Goal: Task Accomplishment & Management: Use online tool/utility

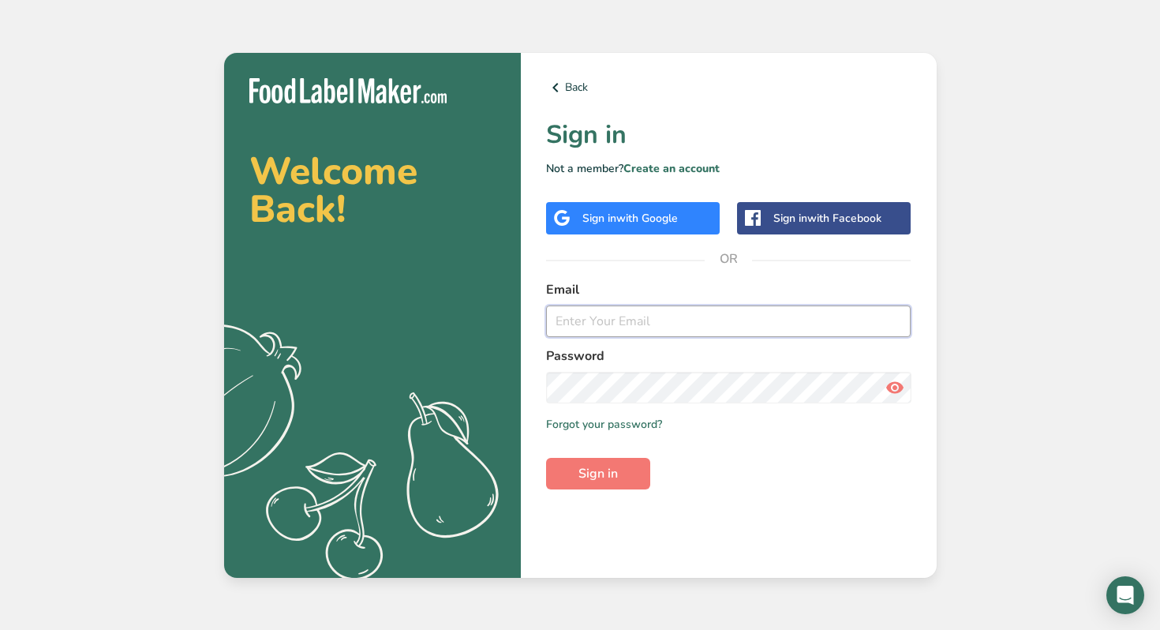
click at [626, 324] on input "email" at bounding box center [728, 321] width 365 height 32
type input "karingookin1@gmail.com"
click at [601, 472] on span "Sign in" at bounding box center [597, 473] width 39 height 19
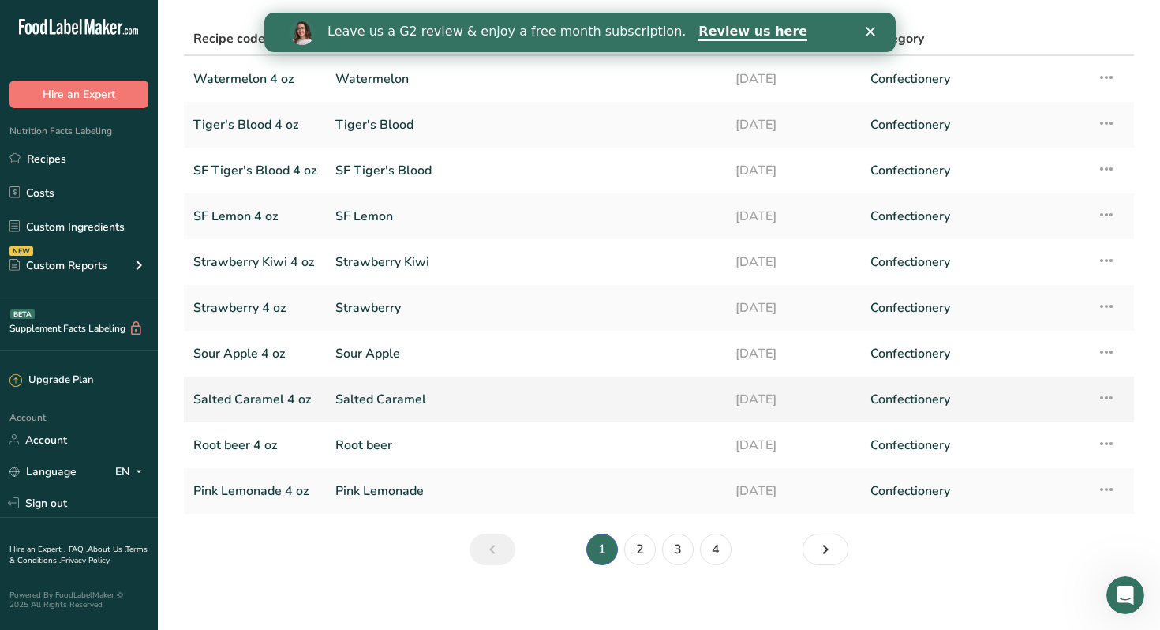
scroll to position [107, 0]
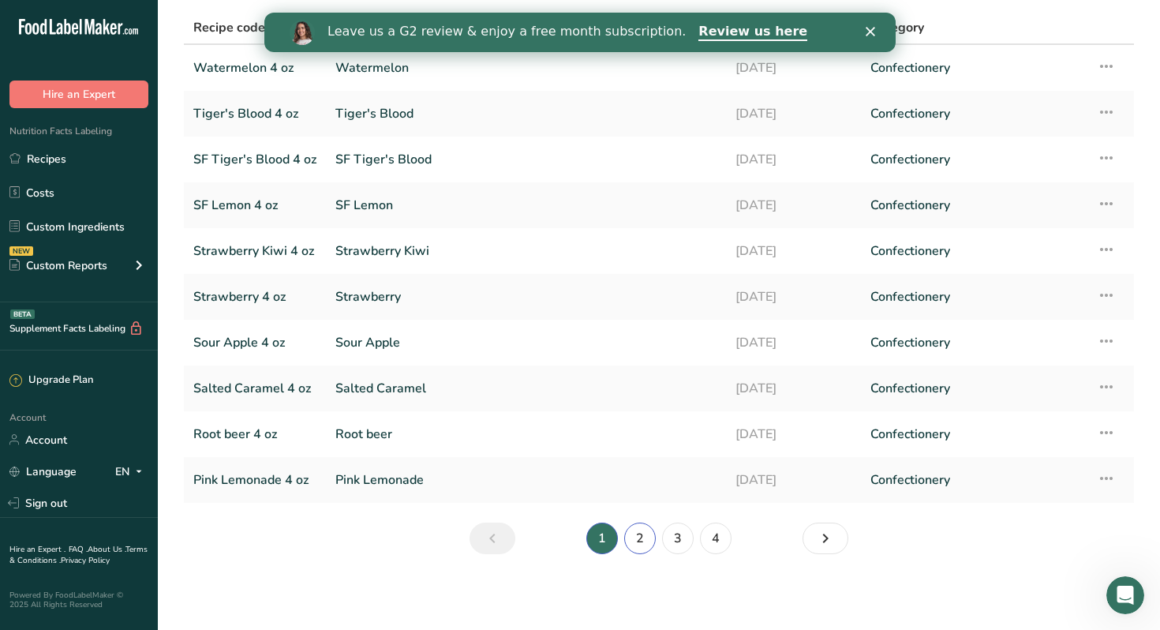
click at [644, 543] on link "2" at bounding box center [640, 538] width 32 height 32
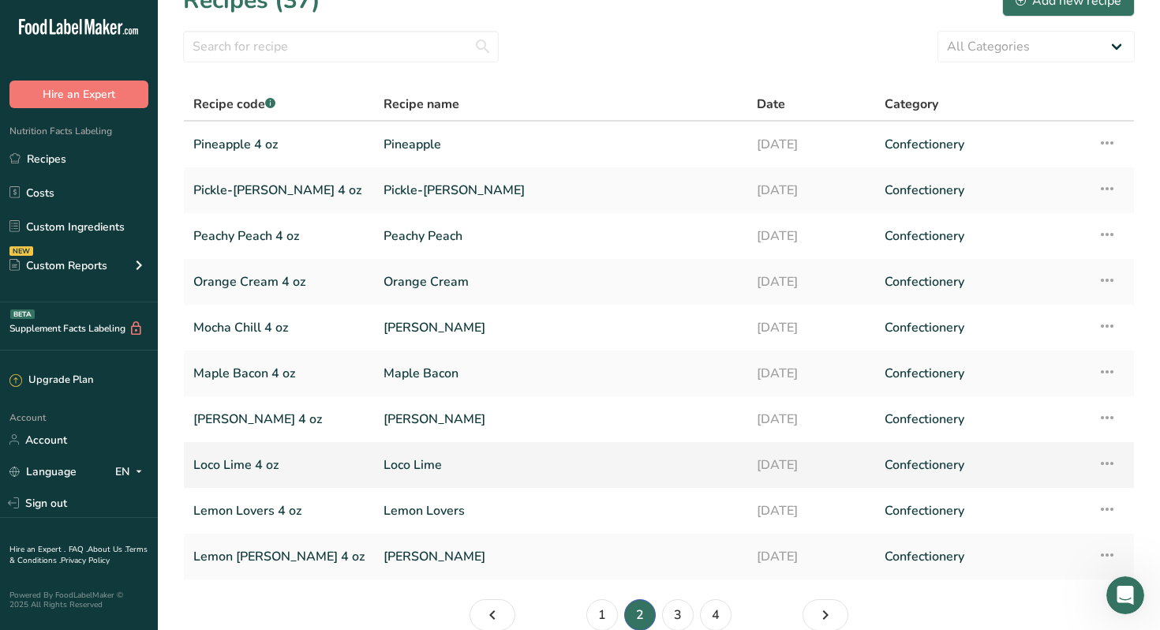
scroll to position [107, 0]
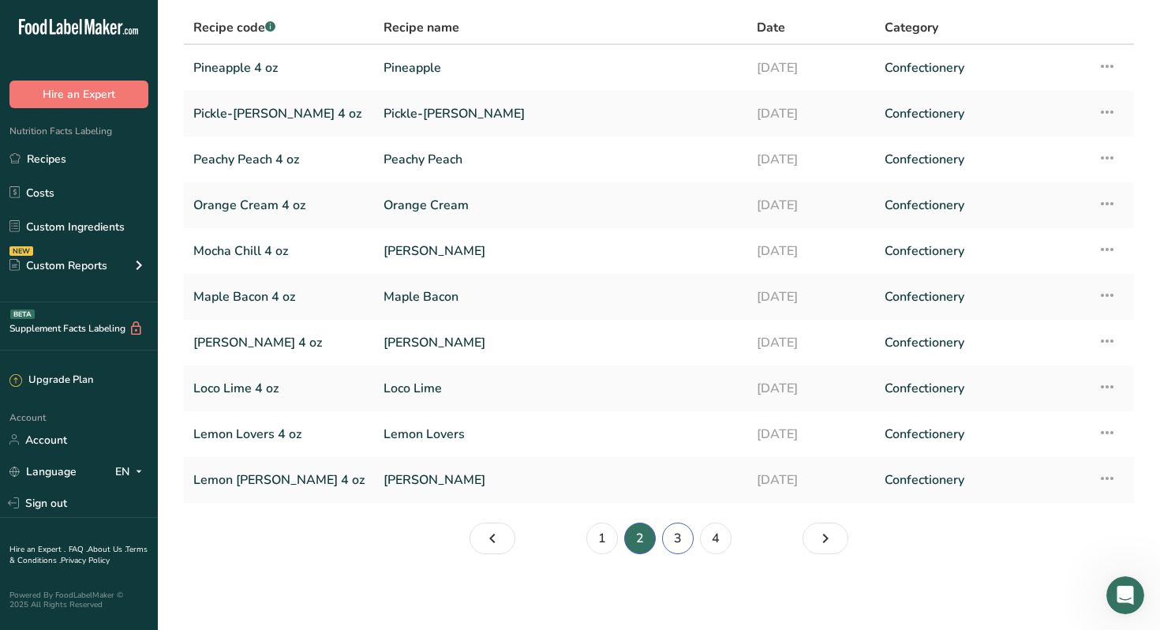
click at [680, 542] on link "3" at bounding box center [678, 538] width 32 height 32
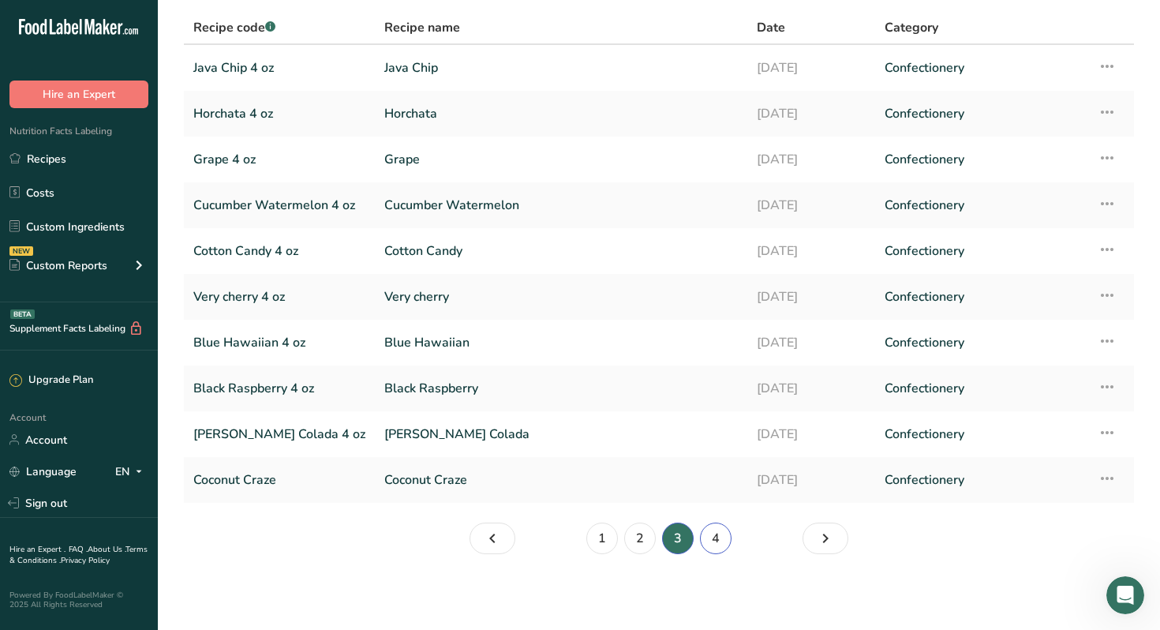
click at [717, 544] on link "4" at bounding box center [716, 538] width 32 height 32
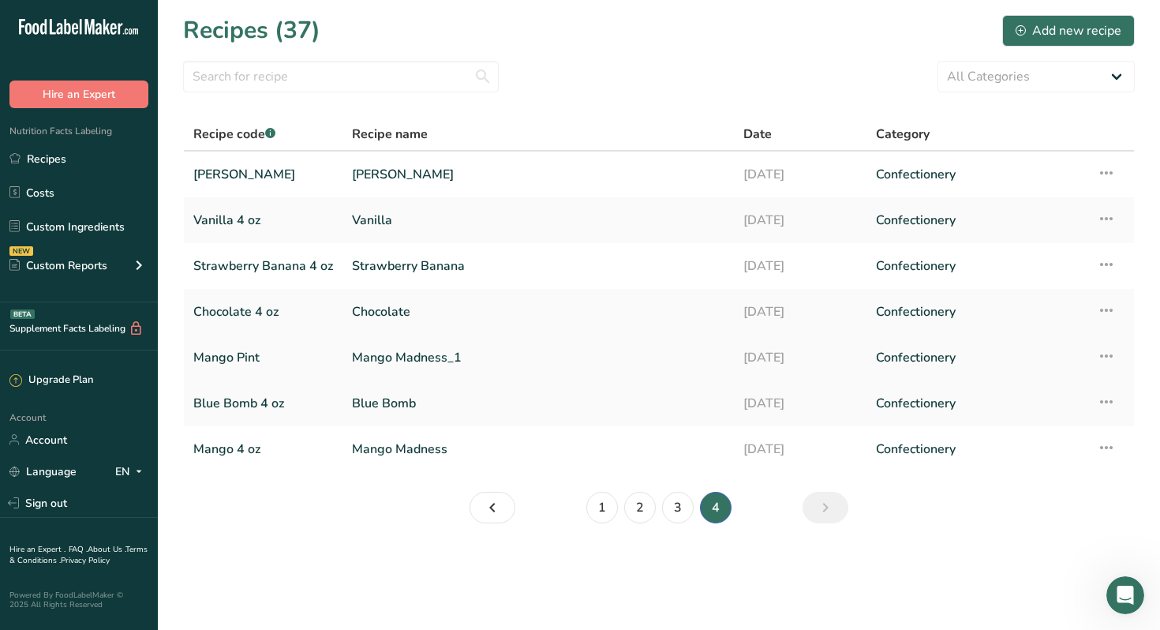
click at [242, 359] on link "Mango Pint" at bounding box center [263, 357] width 140 height 33
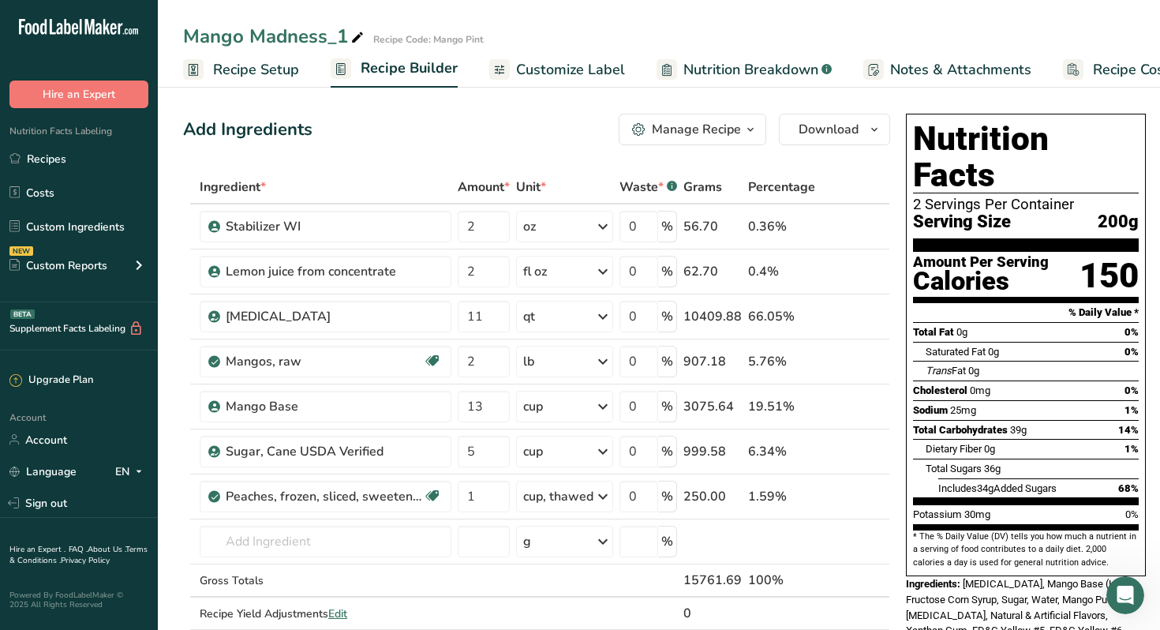
click at [358, 37] on icon at bounding box center [357, 38] width 14 height 22
type input "Mango Madness Pint"
click at [572, 71] on span "Customize Label" at bounding box center [570, 69] width 109 height 21
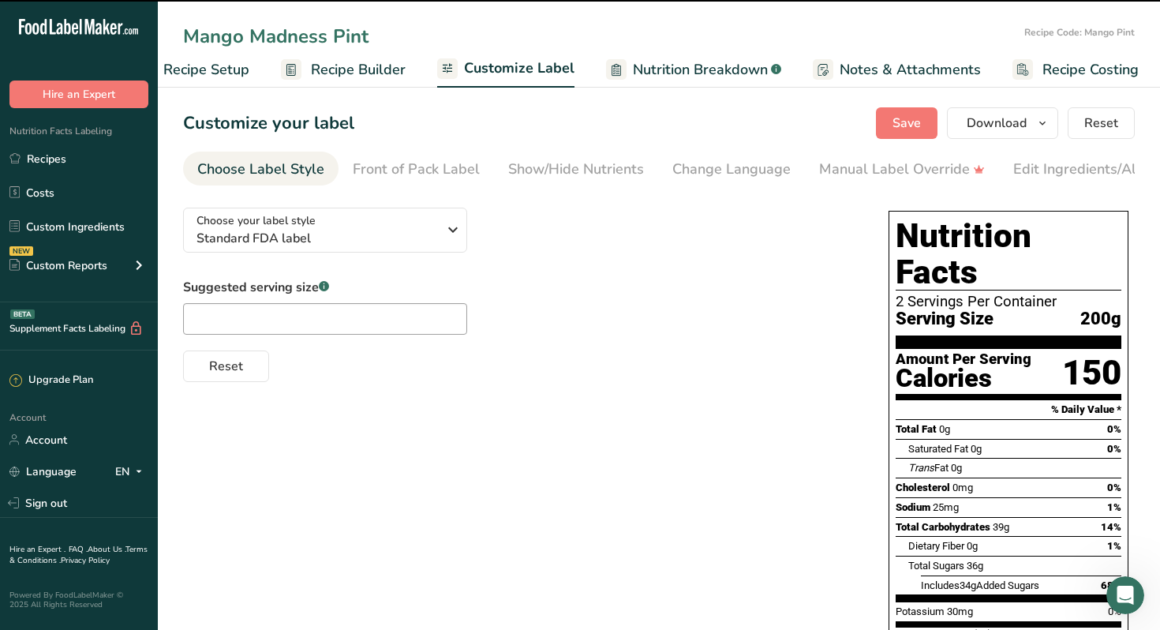
scroll to position [0, 54]
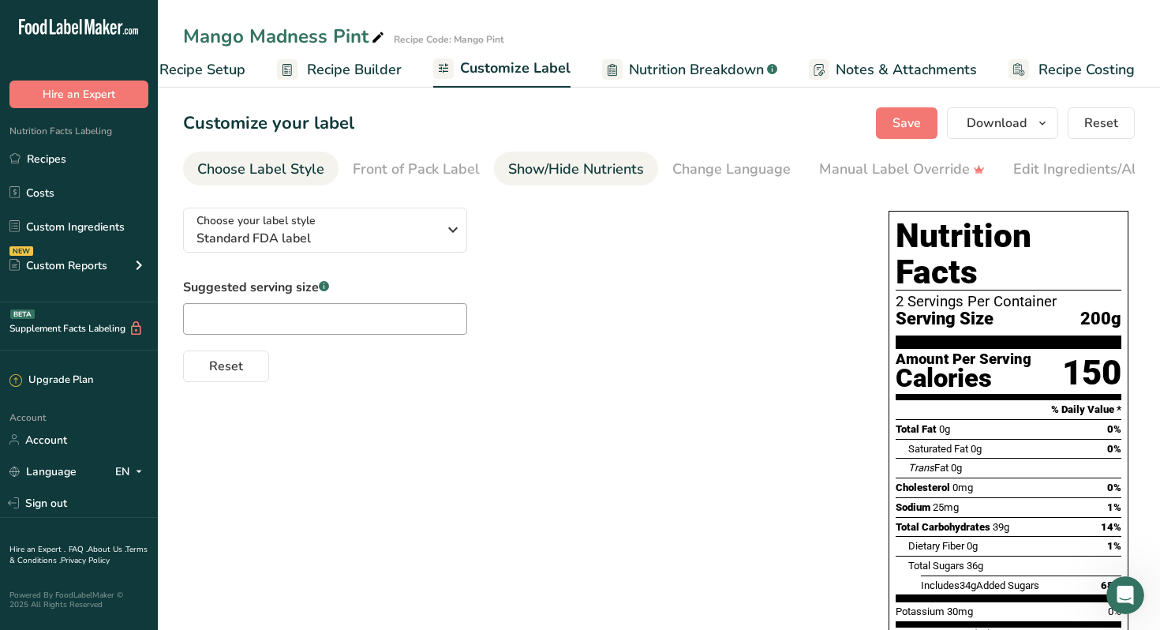
click at [539, 174] on div "Show/Hide Nutrients" at bounding box center [576, 169] width 136 height 21
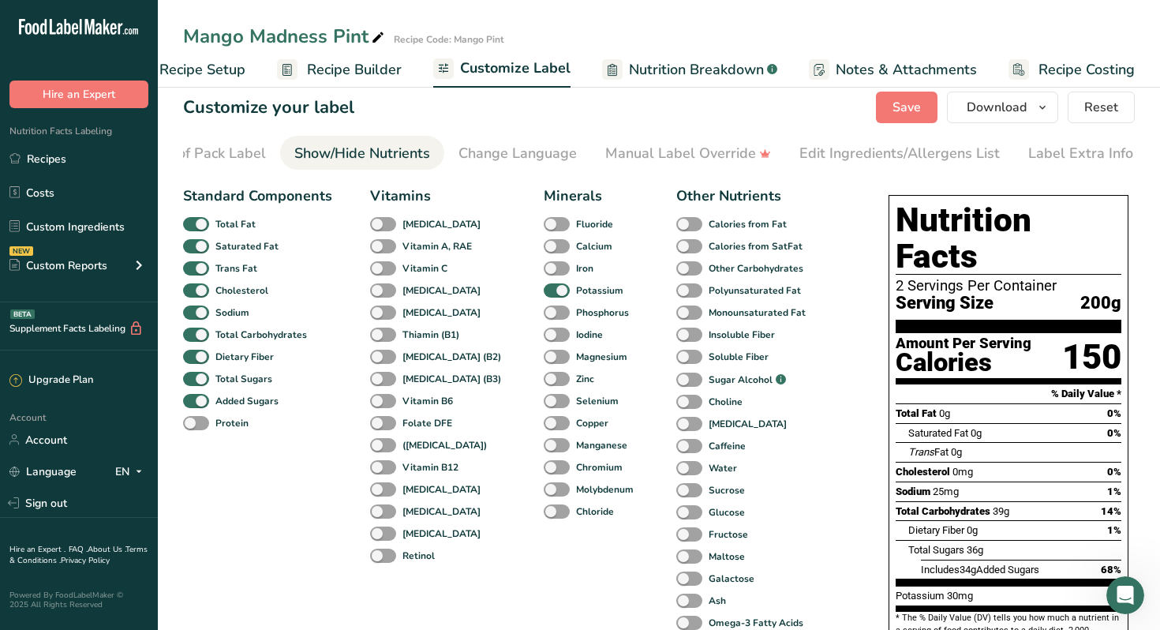
scroll to position [0, 0]
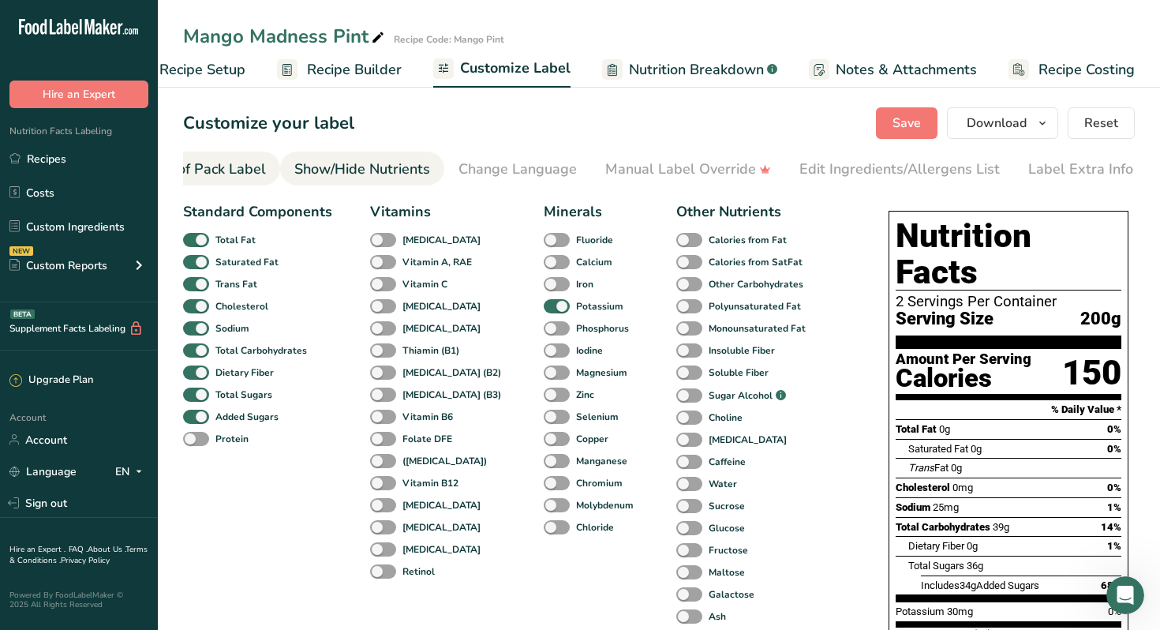
click at [203, 172] on div "Front of Pack Label" at bounding box center [202, 169] width 127 height 21
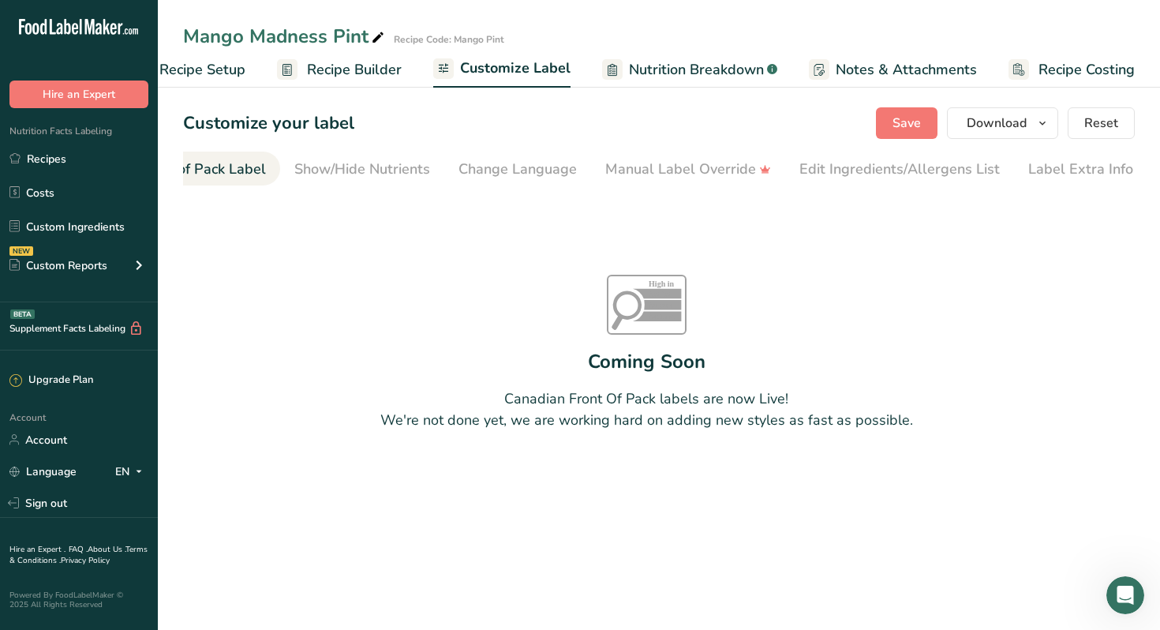
scroll to position [0, 153]
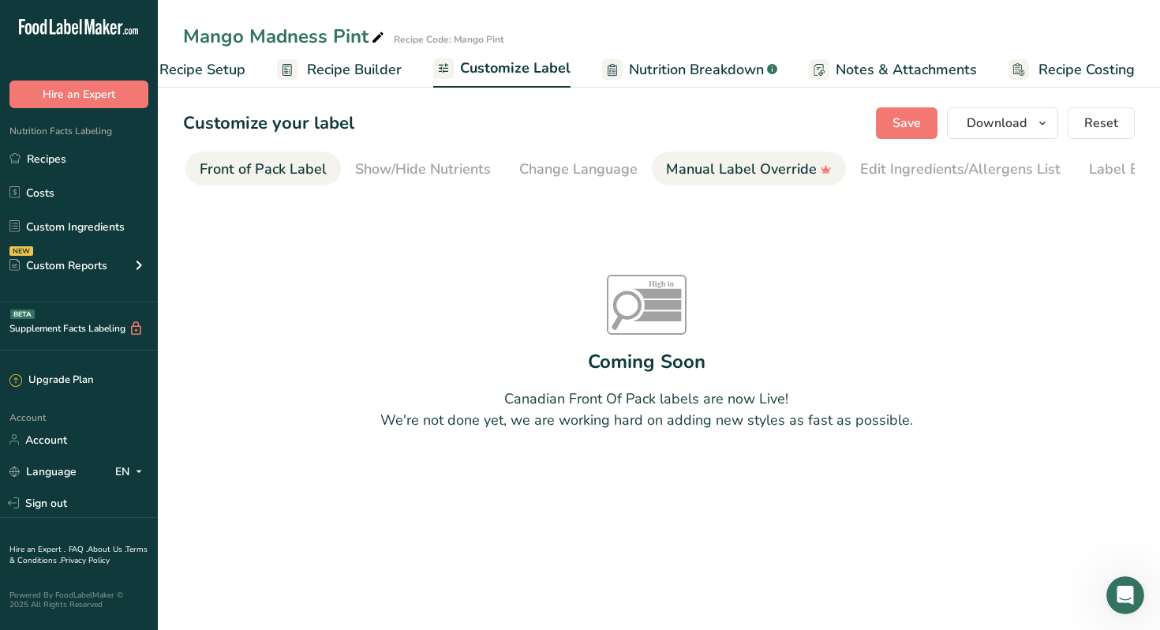
click at [761, 172] on div "Manual Label Override" at bounding box center [749, 169] width 166 height 21
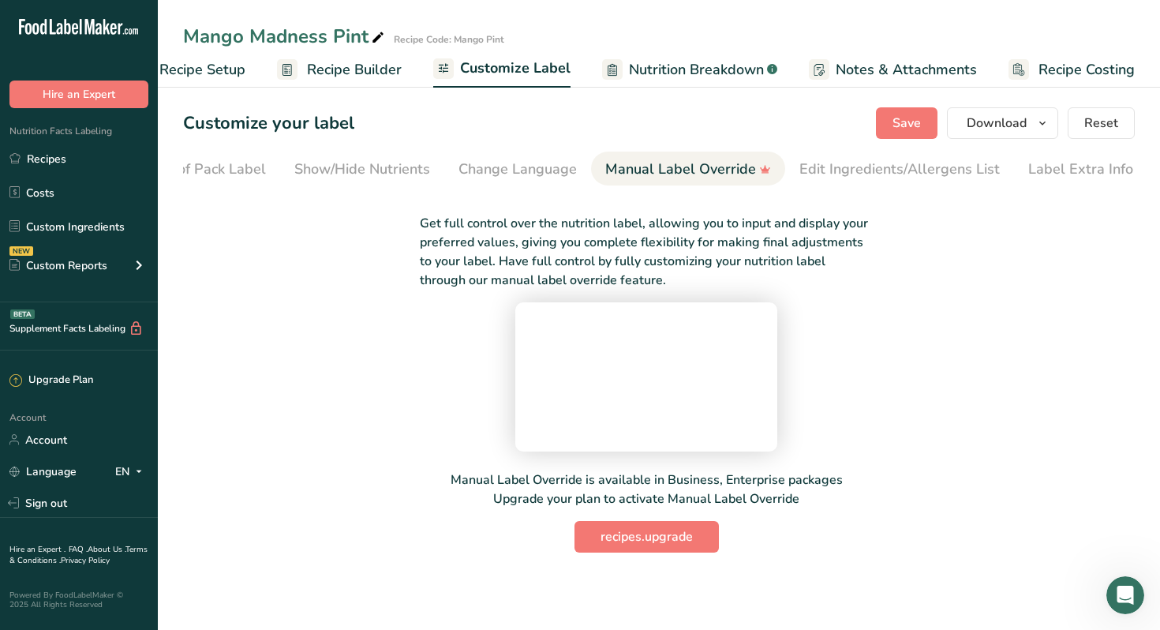
scroll to position [0, 0]
click at [863, 173] on div "Edit Ingredients/Allergens List" at bounding box center [899, 169] width 200 height 21
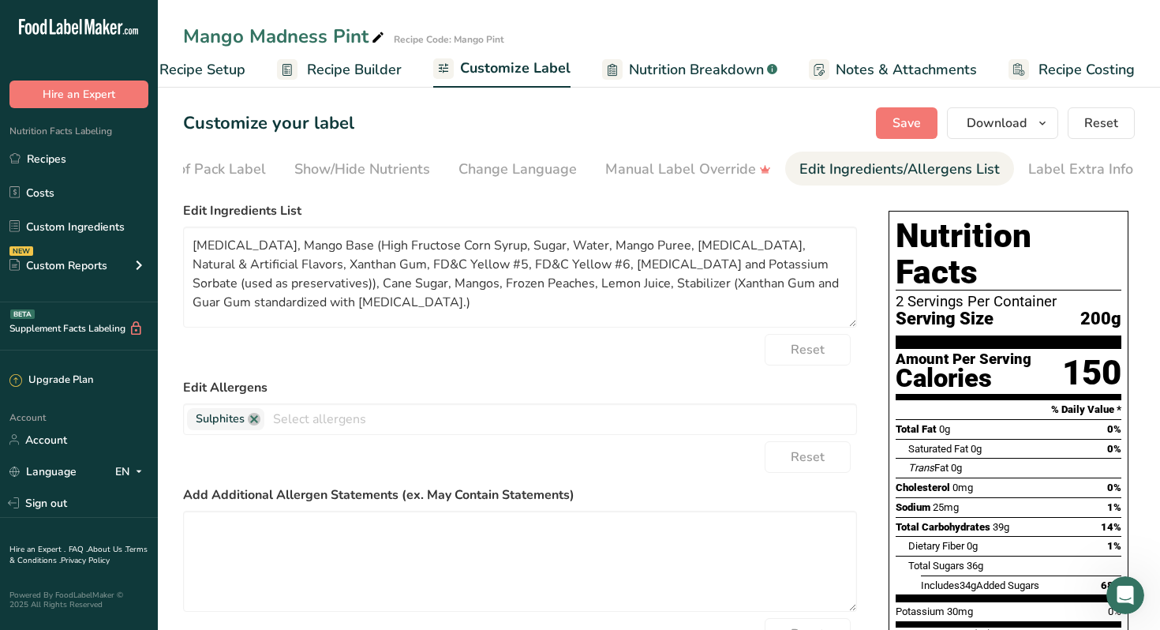
click at [690, 73] on span "Nutrition Breakdown" at bounding box center [696, 69] width 135 height 21
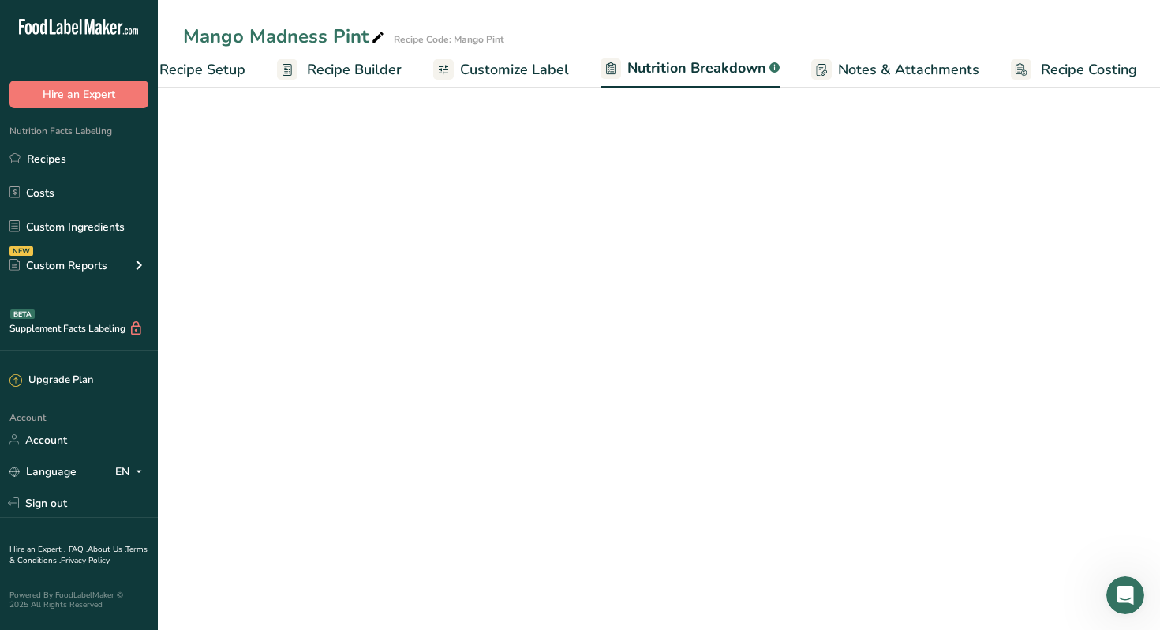
scroll to position [0, 55]
select select "Calories"
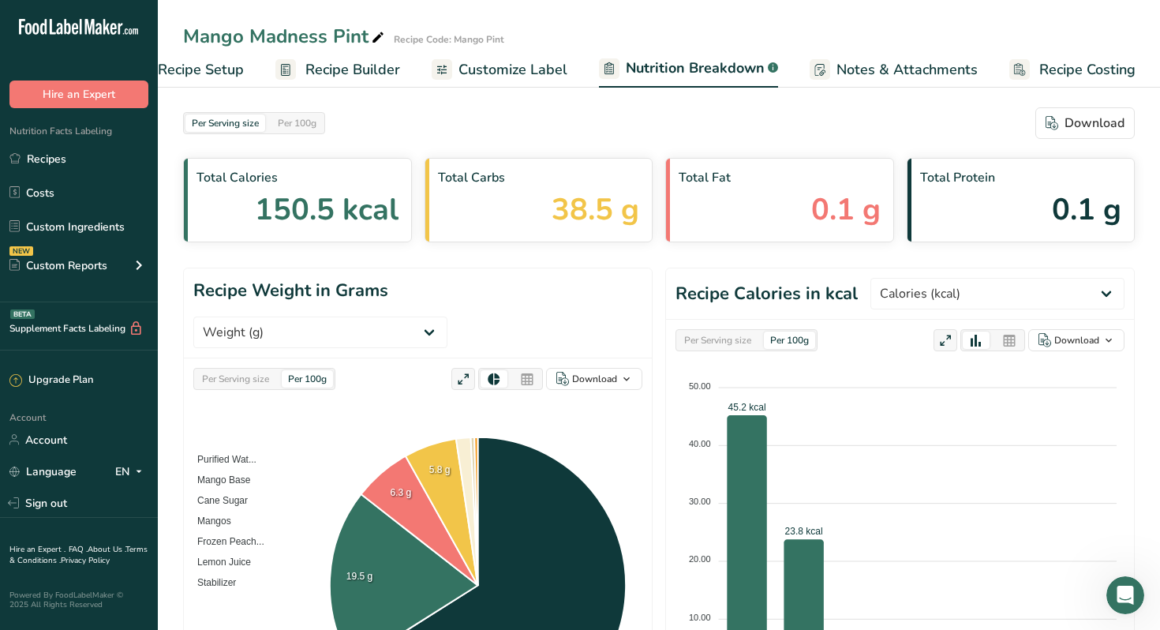
click at [514, 65] on span "Customize Label" at bounding box center [512, 69] width 109 height 21
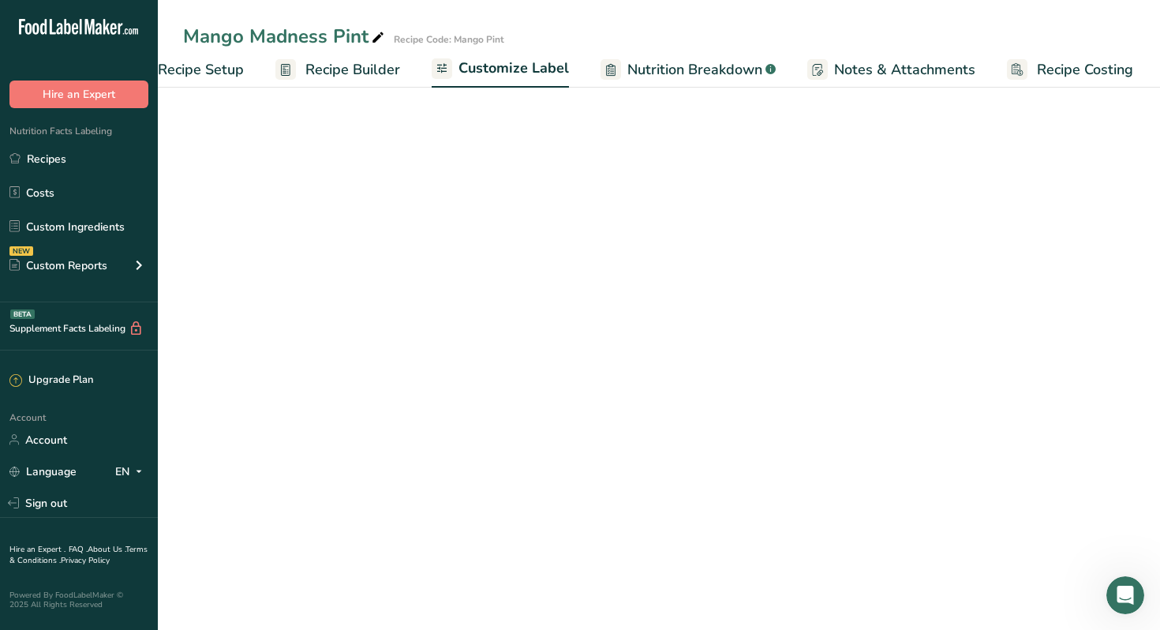
scroll to position [0, 54]
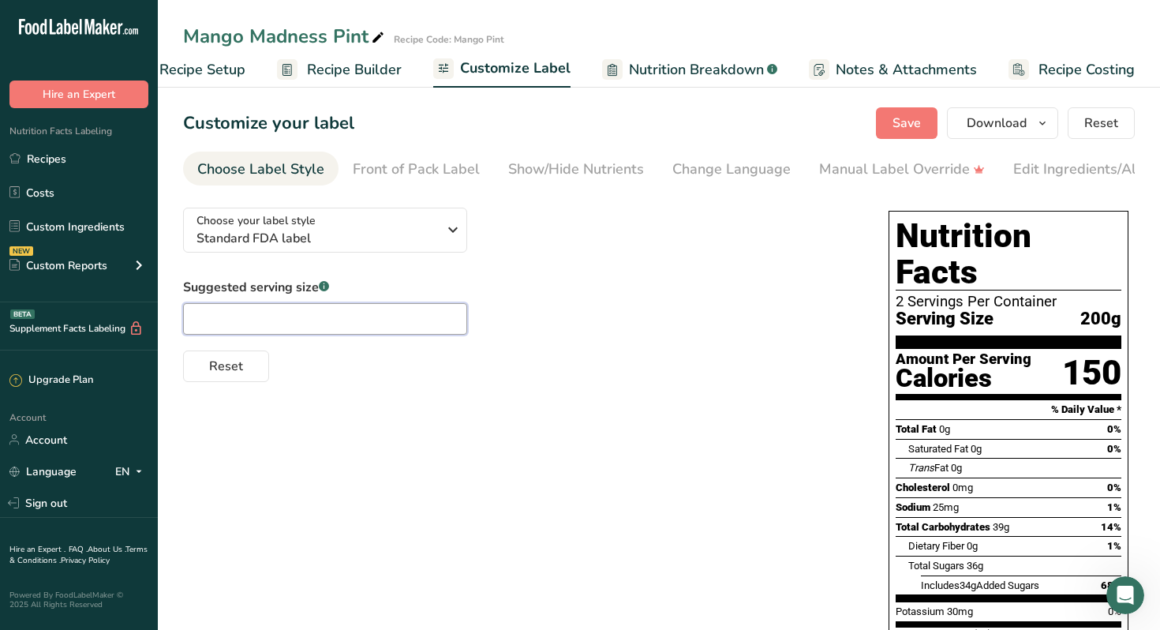
click at [341, 327] on input "text" at bounding box center [325, 319] width 284 height 32
type input "2"
type input "8 oz"
click at [331, 381] on div "Reset" at bounding box center [520, 363] width 674 height 38
click at [903, 125] on span "Save" at bounding box center [906, 123] width 28 height 19
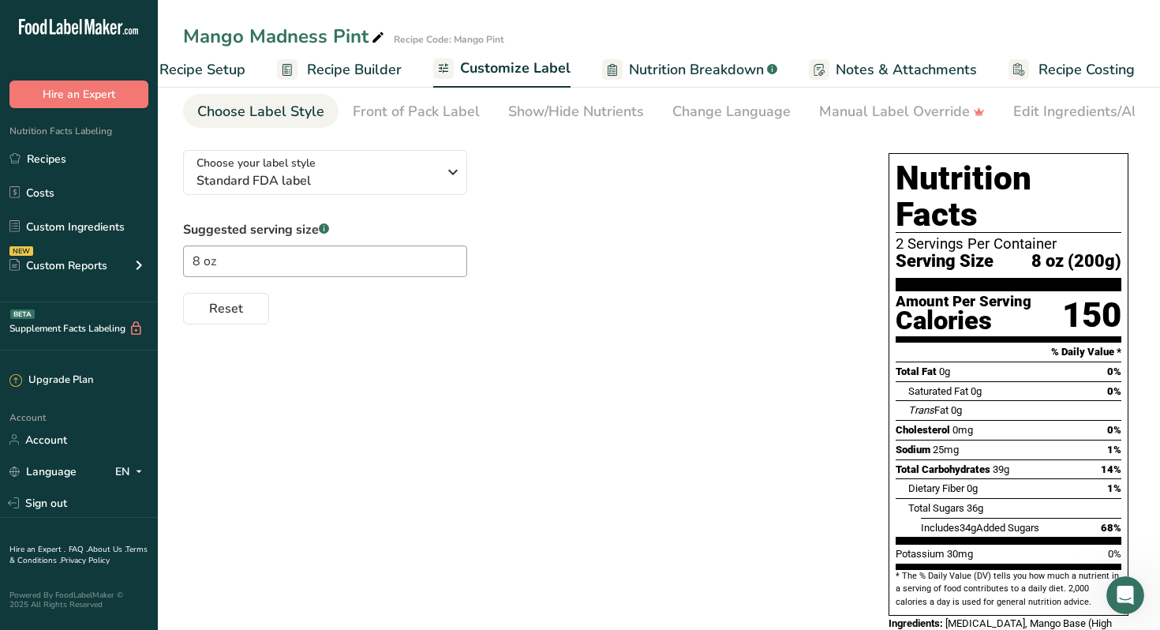
scroll to position [62, 0]
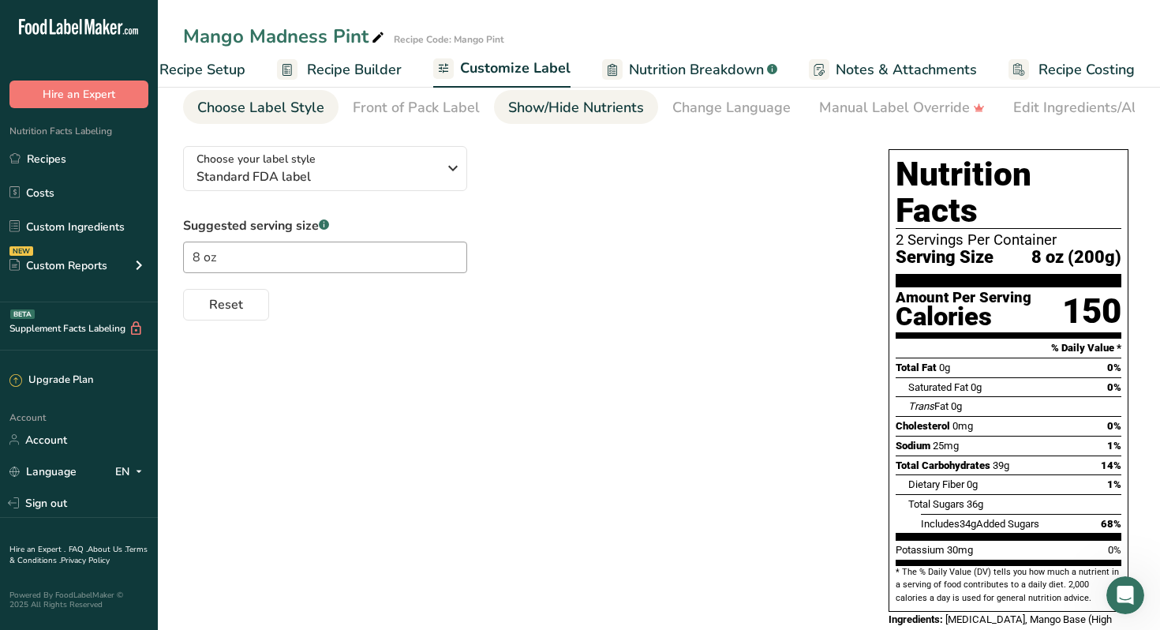
click at [611, 112] on div "Show/Hide Nutrients" at bounding box center [576, 107] width 136 height 21
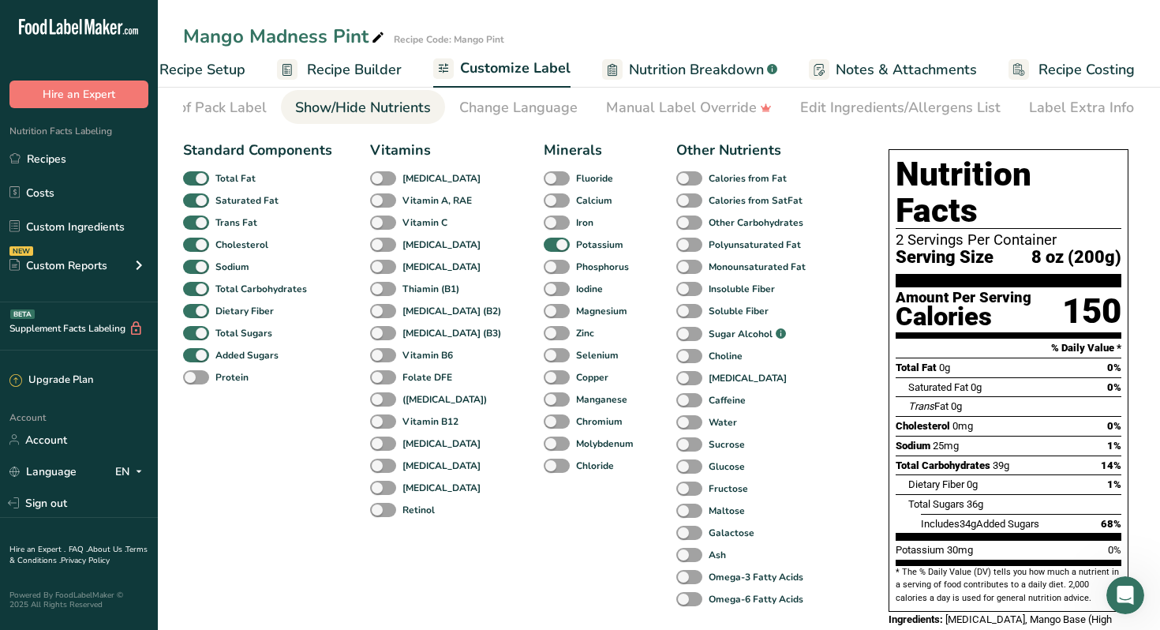
scroll to position [0, 214]
click at [850, 110] on div "Edit Ingredients/Allergens List" at bounding box center [899, 107] width 200 height 21
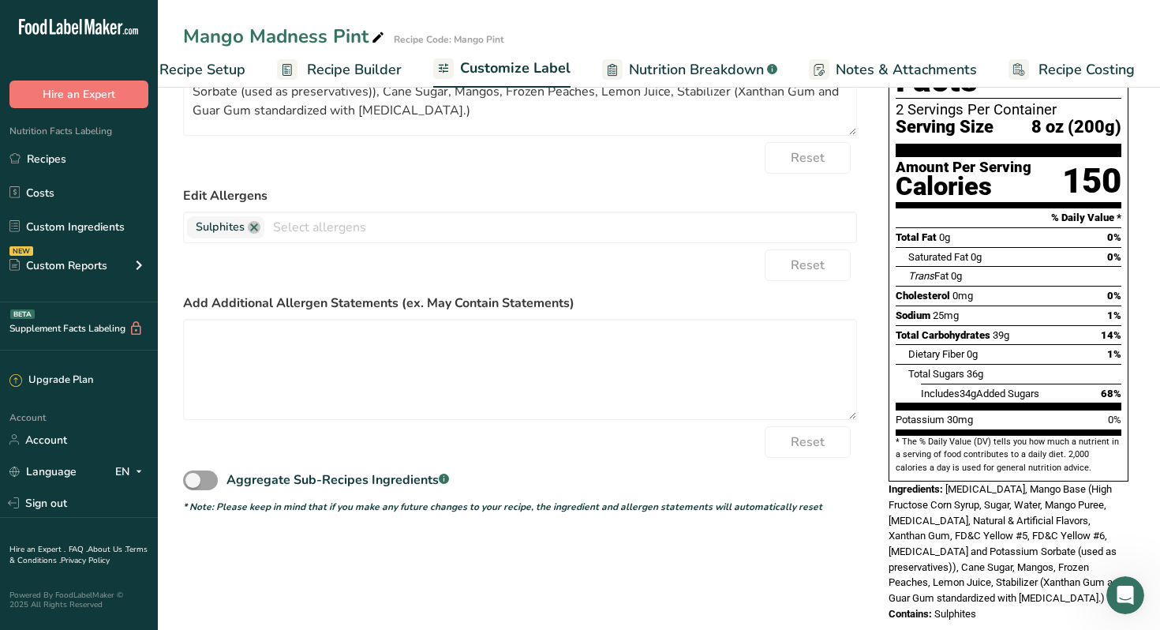
scroll to position [0, 0]
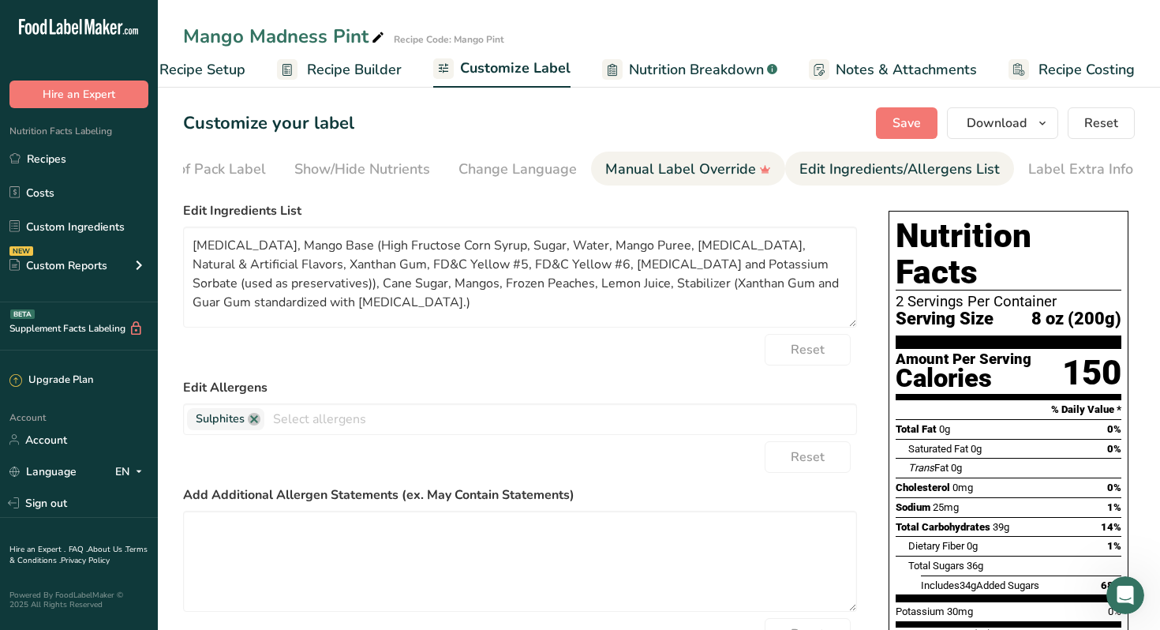
click at [701, 170] on div "Manual Label Override" at bounding box center [688, 169] width 166 height 21
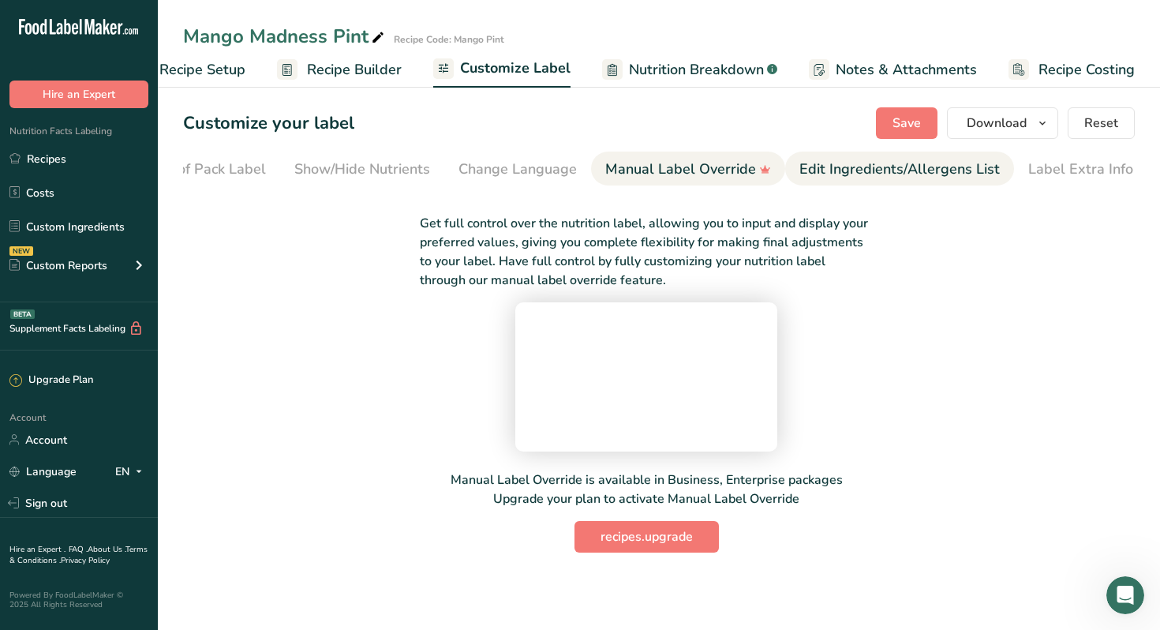
click at [926, 174] on div "Edit Ingredients/Allergens List" at bounding box center [899, 169] width 200 height 21
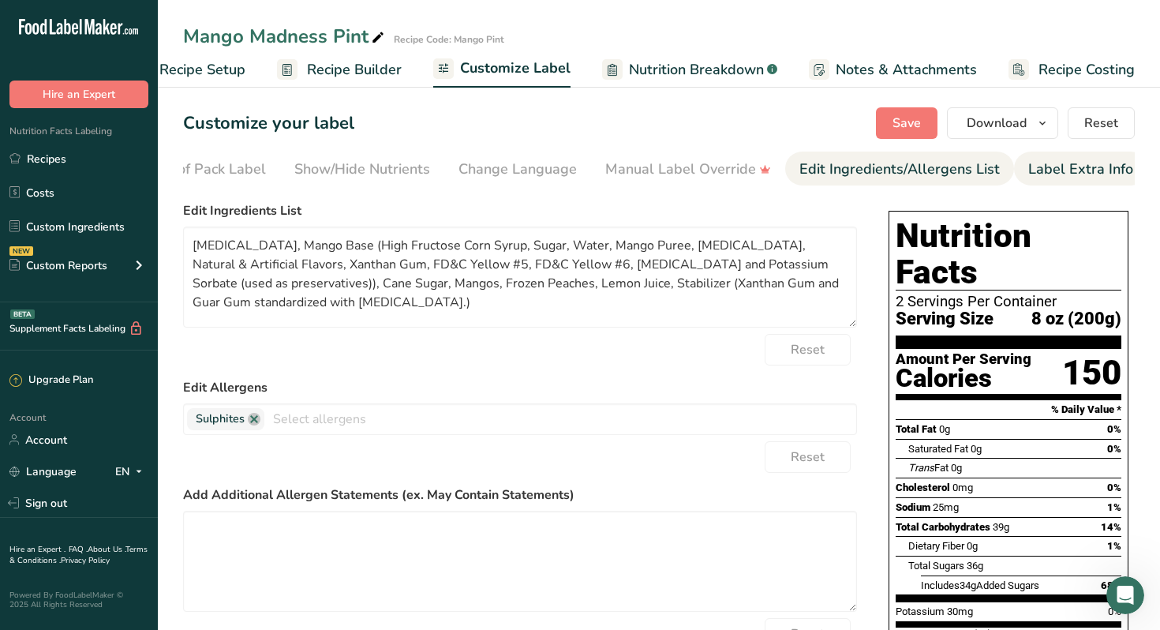
click at [1086, 169] on div "Label Extra Info" at bounding box center [1080, 169] width 105 height 21
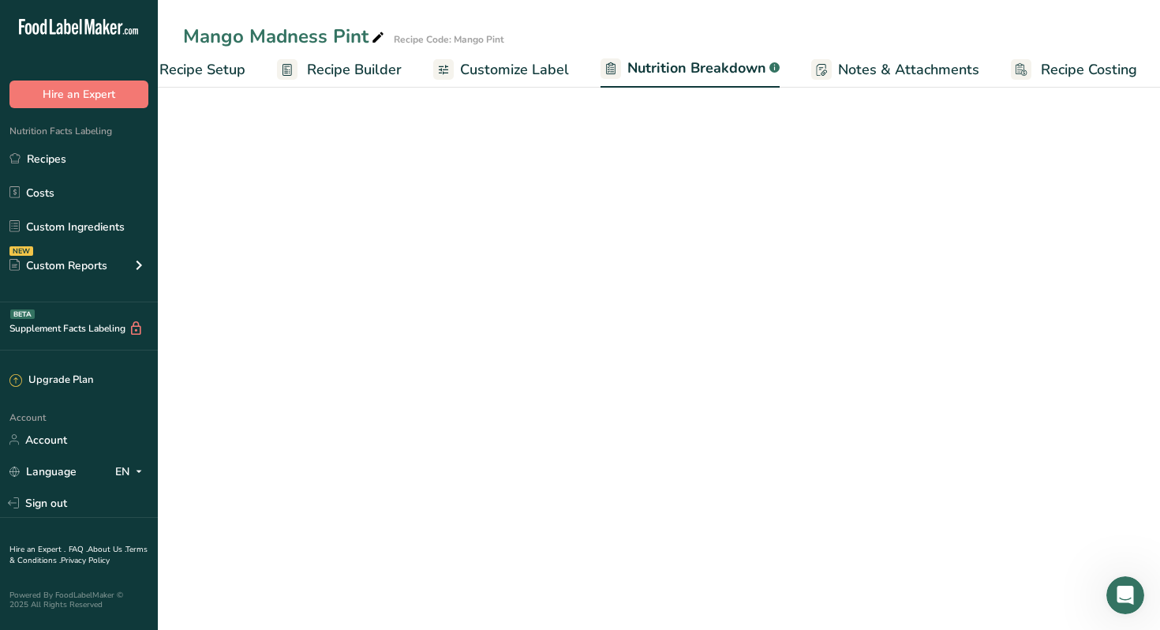
select select "Calories"
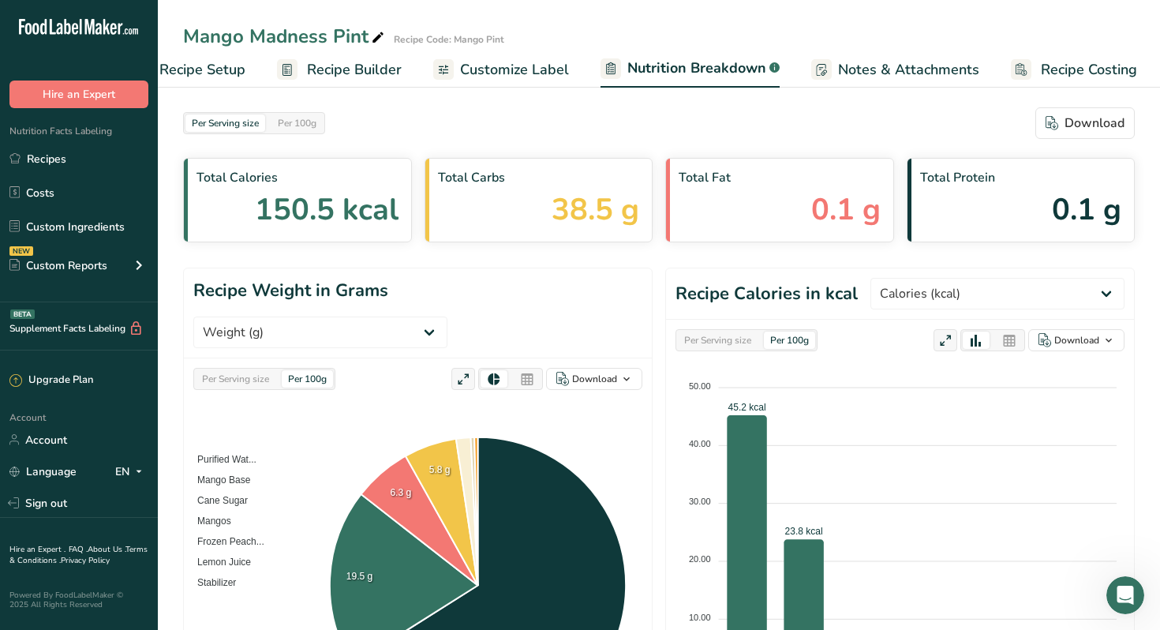
click at [223, 72] on span "Recipe Setup" at bounding box center [202, 69] width 86 height 21
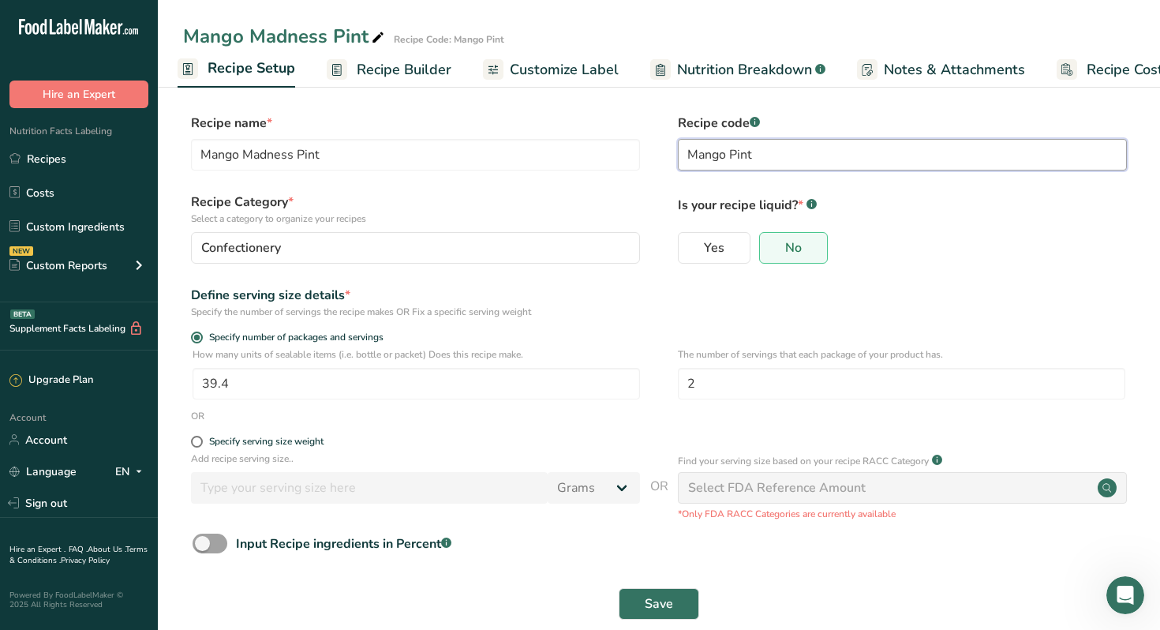
click at [754, 155] on input "Mango Pint" at bounding box center [902, 155] width 449 height 32
click at [320, 155] on input "Mango Madness Pint" at bounding box center [415, 155] width 449 height 32
type input "Mango Madness"
click at [651, 597] on span "Save" at bounding box center [659, 603] width 28 height 19
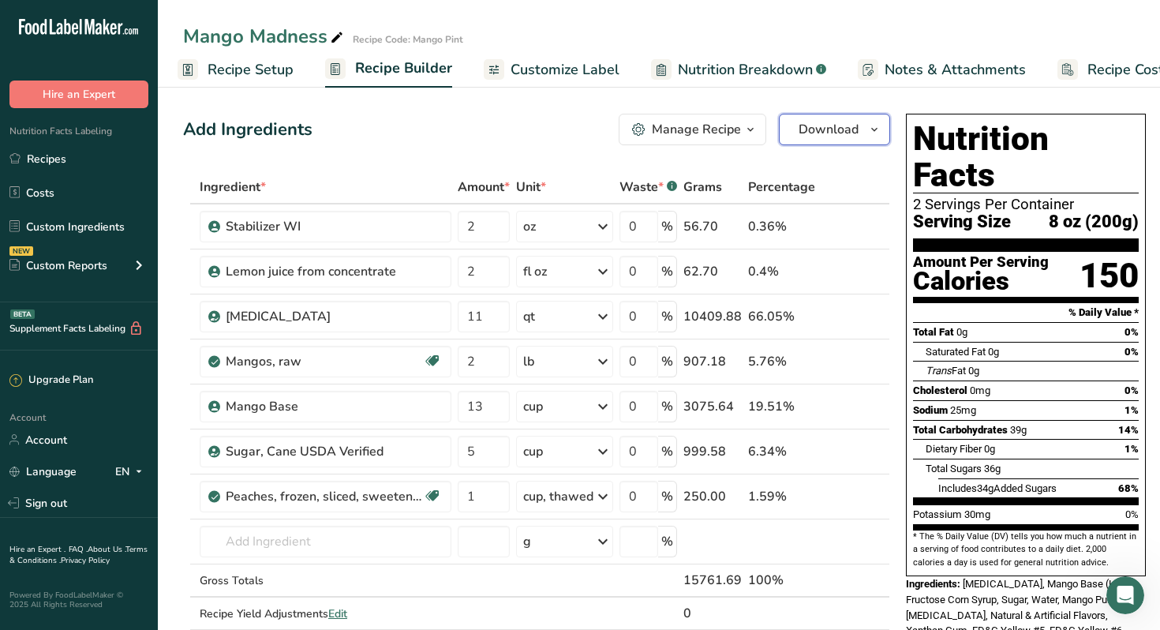
click at [829, 125] on span "Download" at bounding box center [828, 129] width 60 height 19
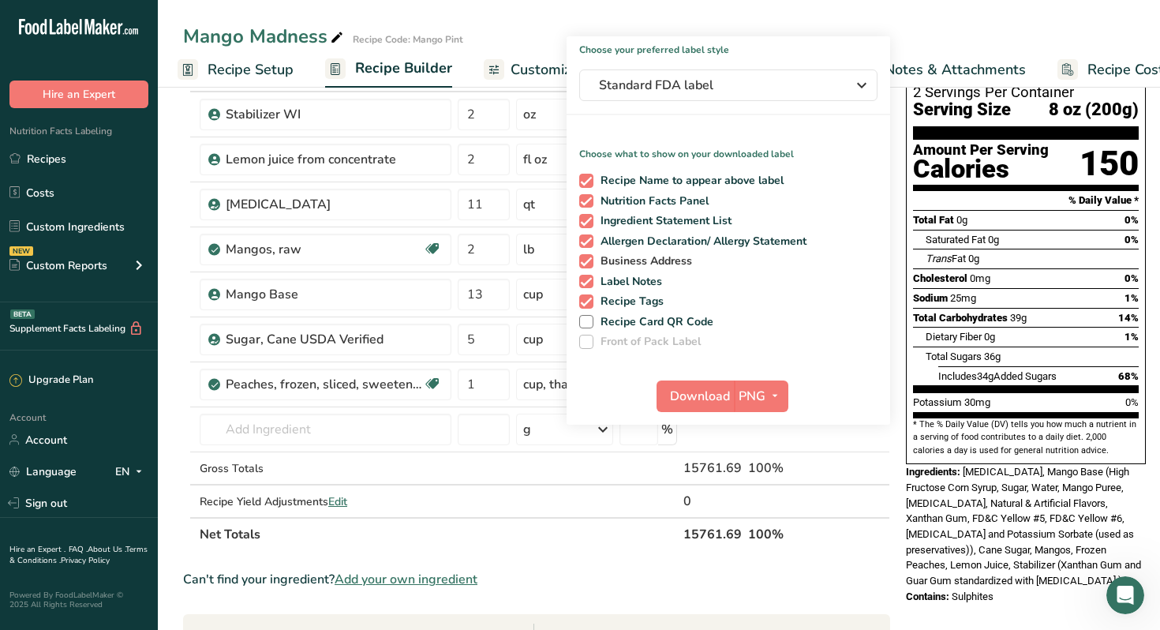
scroll to position [110, 0]
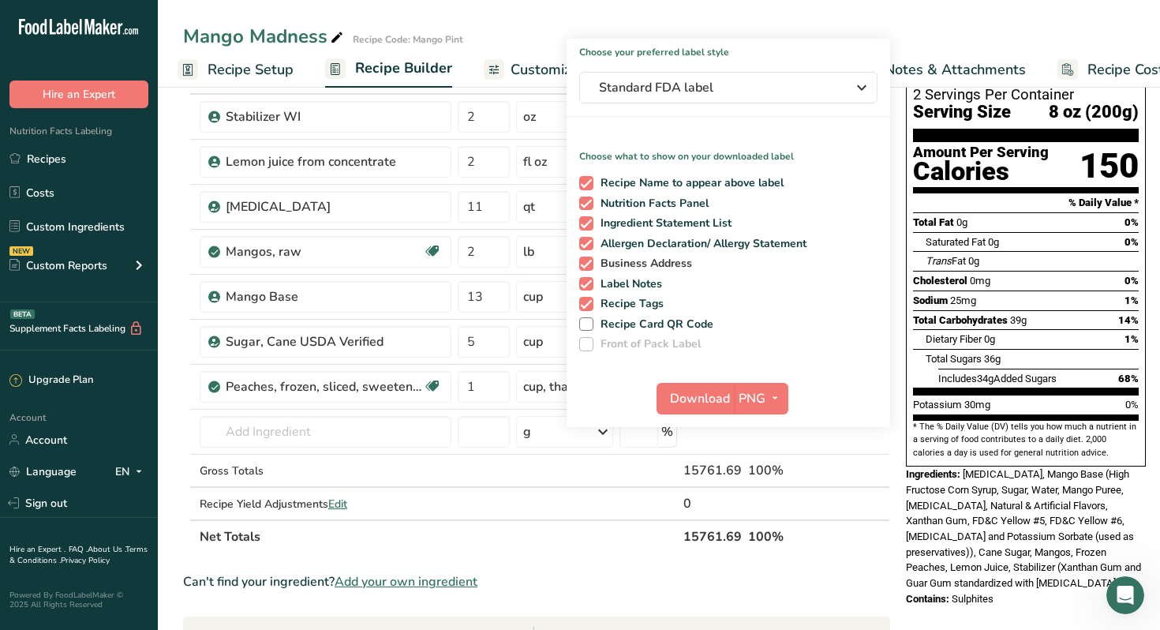
click at [584, 261] on span at bounding box center [586, 263] width 14 height 14
click at [584, 261] on input "Business Address" at bounding box center [584, 263] width 10 height 10
checkbox input "false"
click at [582, 286] on span at bounding box center [586, 284] width 14 height 14
click at [582, 286] on input "Label Notes" at bounding box center [584, 284] width 10 height 10
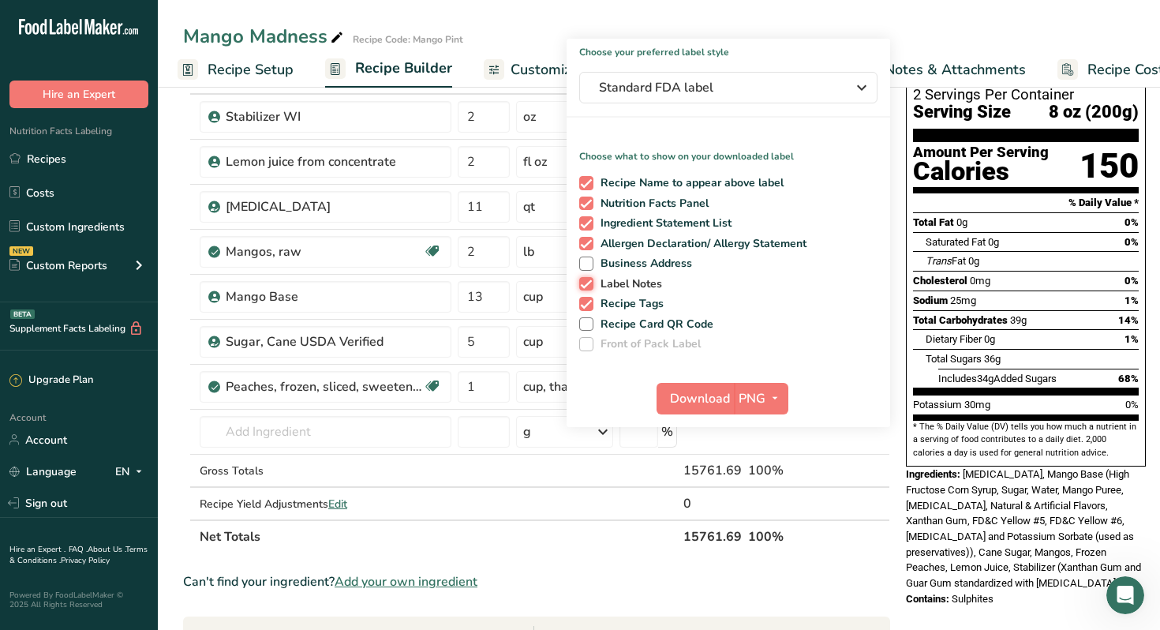
checkbox input "false"
click at [581, 305] on span at bounding box center [586, 304] width 14 height 14
click at [581, 305] on input "Recipe Tags" at bounding box center [584, 303] width 10 height 10
checkbox input "false"
click at [772, 395] on icon "button" at bounding box center [775, 398] width 13 height 20
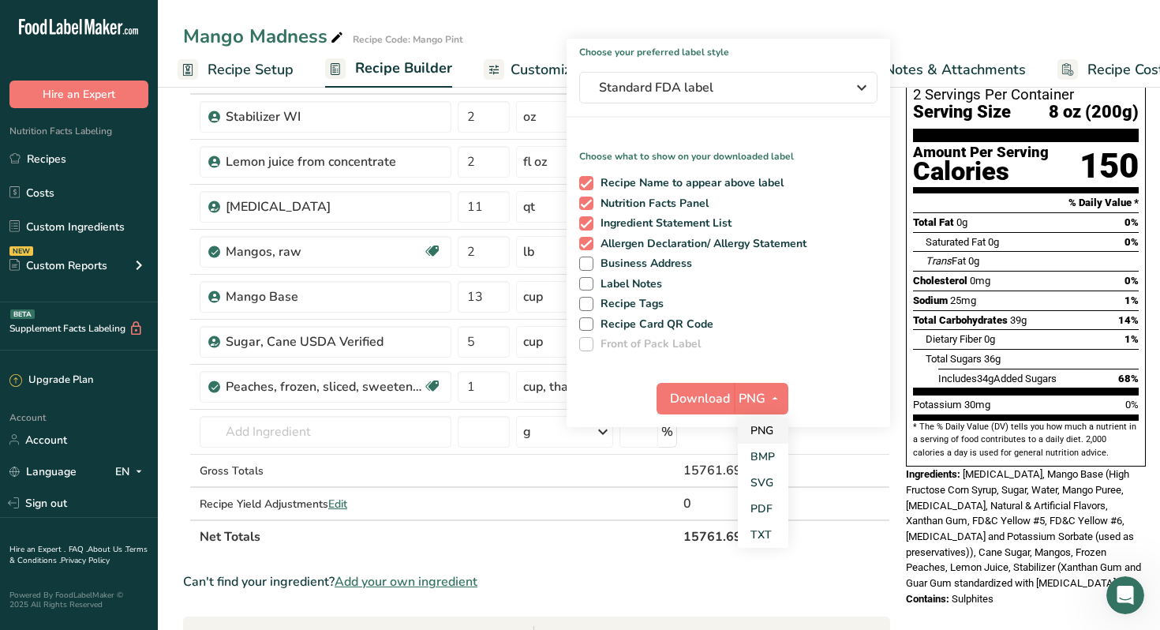
click at [755, 429] on link "PNG" at bounding box center [763, 430] width 50 height 26
click at [703, 396] on span "Download" at bounding box center [700, 398] width 60 height 19
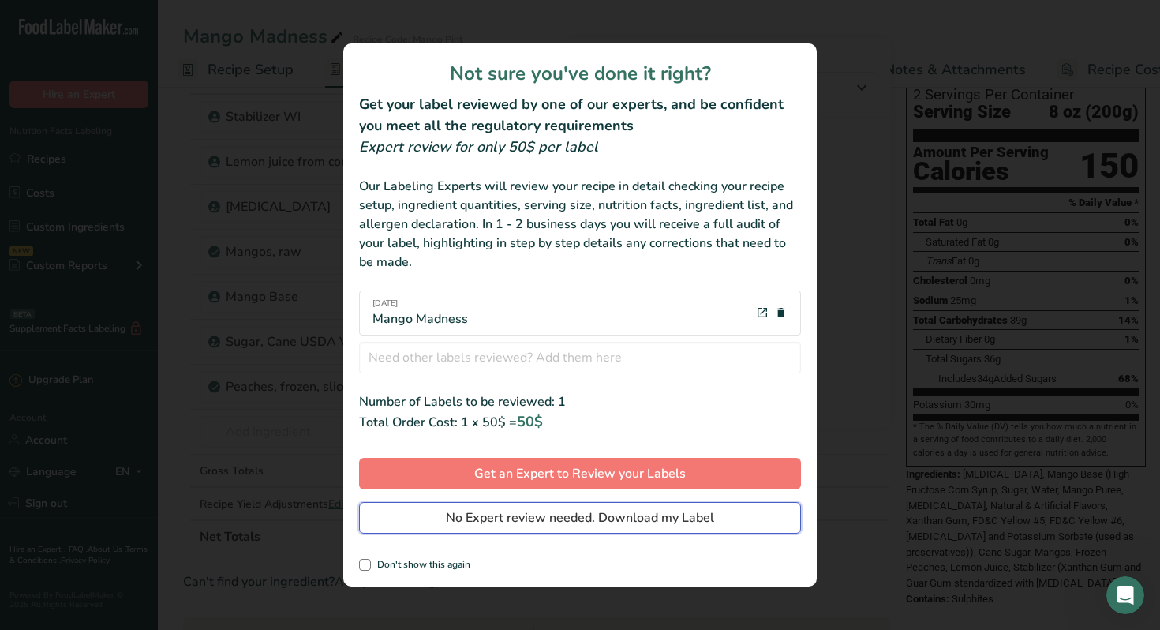
click at [561, 518] on span "No Expert review needed. Download my Label" at bounding box center [580, 517] width 268 height 19
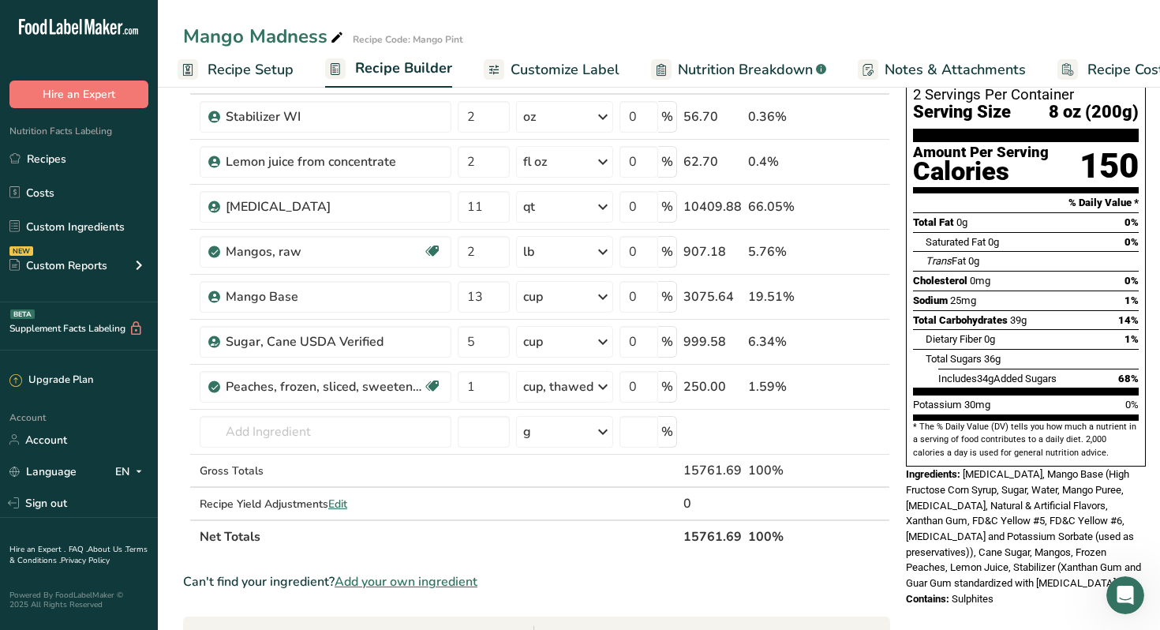
scroll to position [0, 0]
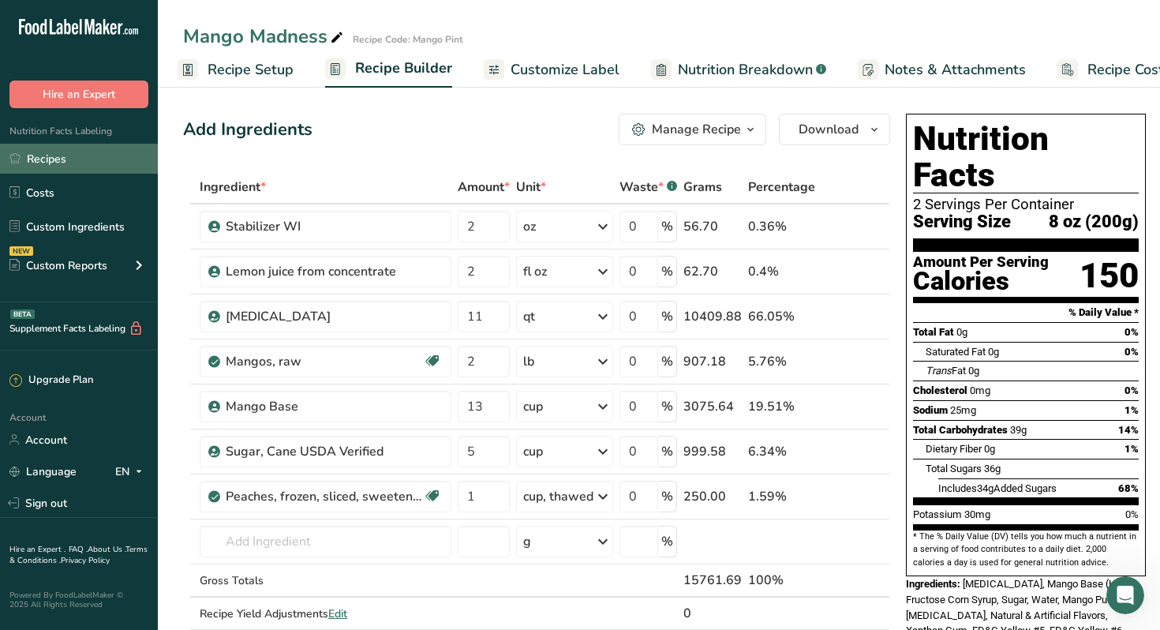
click at [58, 160] on link "Recipes" at bounding box center [79, 159] width 158 height 30
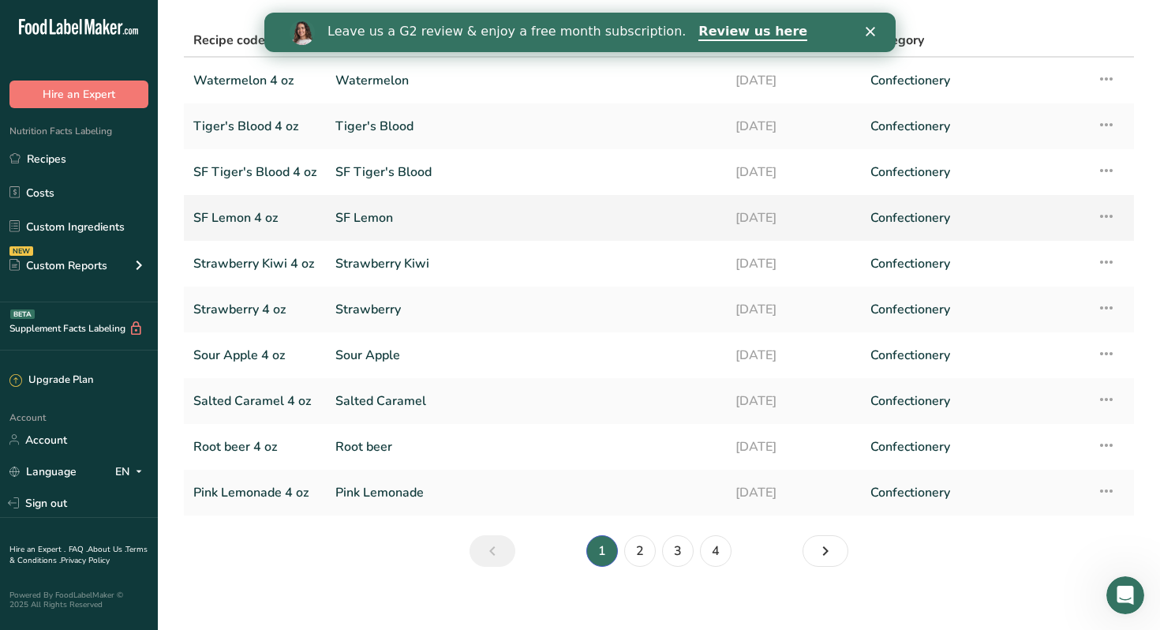
scroll to position [107, 0]
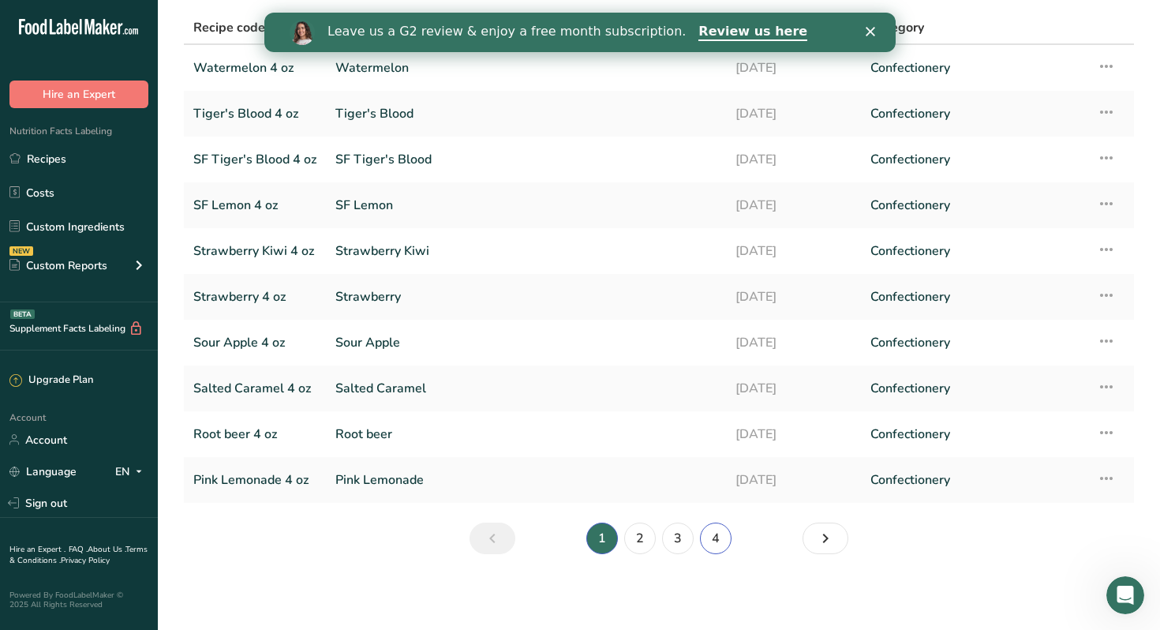
click at [710, 541] on link "4" at bounding box center [716, 538] width 32 height 32
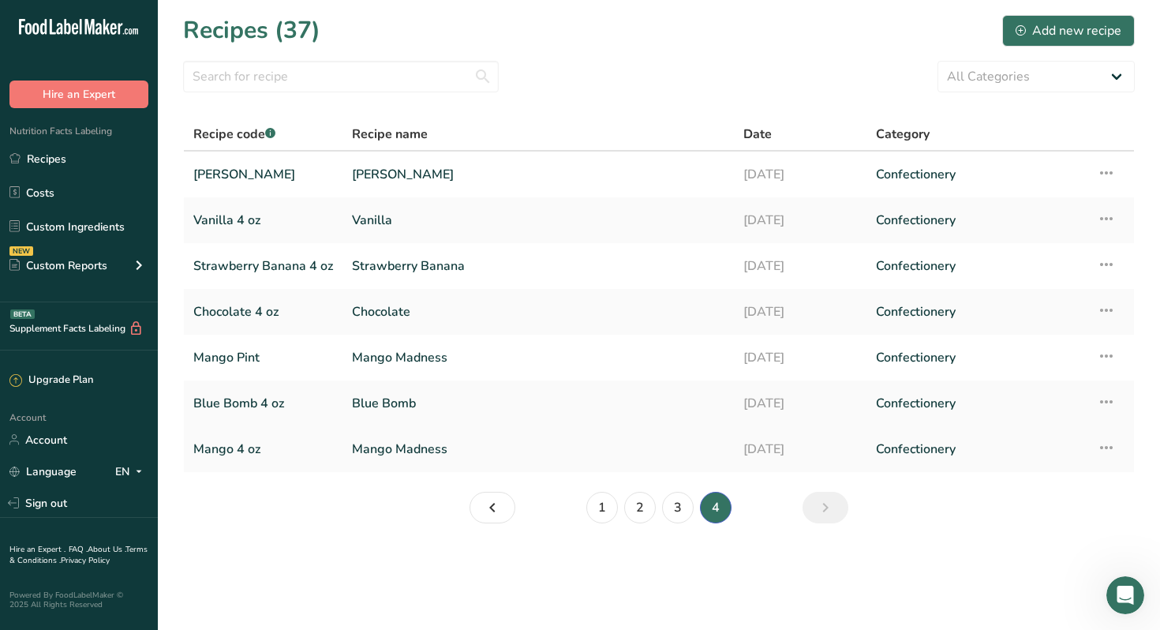
click at [219, 455] on link "Mango 4 oz" at bounding box center [263, 448] width 140 height 33
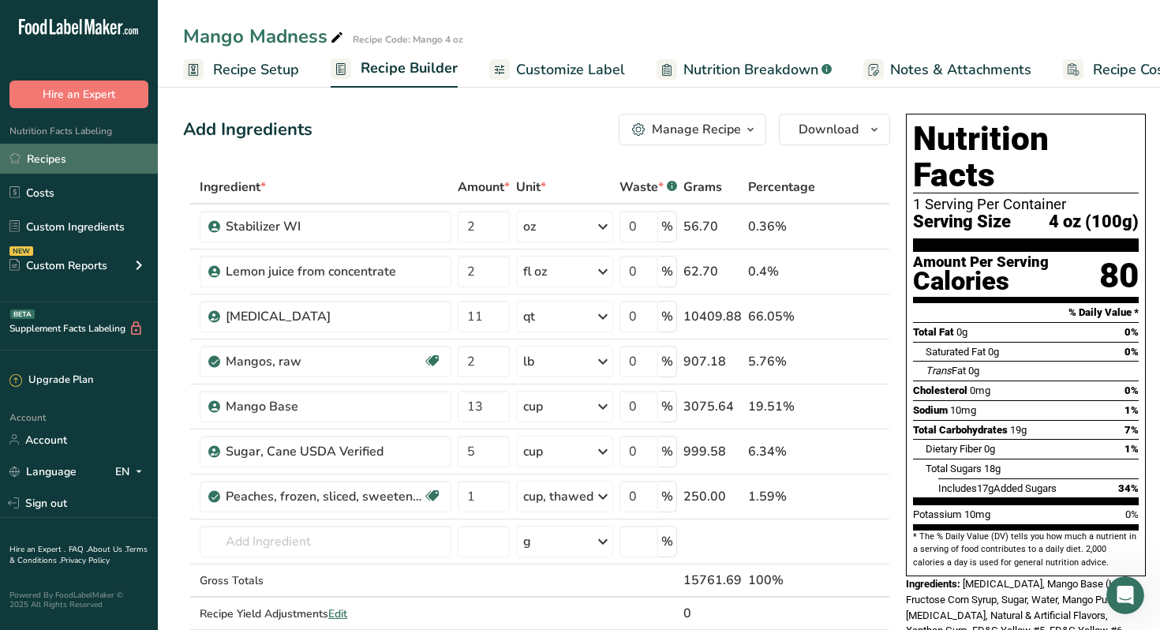
click at [36, 166] on link "Recipes" at bounding box center [79, 159] width 158 height 30
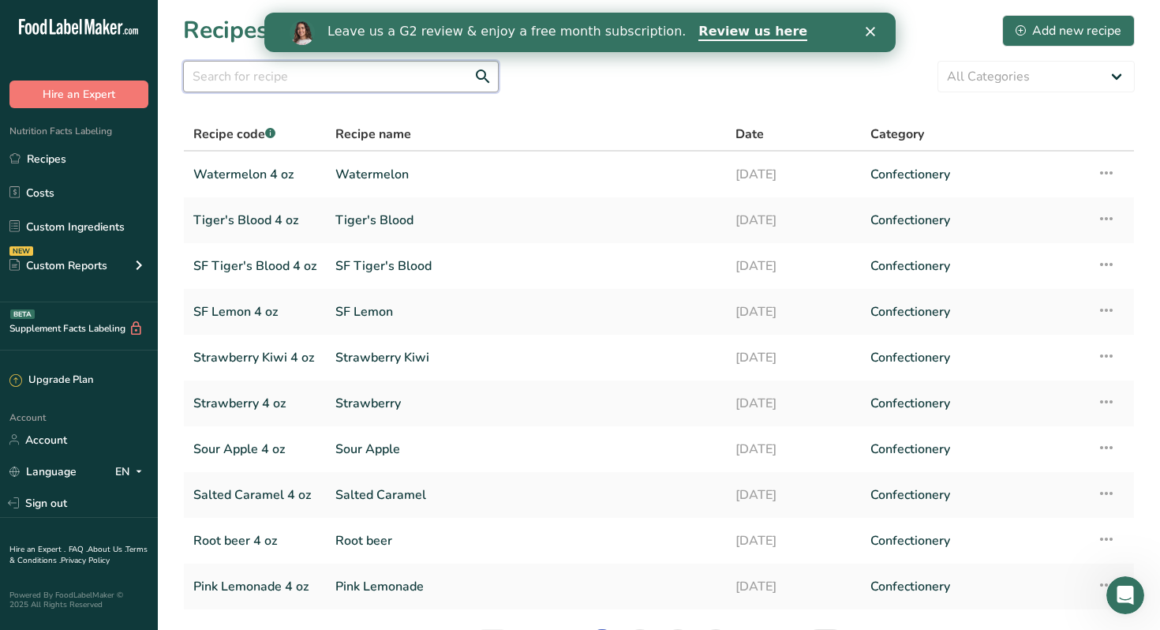
click at [300, 82] on input "text" at bounding box center [341, 77] width 316 height 32
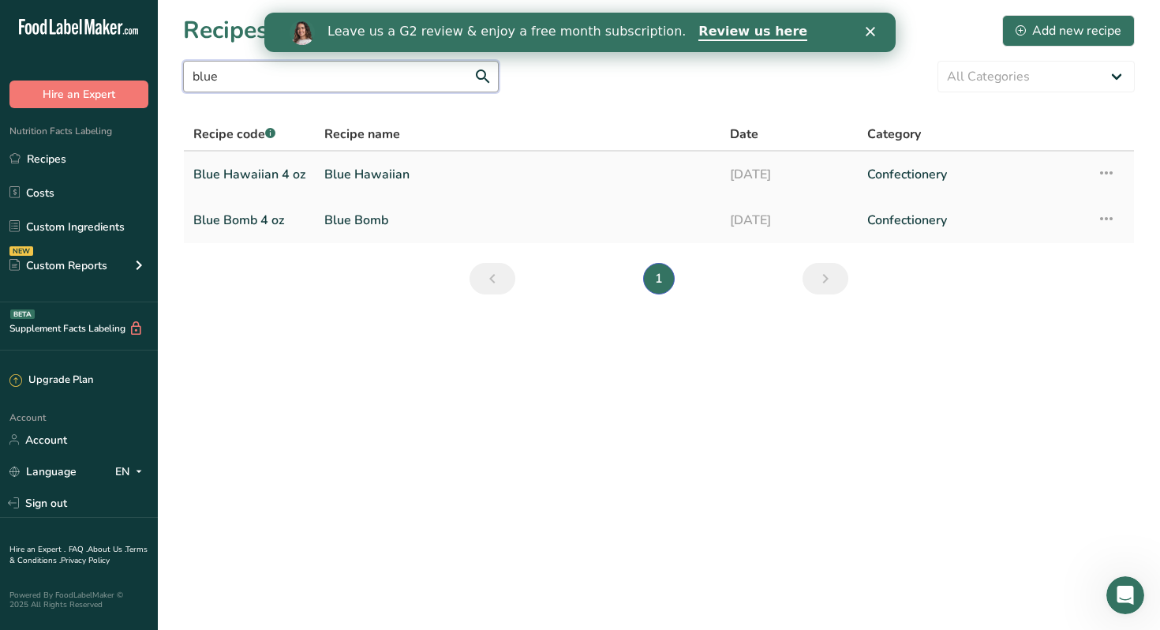
type input "blue"
click at [261, 174] on link "Blue Hawaiian 4 oz" at bounding box center [249, 174] width 112 height 33
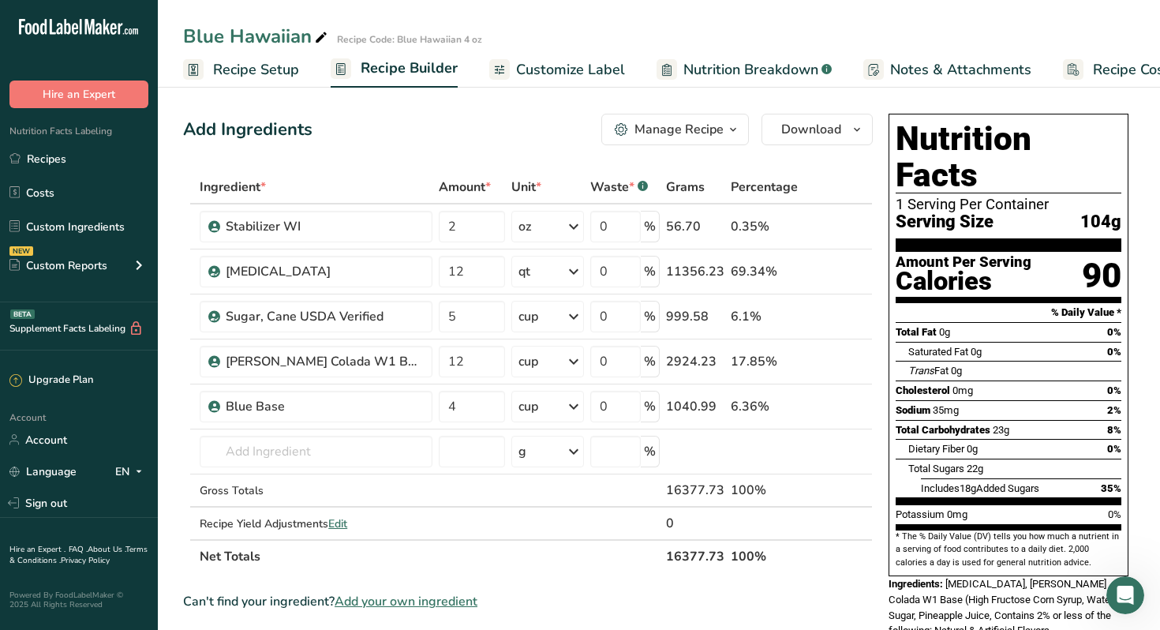
click at [734, 132] on icon "button" at bounding box center [733, 130] width 13 height 20
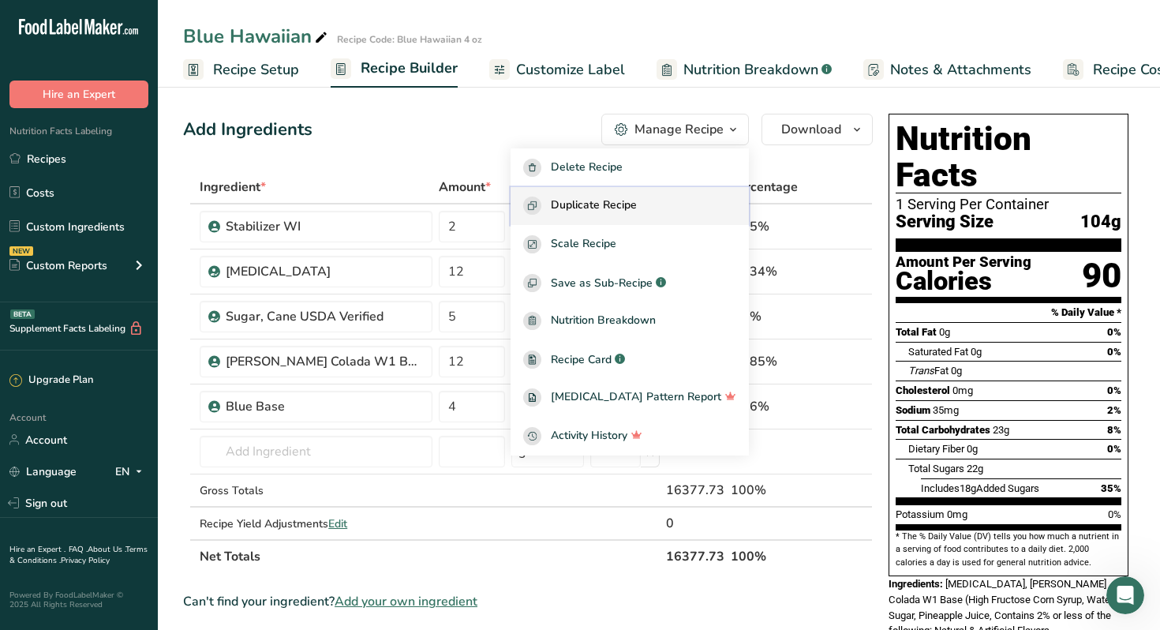
click at [620, 206] on span "Duplicate Recipe" at bounding box center [594, 205] width 86 height 18
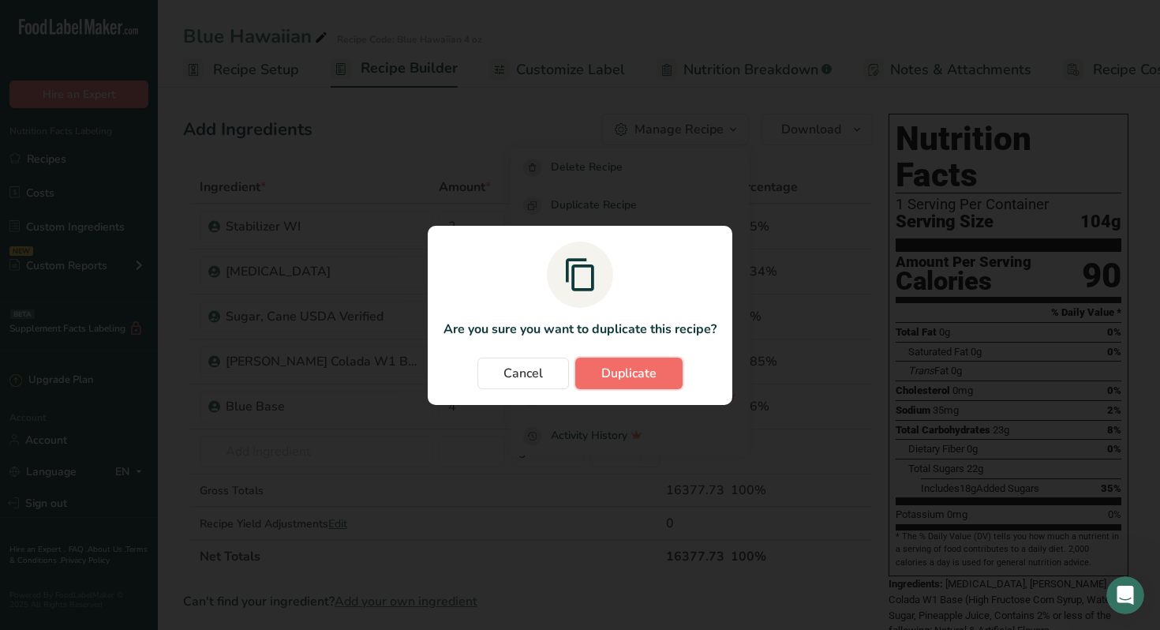
click at [631, 372] on span "Duplicate" at bounding box center [628, 373] width 55 height 19
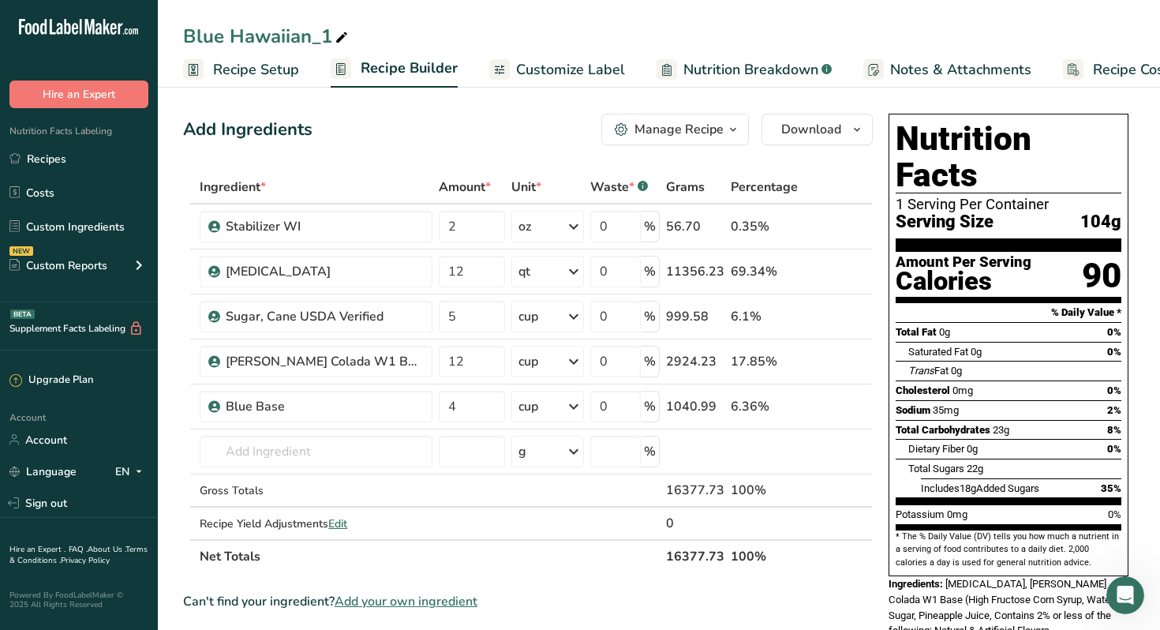
click at [343, 36] on icon at bounding box center [342, 38] width 14 height 22
type input "Blue Hawaiian Pint"
click at [451, 144] on div "Add Ingredients Manage Recipe Delete Recipe Duplicate Recipe Scale Recipe Save …" at bounding box center [528, 130] width 690 height 32
click at [265, 70] on span "Recipe Setup" at bounding box center [256, 69] width 86 height 21
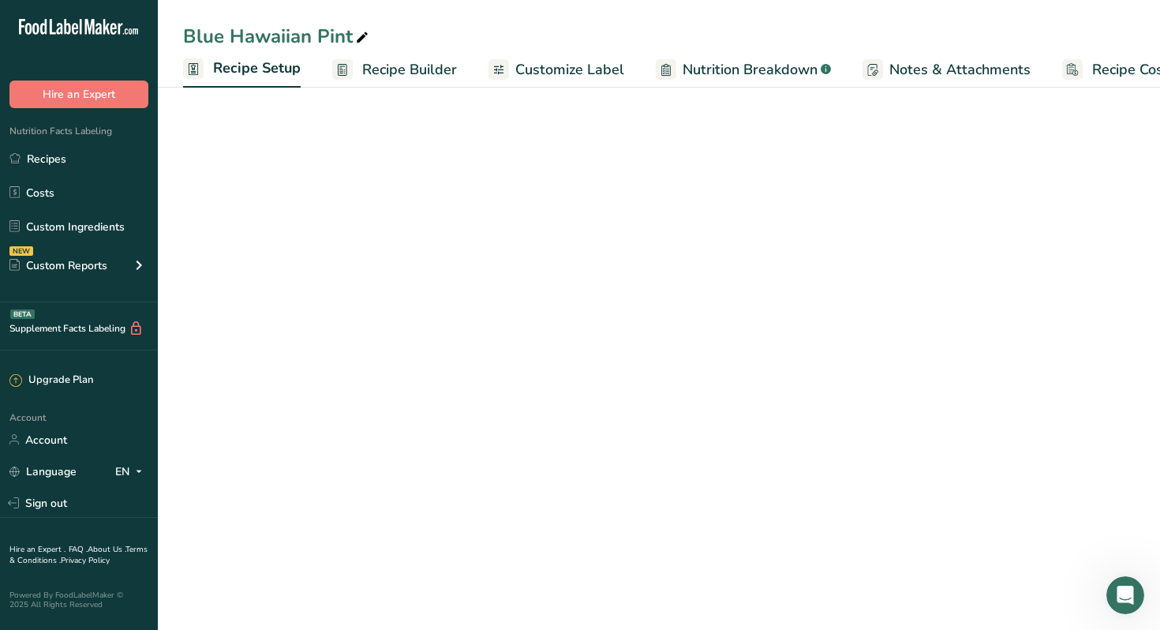
scroll to position [0, 6]
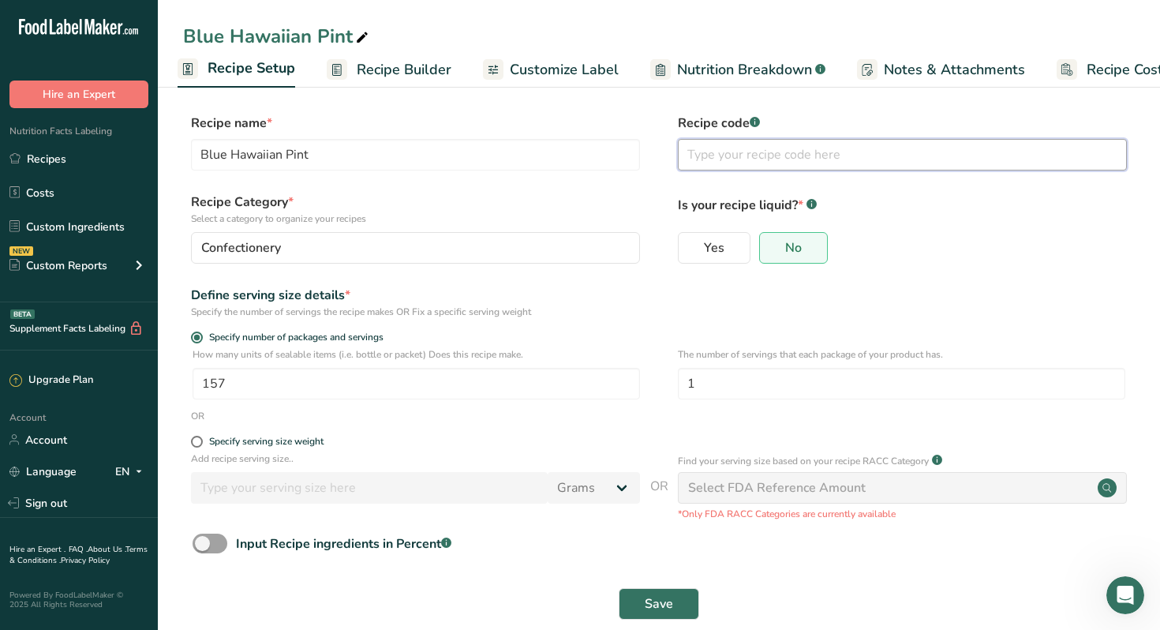
click at [776, 151] on input "text" at bounding box center [902, 155] width 449 height 32
type input "Blue Hawaiian Pint"
click at [228, 386] on input "157" at bounding box center [416, 384] width 447 height 32
type input "1"
type input "39.25"
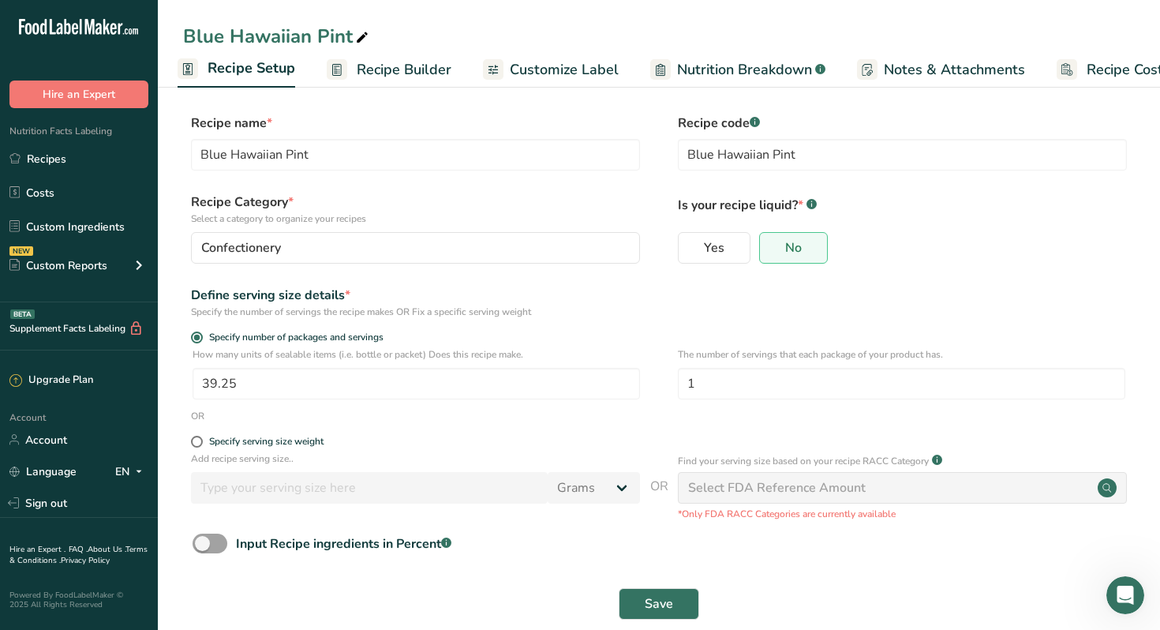
click at [414, 432] on form "Recipe name * Blue Hawaiian Pint Recipe code .a-a{fill:#347362;}.b-a{fill:#fff;…" at bounding box center [659, 371] width 952 height 515
click at [647, 600] on span "Save" at bounding box center [659, 603] width 28 height 19
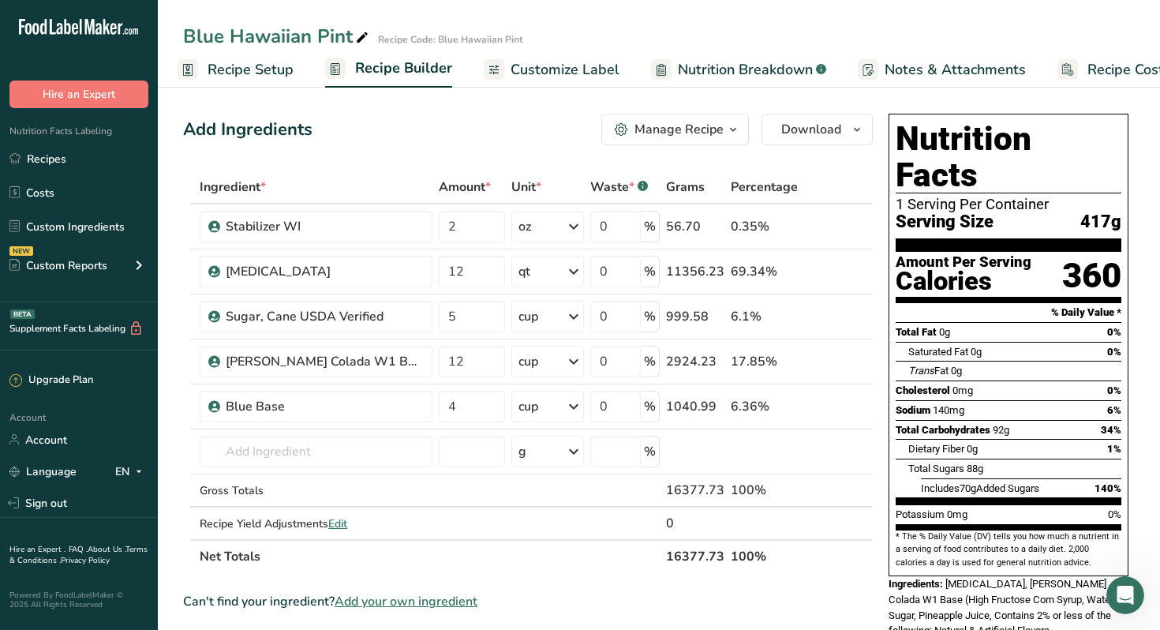
click at [237, 71] on span "Recipe Setup" at bounding box center [251, 69] width 86 height 21
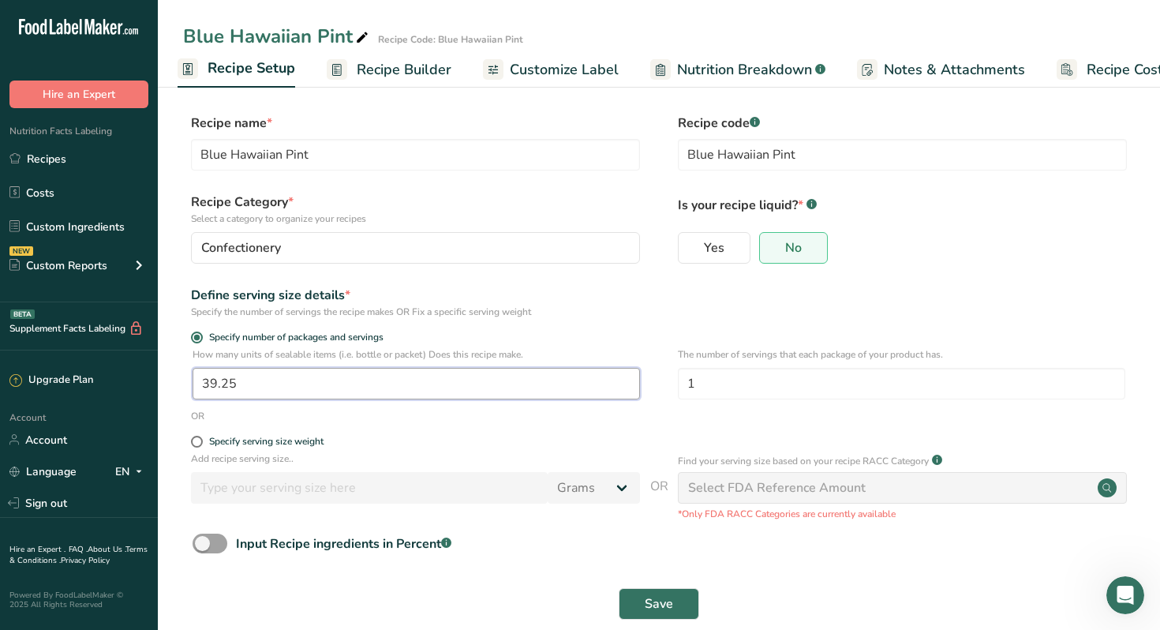
drag, startPoint x: 243, startPoint y: 381, endPoint x: 179, endPoint y: 380, distance: 63.9
click at [179, 380] on section "Recipe name * Blue Hawaiian Pint Recipe code .a-a{fill:#347362;}.b-a{fill:#fff;…" at bounding box center [659, 368] width 1002 height 572
type input "78.5"
click at [321, 410] on div "OR" at bounding box center [659, 416] width 952 height 14
click at [701, 383] on input "1" at bounding box center [901, 384] width 447 height 32
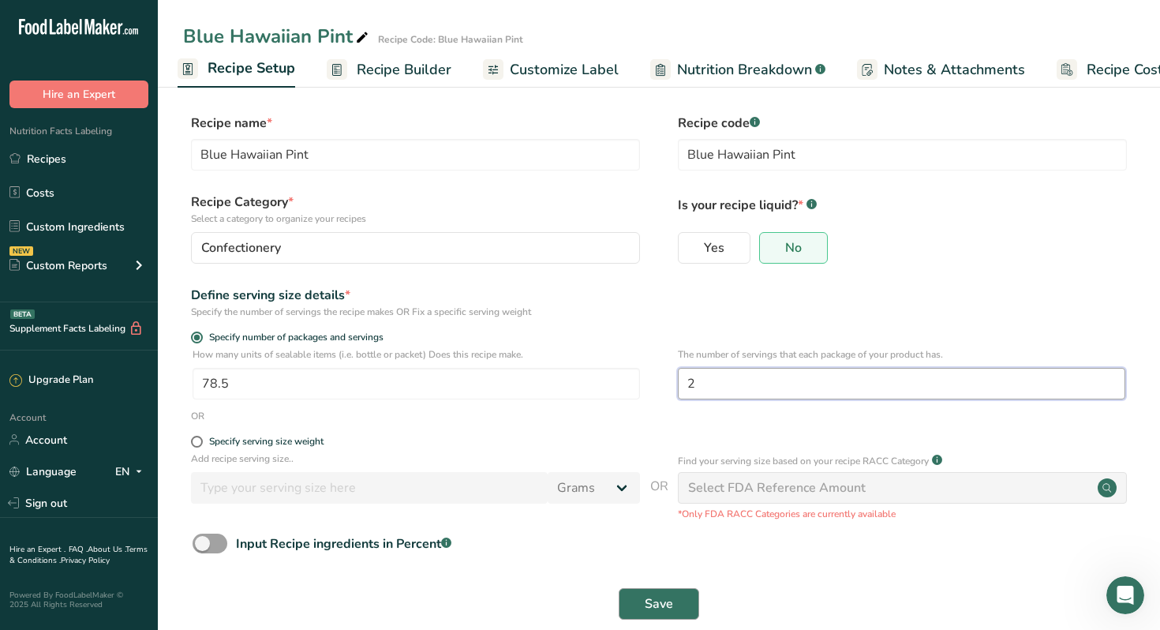
type input "2"
click at [664, 601] on span "Save" at bounding box center [659, 603] width 28 height 19
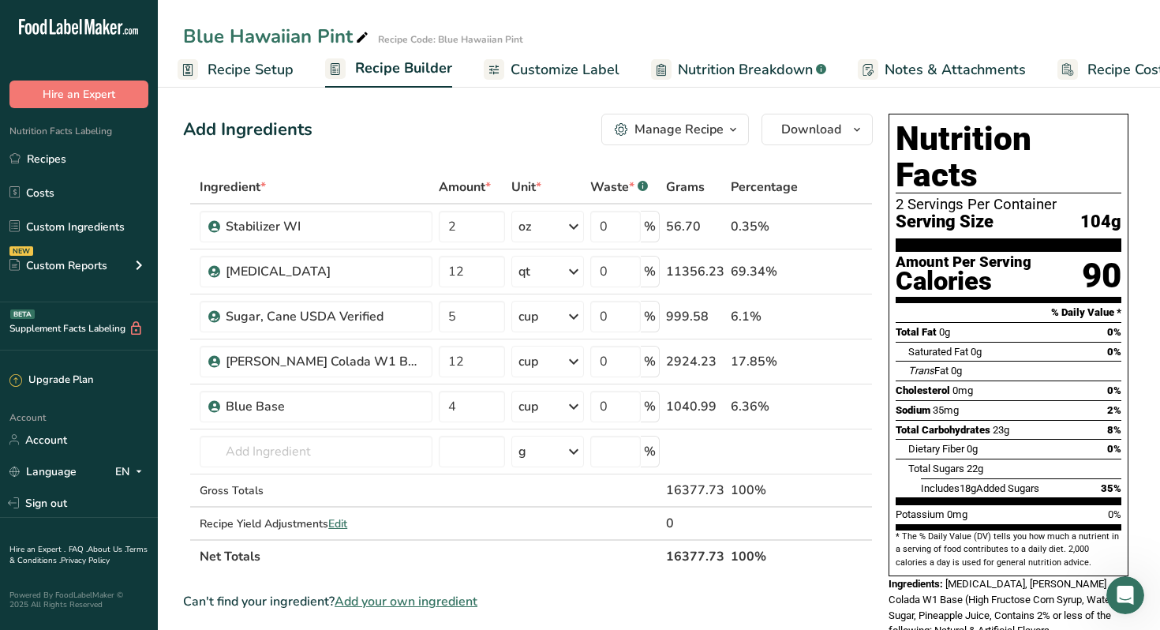
click at [235, 71] on span "Recipe Setup" at bounding box center [251, 69] width 86 height 21
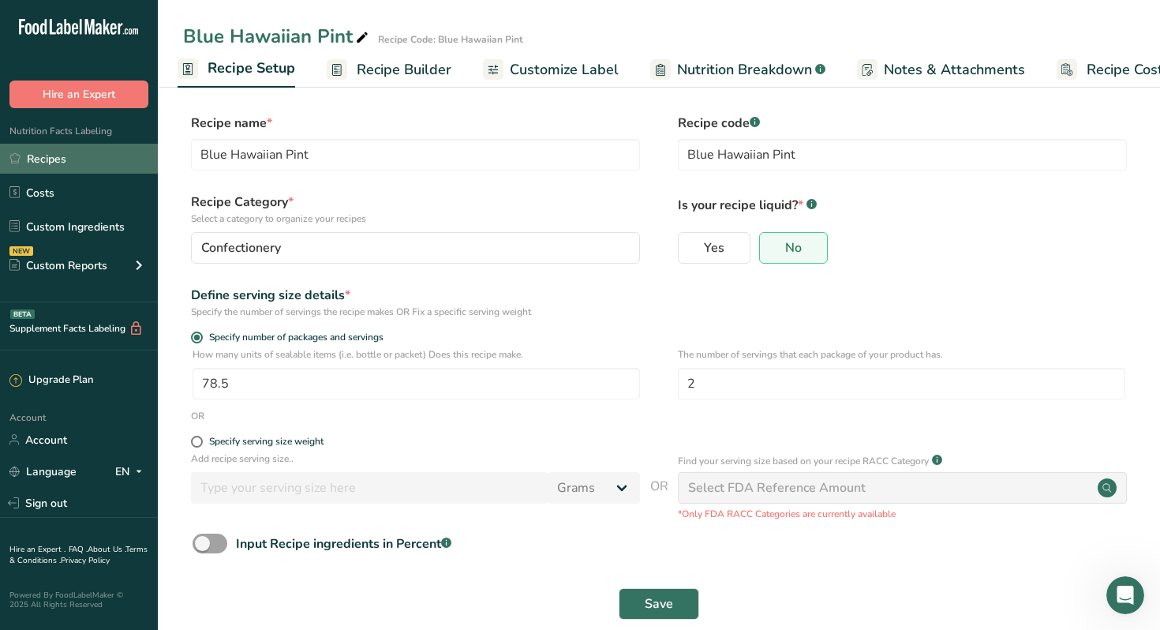
click at [52, 162] on link "Recipes" at bounding box center [79, 159] width 158 height 30
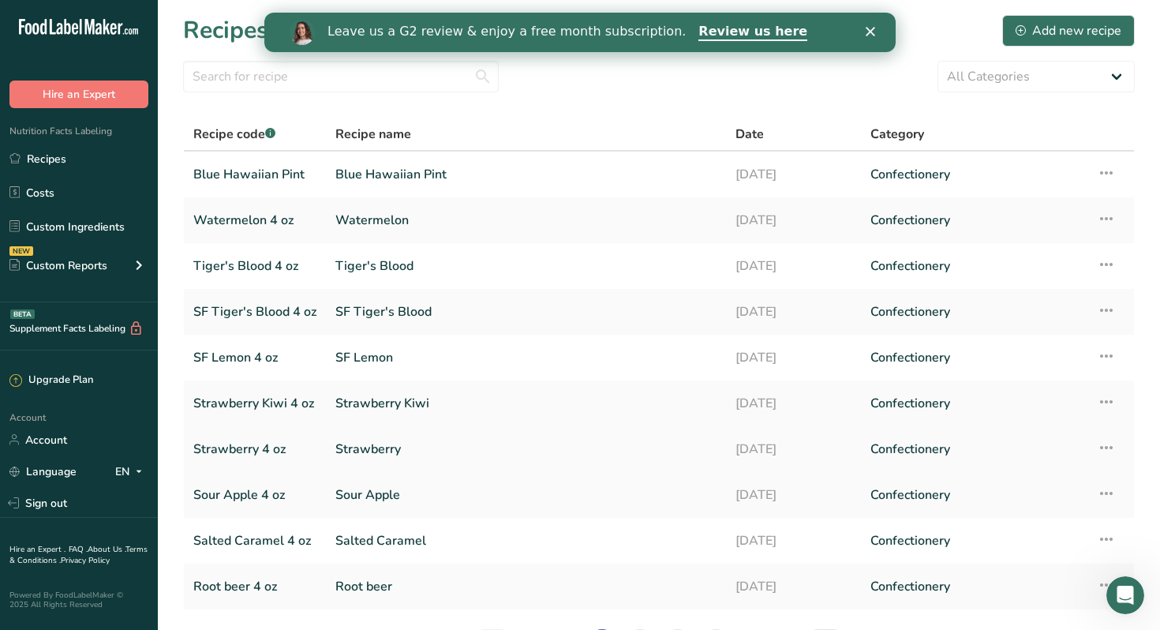
scroll to position [107, 0]
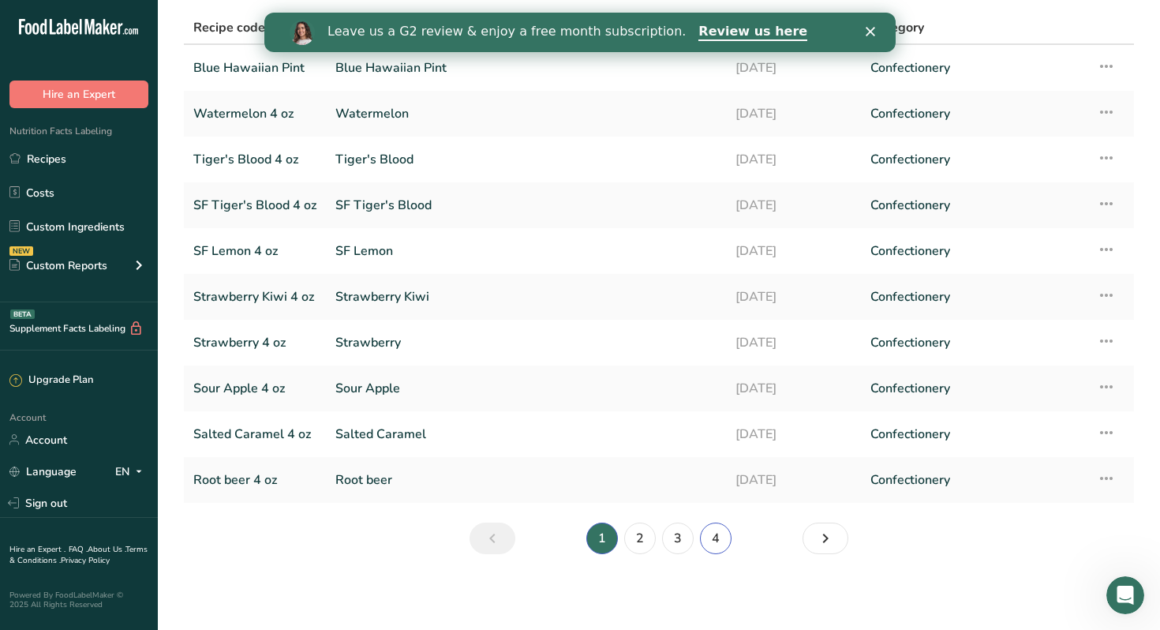
click at [714, 540] on link "4" at bounding box center [716, 538] width 32 height 32
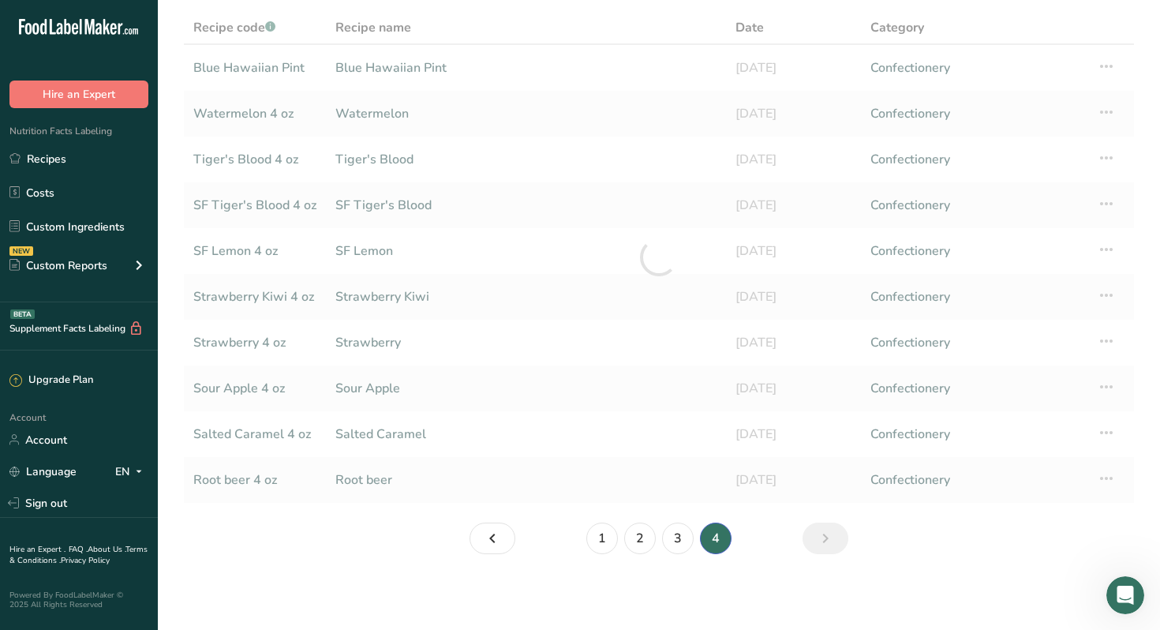
scroll to position [15, 0]
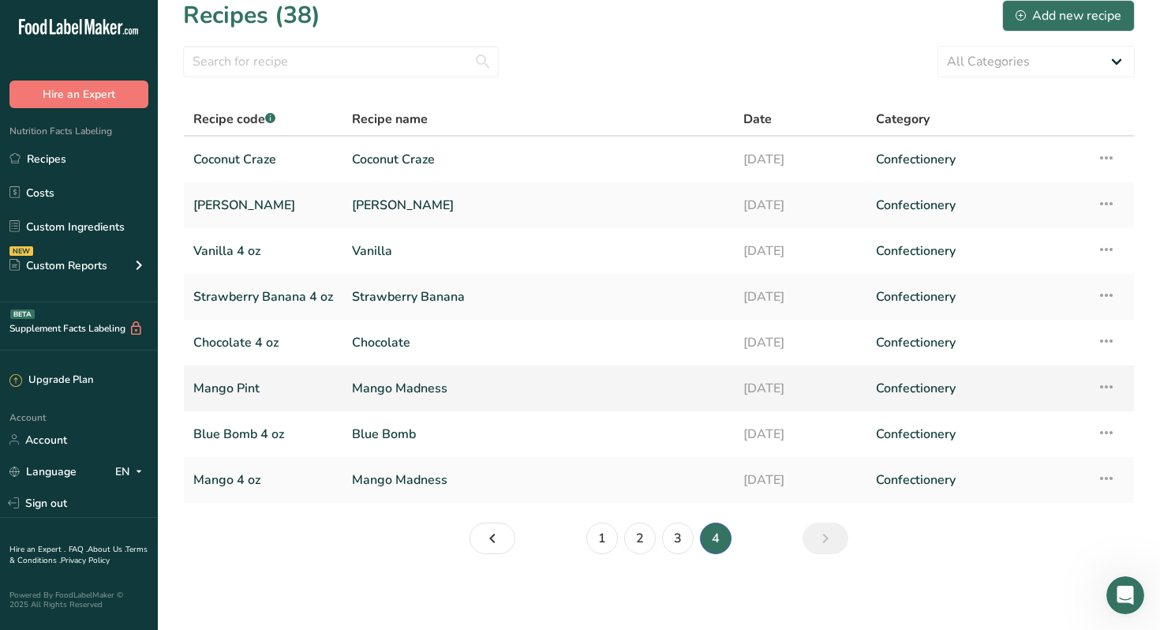
click at [249, 396] on link "Mango Pint" at bounding box center [263, 388] width 140 height 33
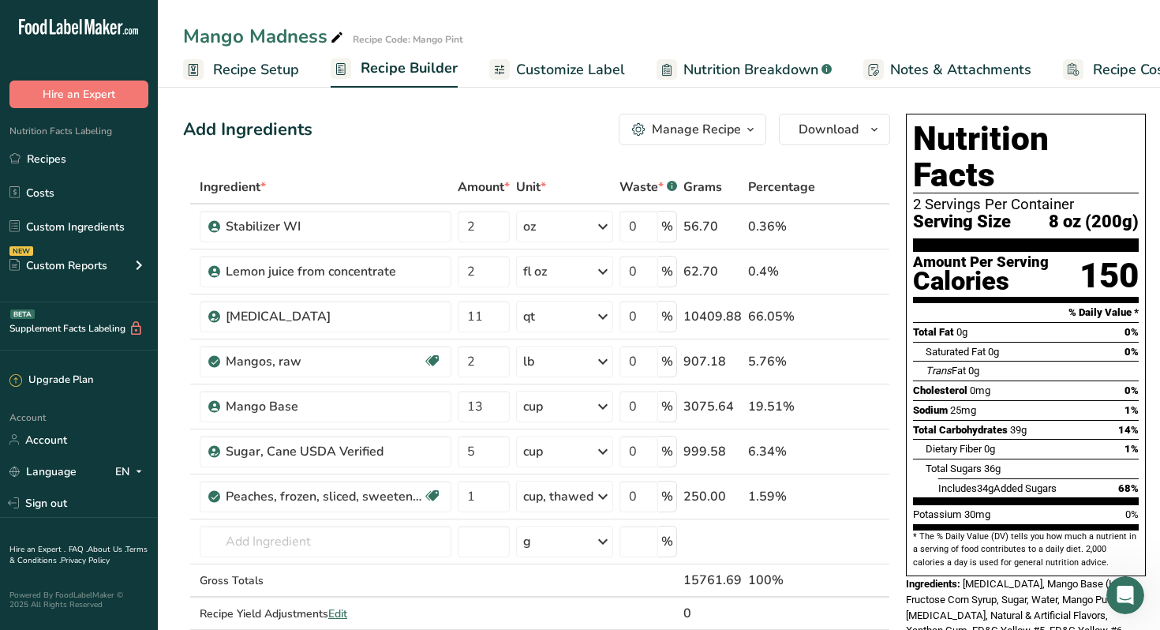
click at [273, 75] on span "Recipe Setup" at bounding box center [256, 69] width 86 height 21
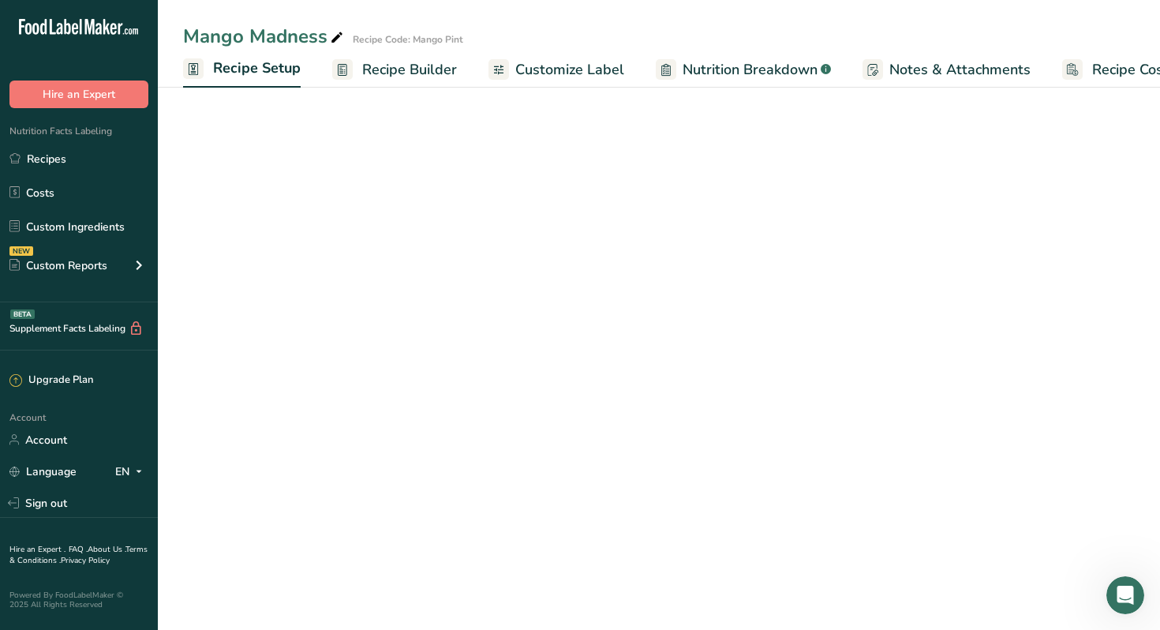
scroll to position [0, 6]
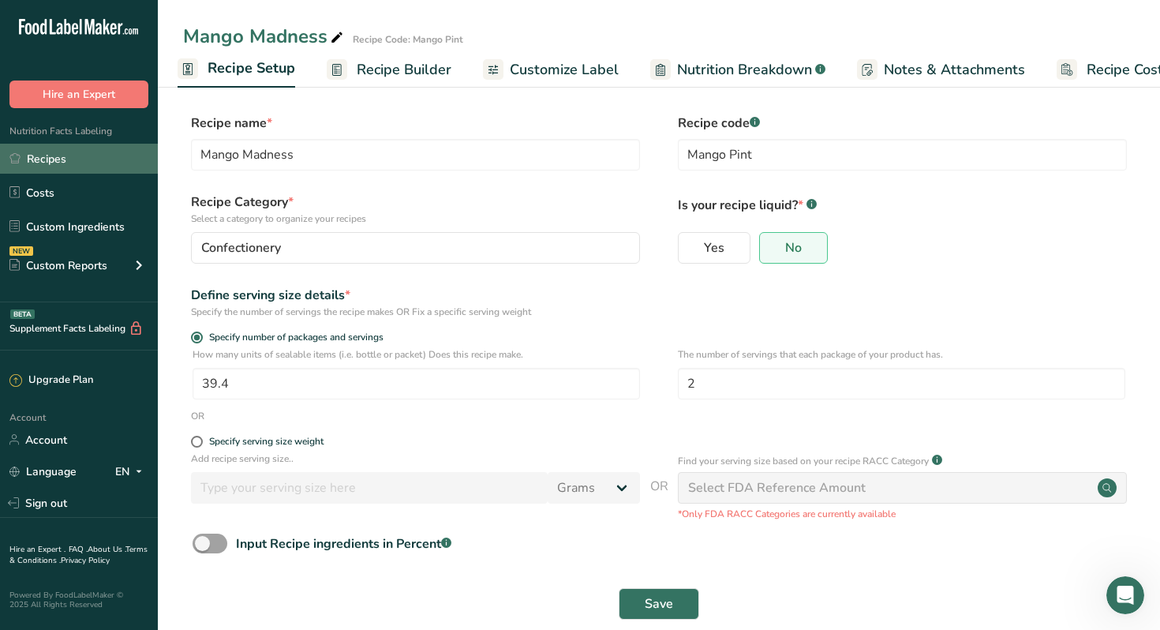
click at [59, 163] on link "Recipes" at bounding box center [79, 159] width 158 height 30
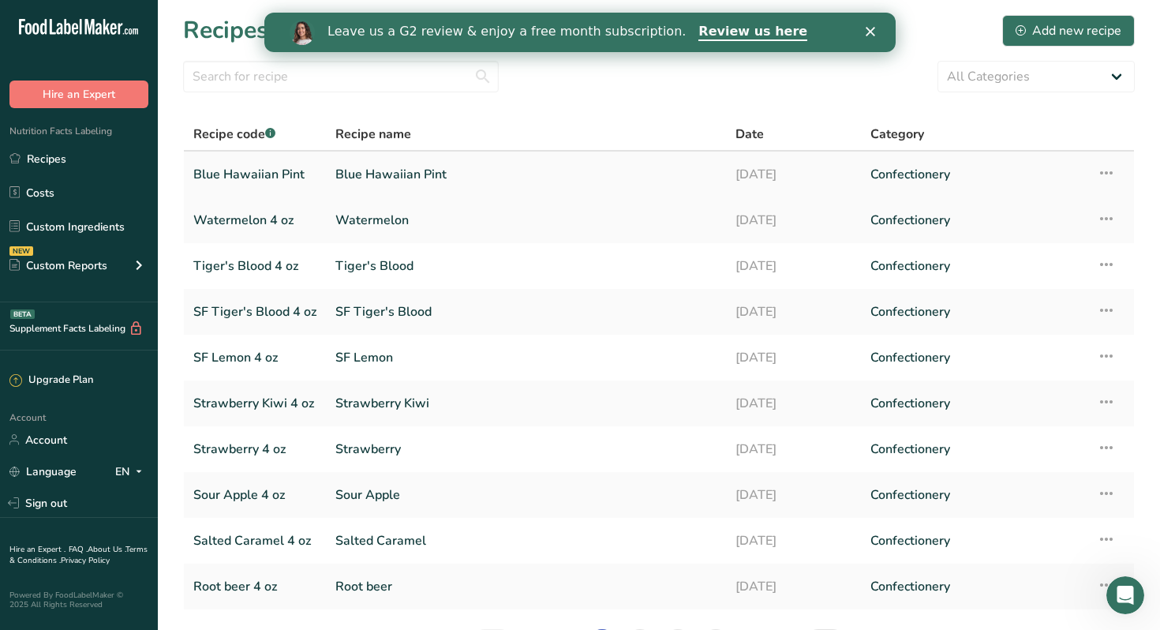
click at [283, 178] on link "Blue Hawaiian Pint" at bounding box center [254, 174] width 123 height 33
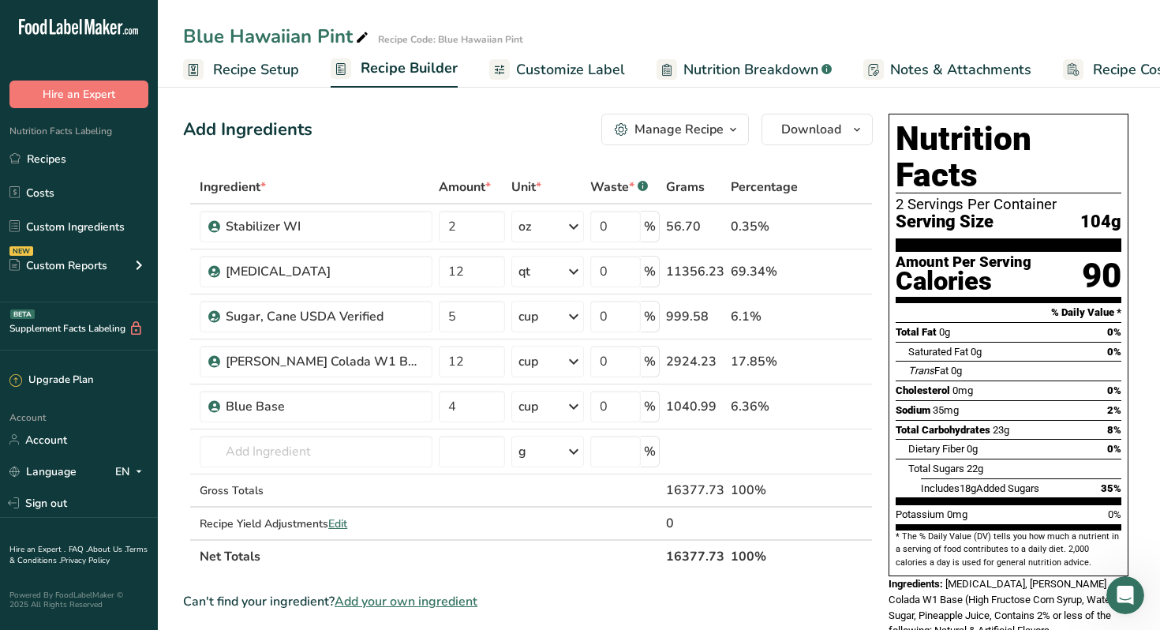
click at [244, 73] on span "Recipe Setup" at bounding box center [256, 69] width 86 height 21
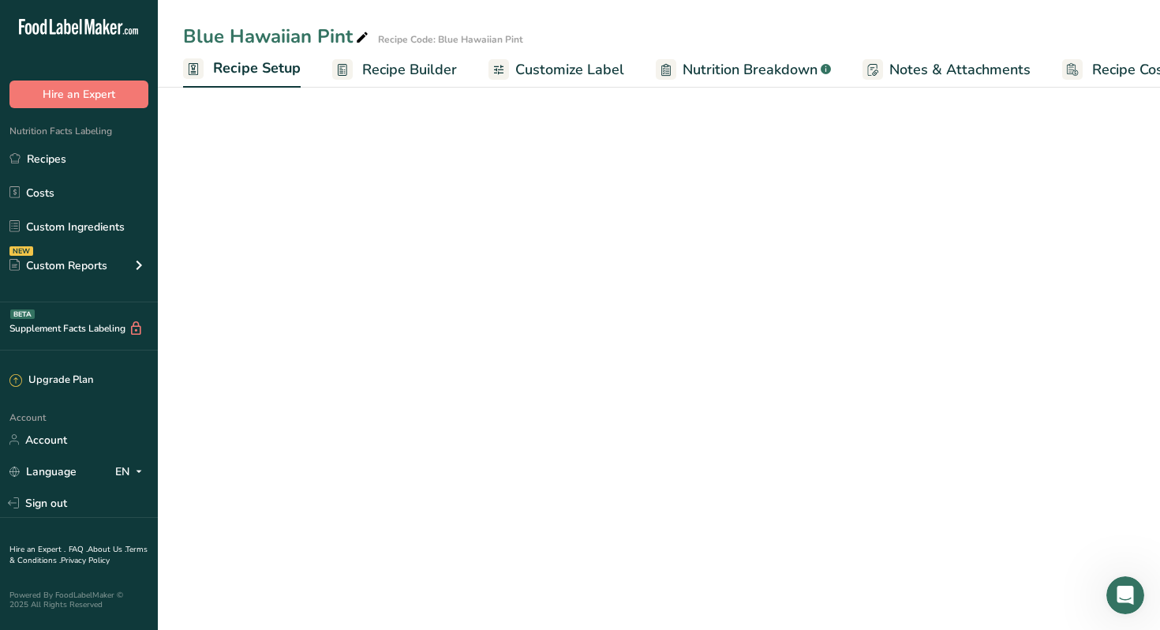
scroll to position [0, 6]
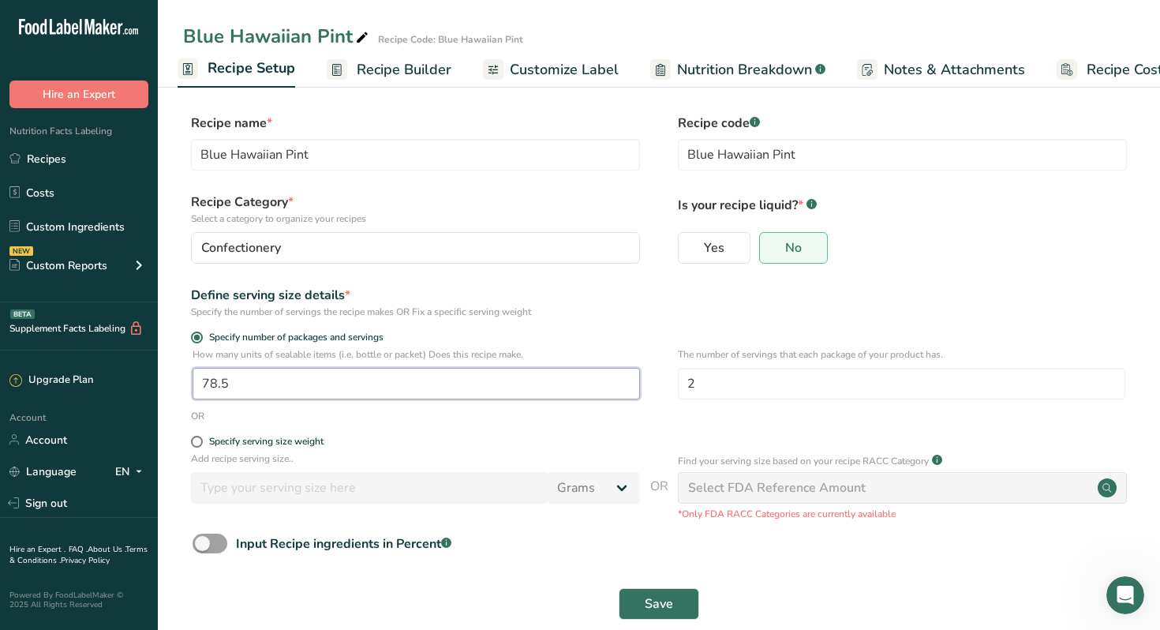
click at [233, 387] on input "78.5" at bounding box center [416, 384] width 447 height 32
type input "139.4"
click at [649, 602] on span "Save" at bounding box center [659, 603] width 28 height 19
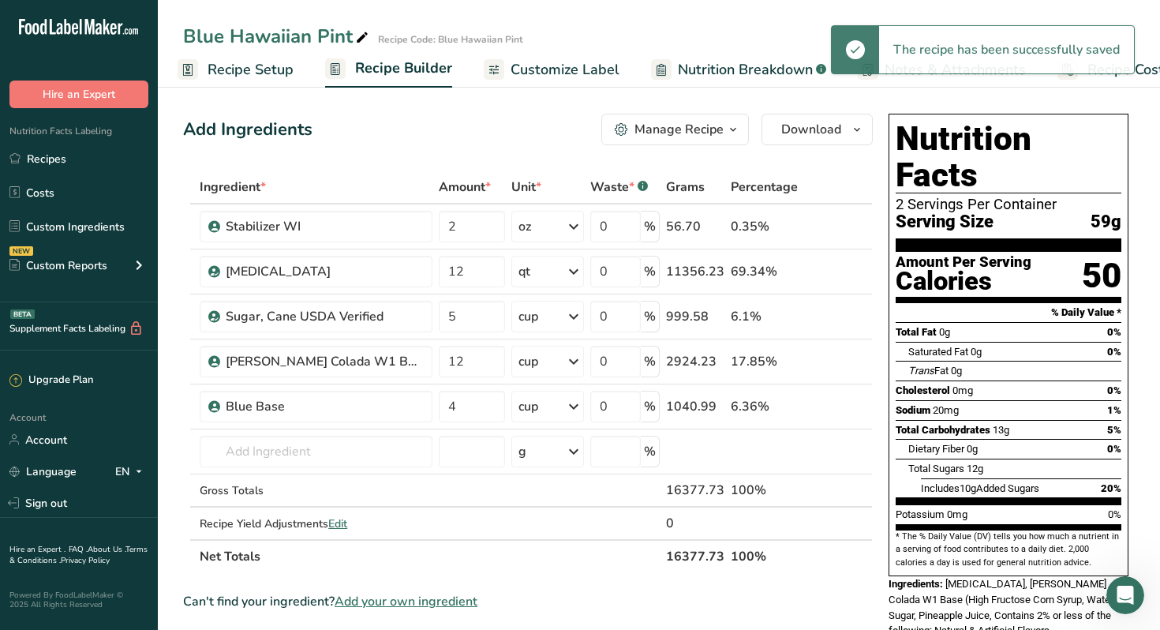
click at [228, 73] on span "Recipe Setup" at bounding box center [251, 69] width 86 height 21
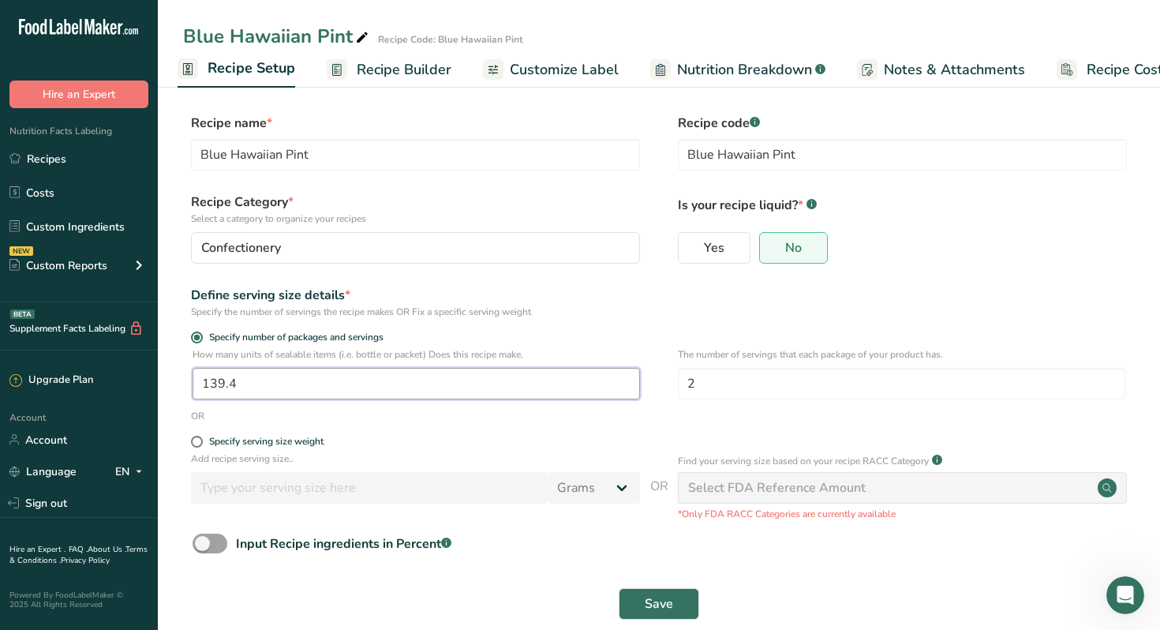
click at [215, 381] on input "139.4" at bounding box center [416, 384] width 447 height 32
type input "39.4"
click at [644, 604] on button "Save" at bounding box center [659, 604] width 80 height 32
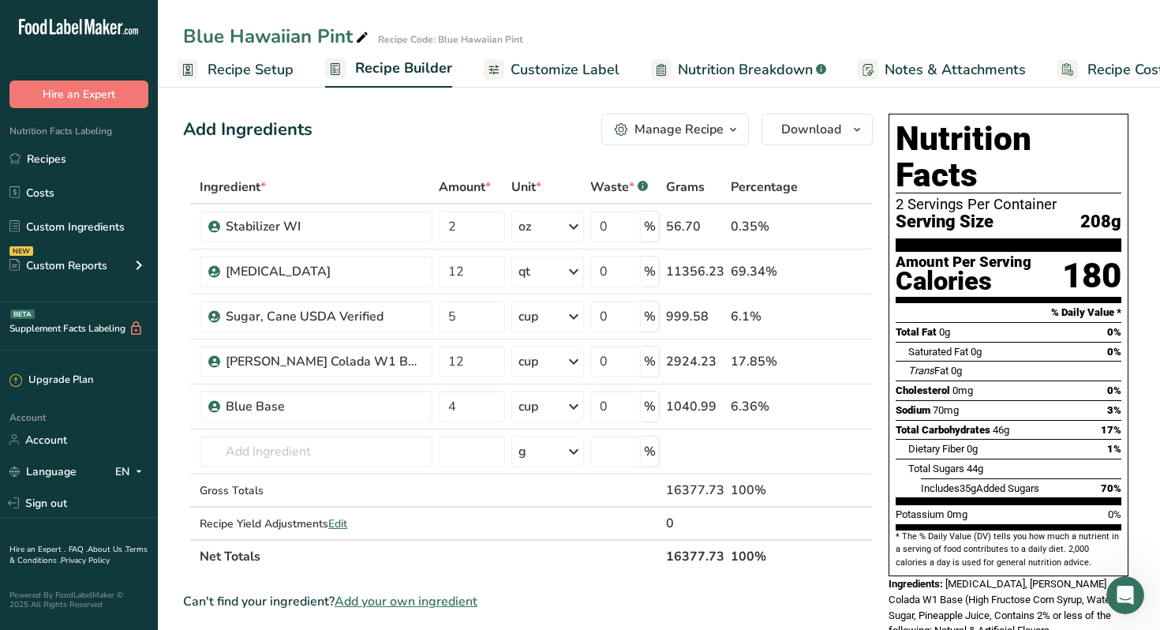
click at [551, 69] on span "Customize Label" at bounding box center [565, 69] width 109 height 21
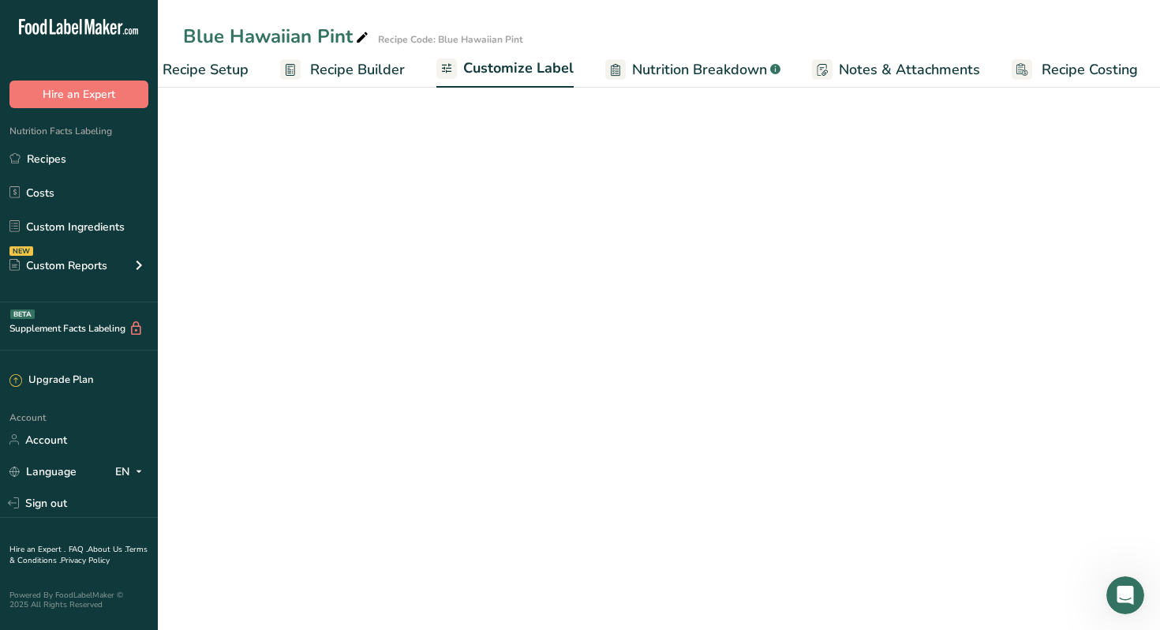
scroll to position [0, 54]
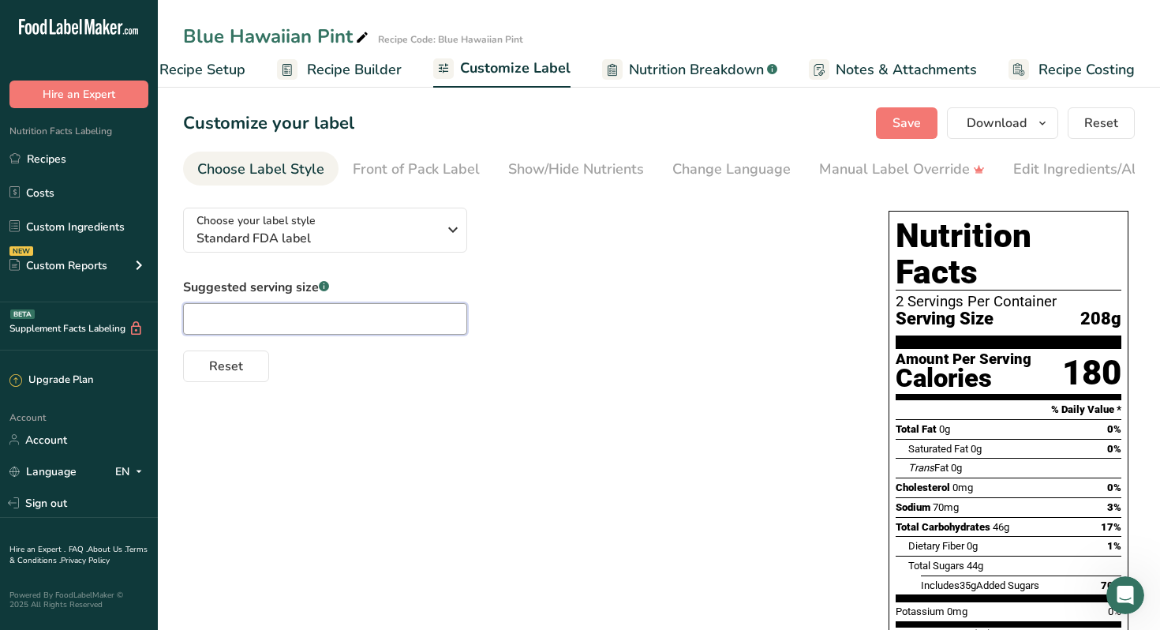
click at [293, 317] on input "text" at bounding box center [325, 319] width 284 height 32
type input "8 oz"
click at [903, 125] on span "Save" at bounding box center [906, 123] width 28 height 19
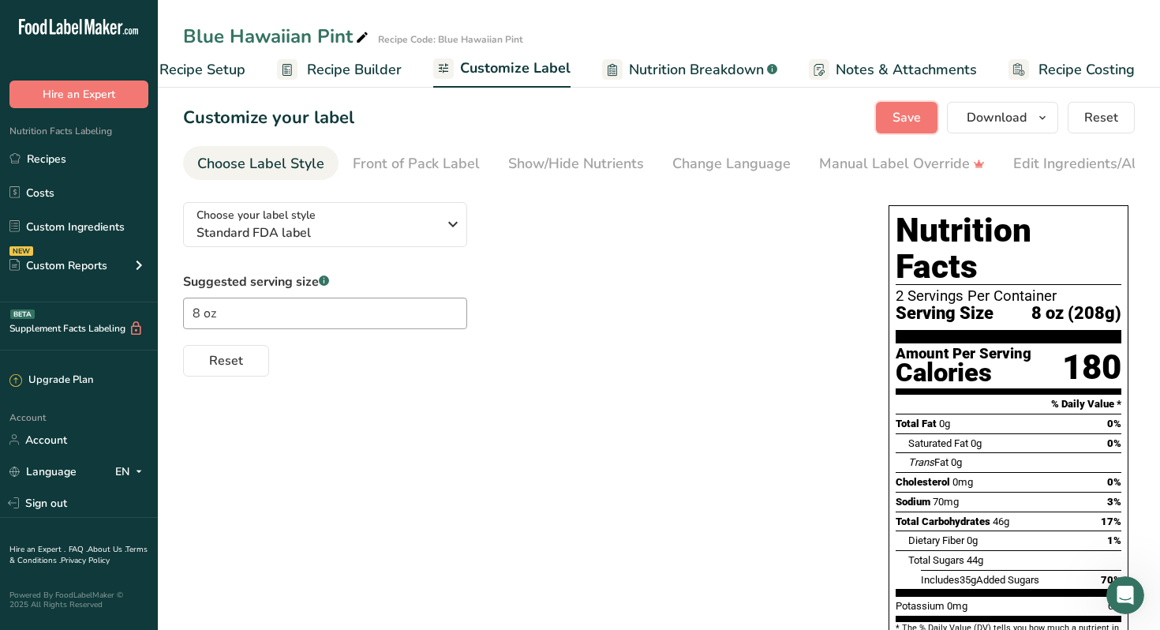
scroll to position [0, 0]
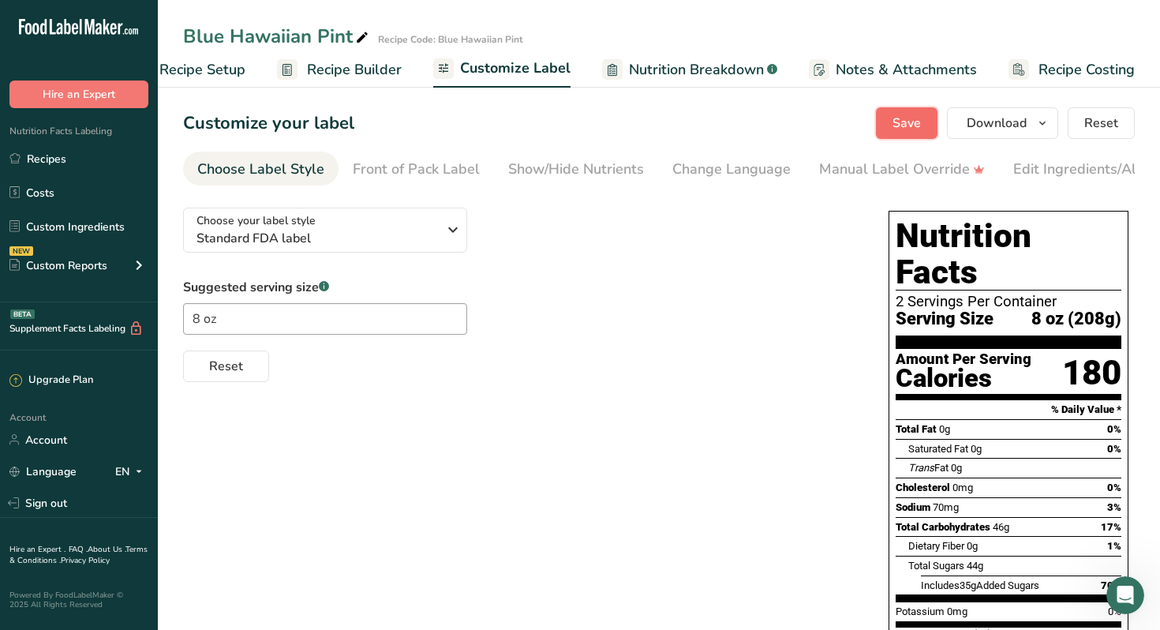
click at [913, 122] on span "Save" at bounding box center [906, 123] width 28 height 19
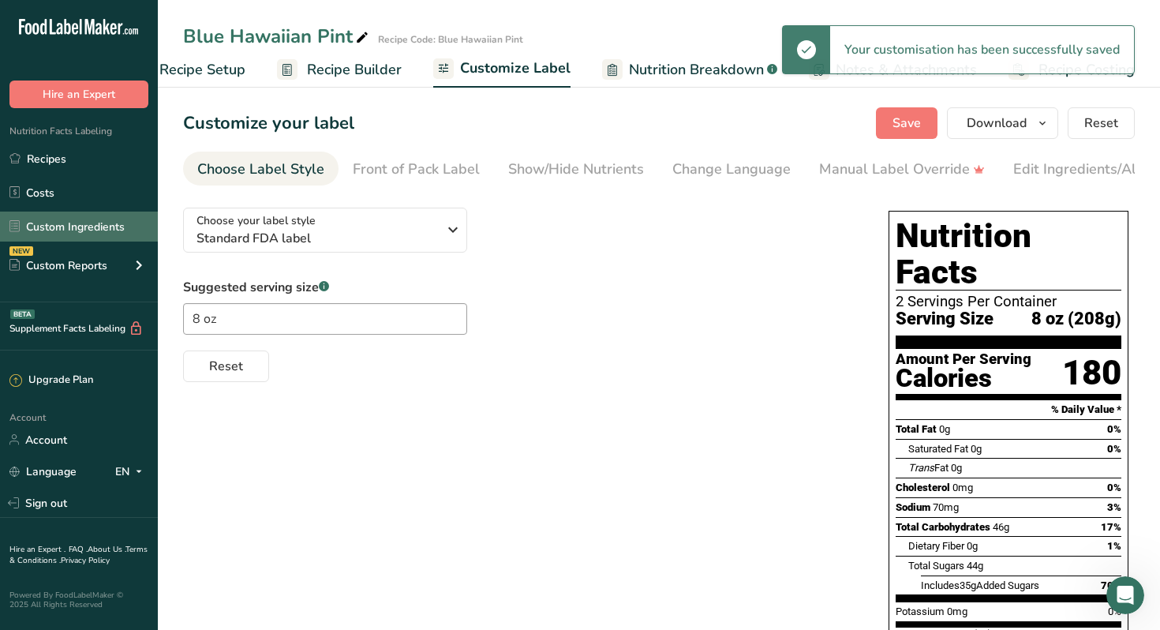
click at [47, 231] on link "Custom Ingredients" at bounding box center [79, 226] width 158 height 30
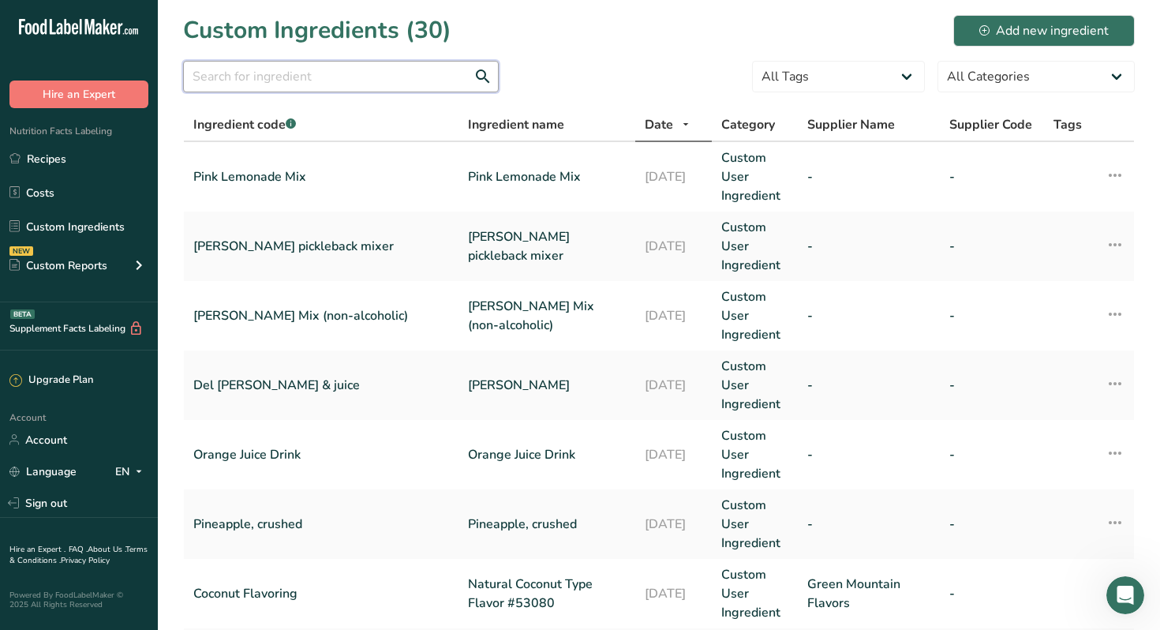
click at [296, 77] on input "text" at bounding box center [341, 77] width 316 height 32
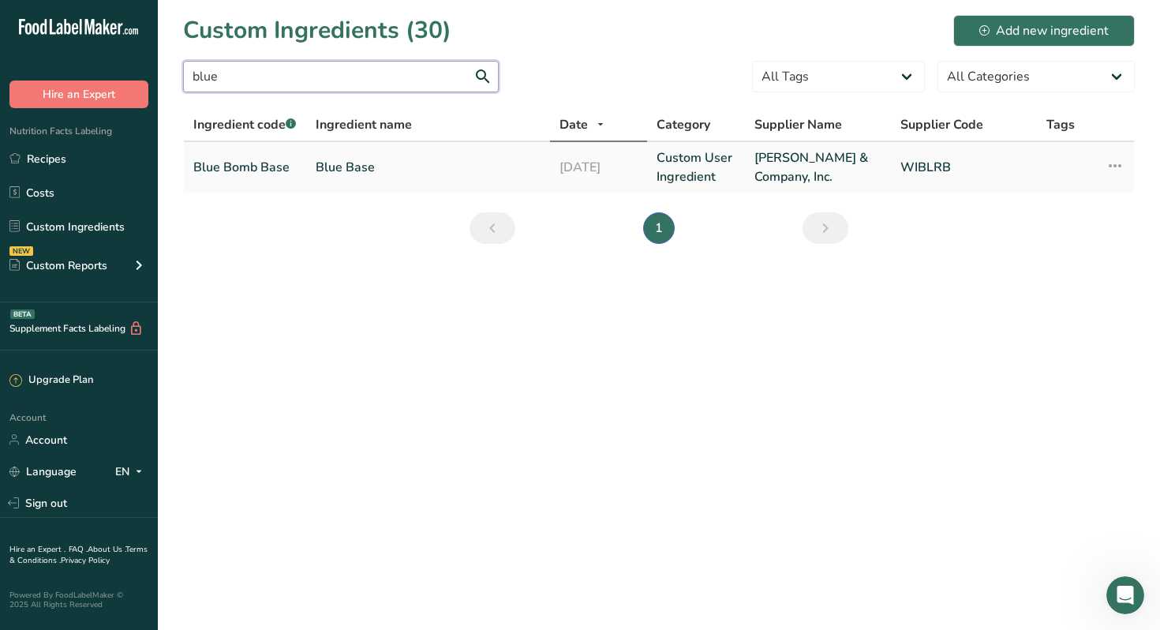
type input "blue"
click at [261, 168] on link "Blue Bomb Base" at bounding box center [244, 167] width 103 height 19
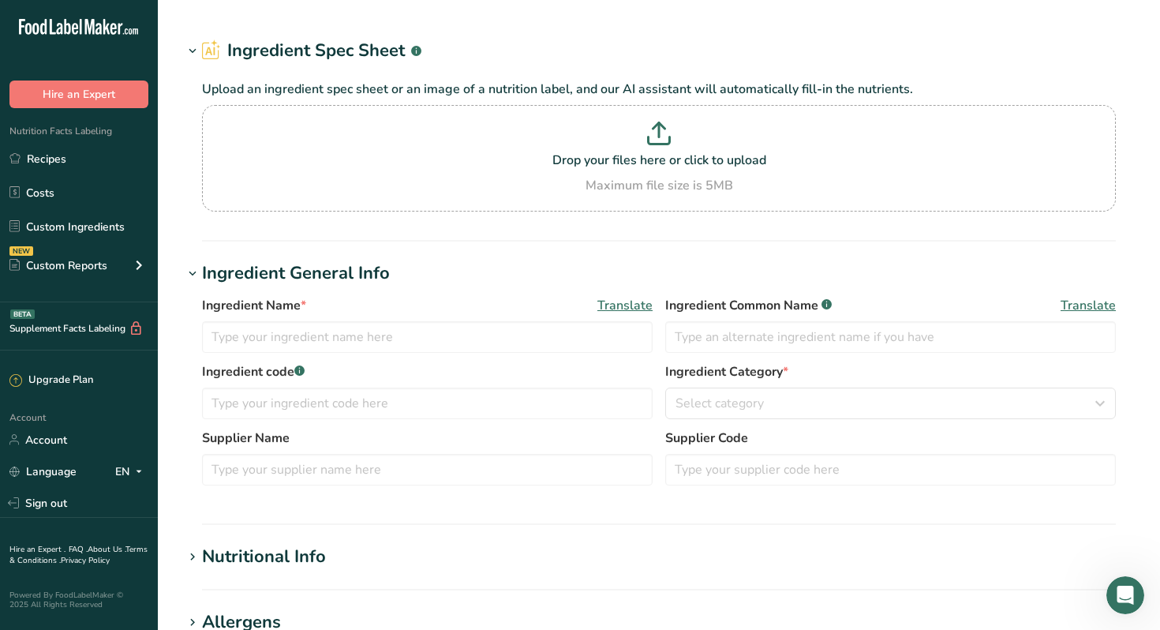
type input "Blue Base"
type input "Blue Bomb Base"
type input "I. Rice & Company, Inc."
type input "WIBLRB"
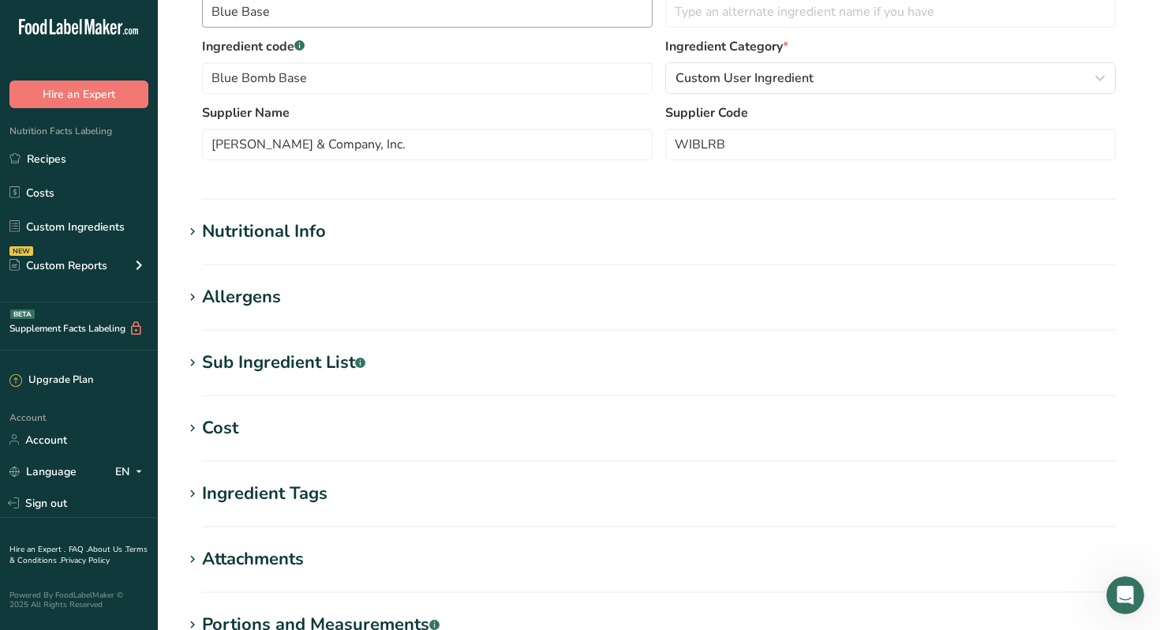
scroll to position [350, 0]
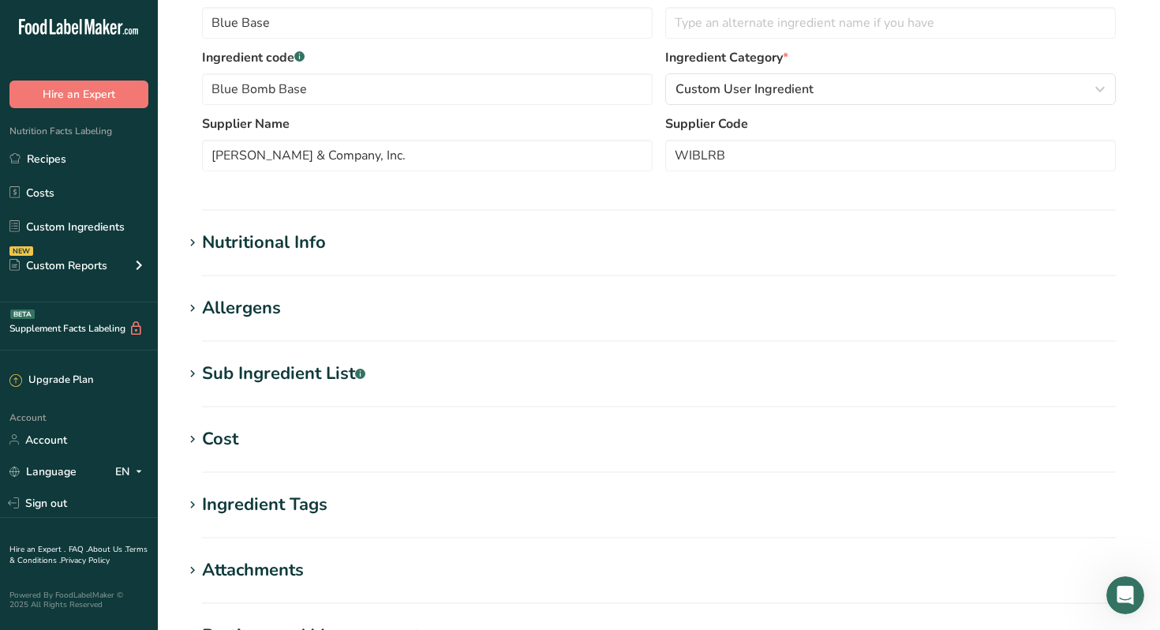
click at [268, 243] on div "Nutritional Info" at bounding box center [264, 243] width 124 height 26
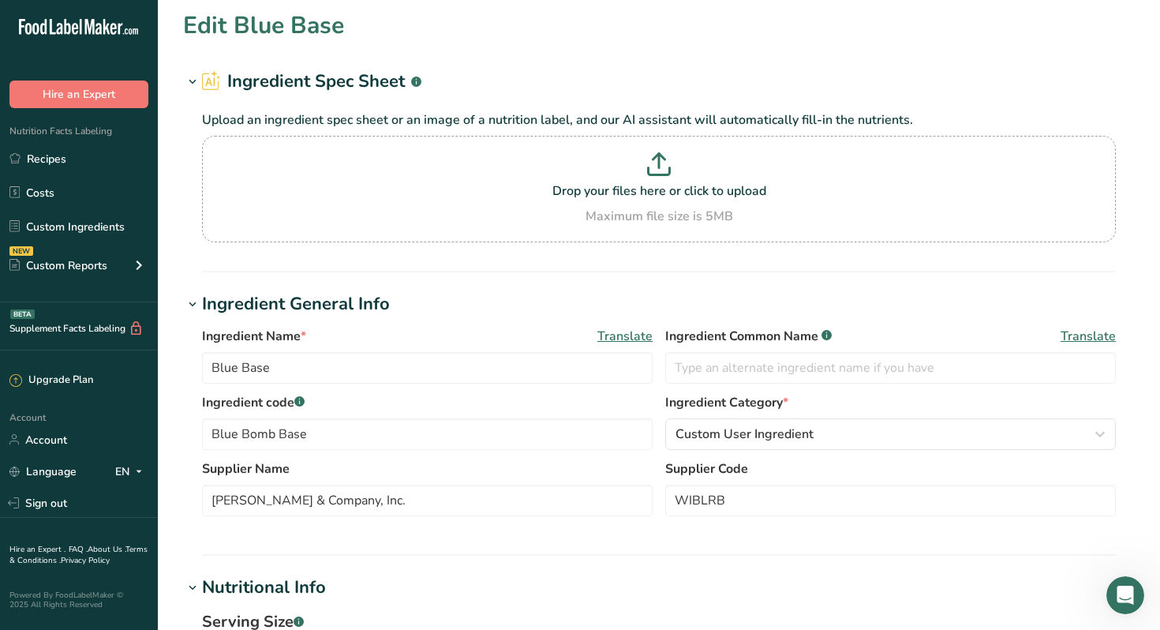
scroll to position [0, 0]
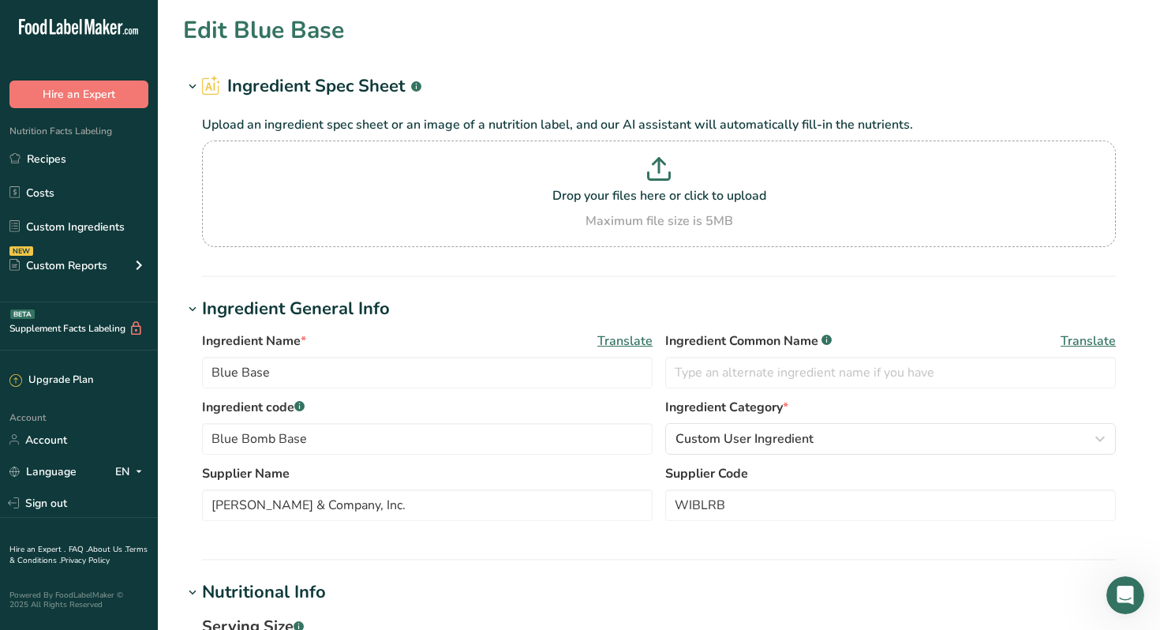
click at [306, 87] on h2 "Ingredient Spec Sheet .a-a{fill:#347362;}.b-a{fill:#fff;}" at bounding box center [311, 86] width 219 height 26
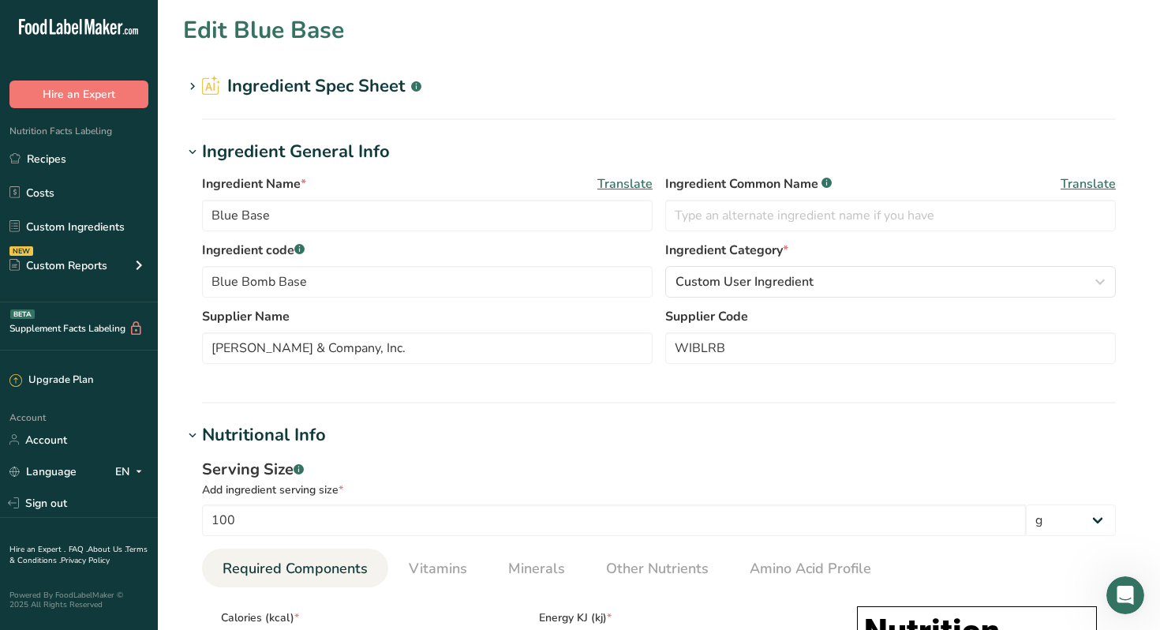
click at [216, 88] on icon at bounding box center [211, 85] width 19 height 21
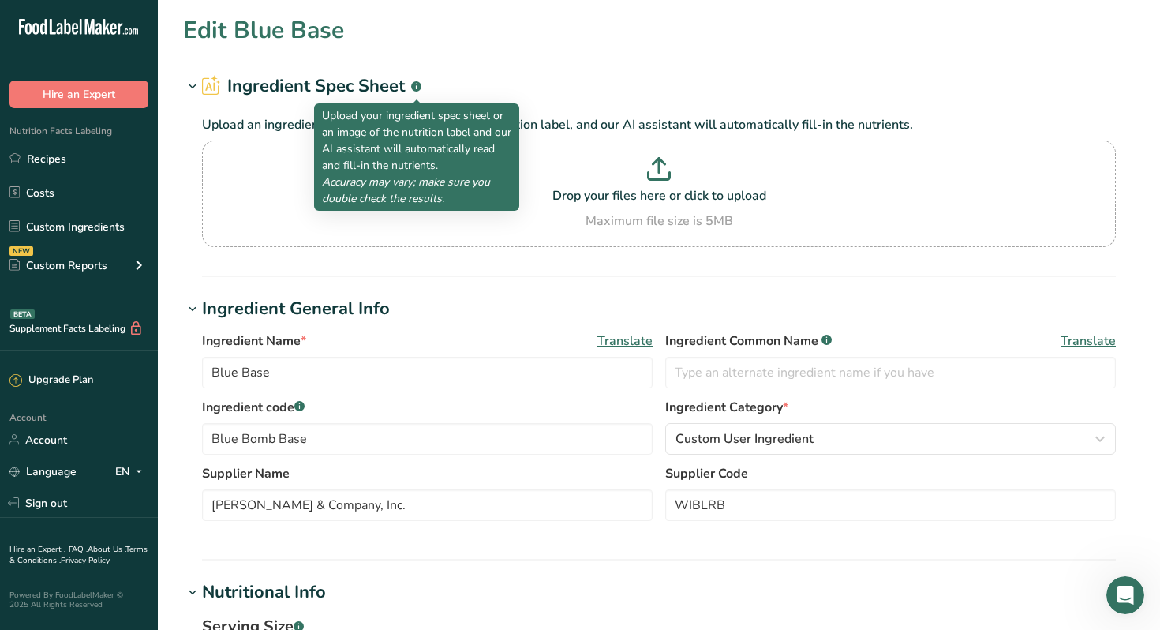
click at [419, 86] on rect at bounding box center [416, 86] width 10 height 10
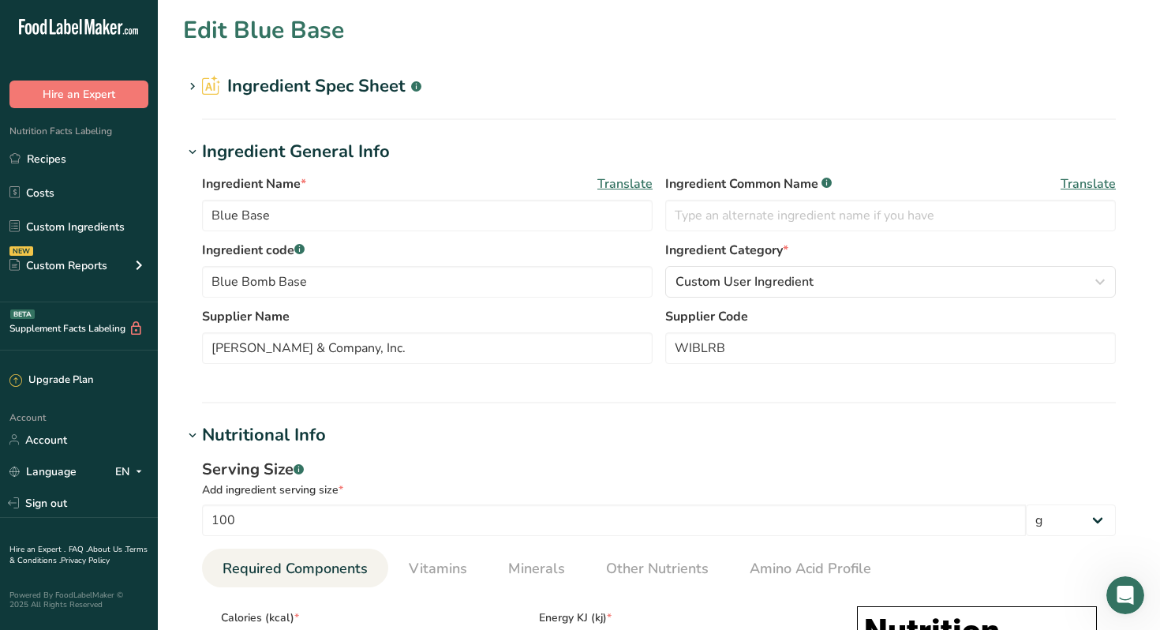
click at [468, 91] on h1 "Ingredient Spec Sheet .a-a{fill:#347362;}.b-a{fill:#fff;}" at bounding box center [659, 86] width 952 height 26
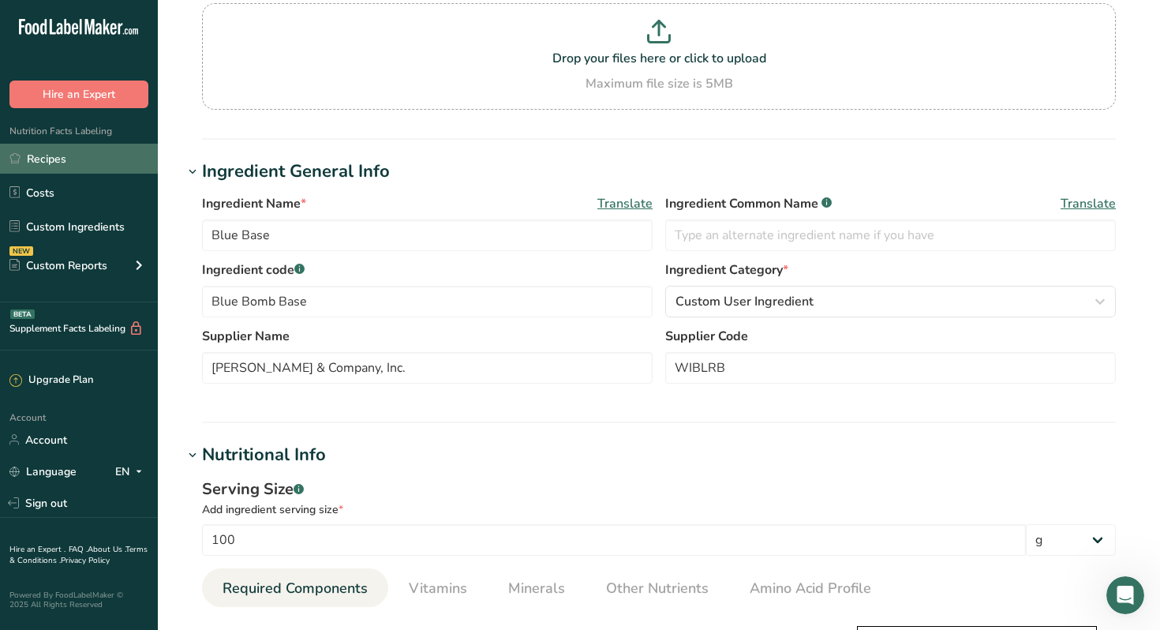
scroll to position [134, 0]
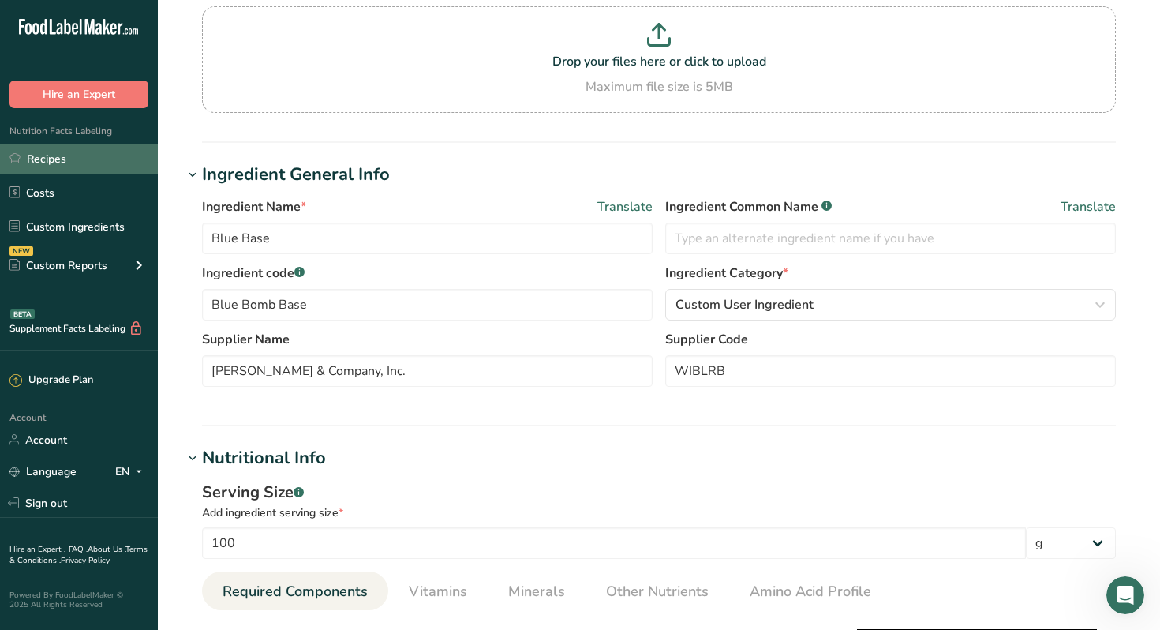
click at [66, 159] on link "Recipes" at bounding box center [79, 159] width 158 height 30
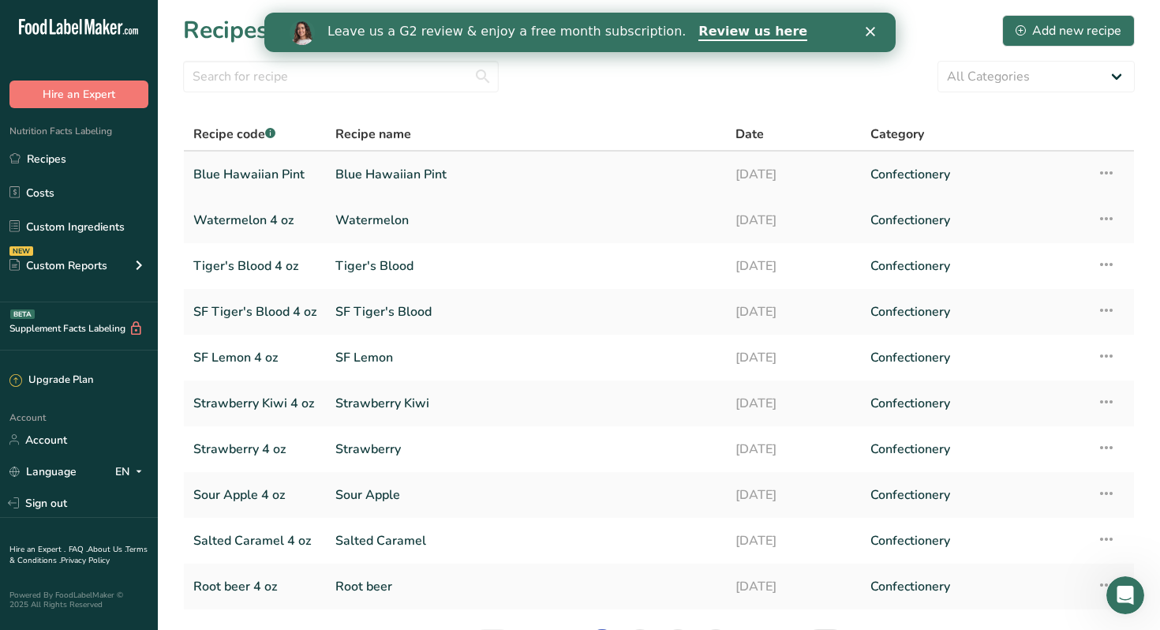
click at [281, 174] on link "Blue Hawaiian Pint" at bounding box center [254, 174] width 123 height 33
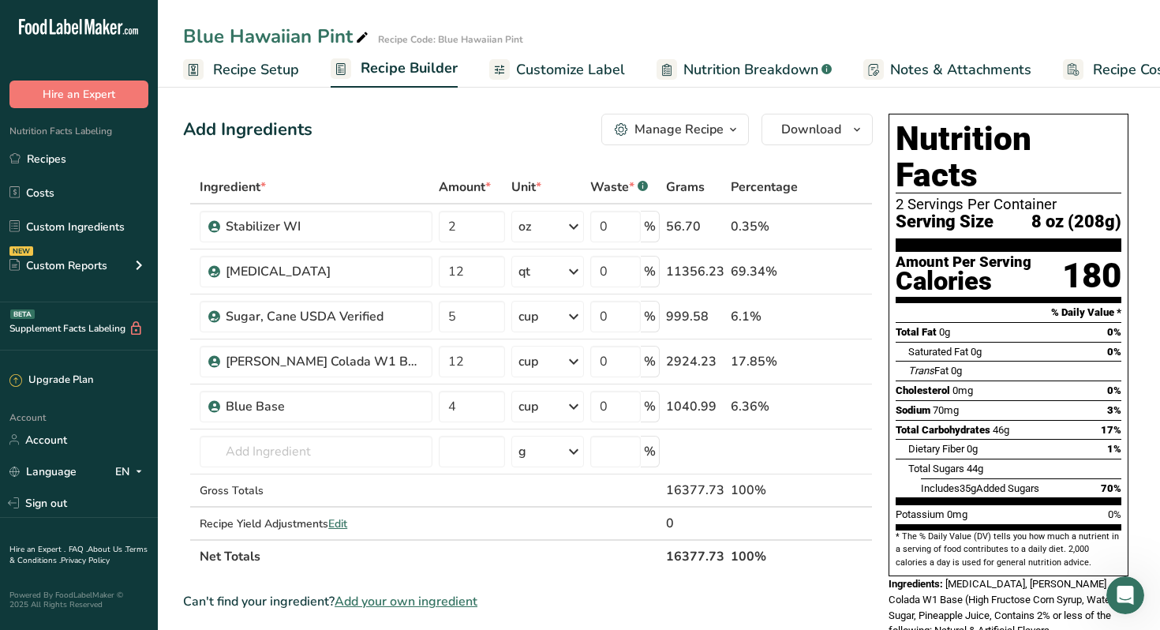
click at [694, 133] on div "Manage Recipe" at bounding box center [678, 129] width 89 height 19
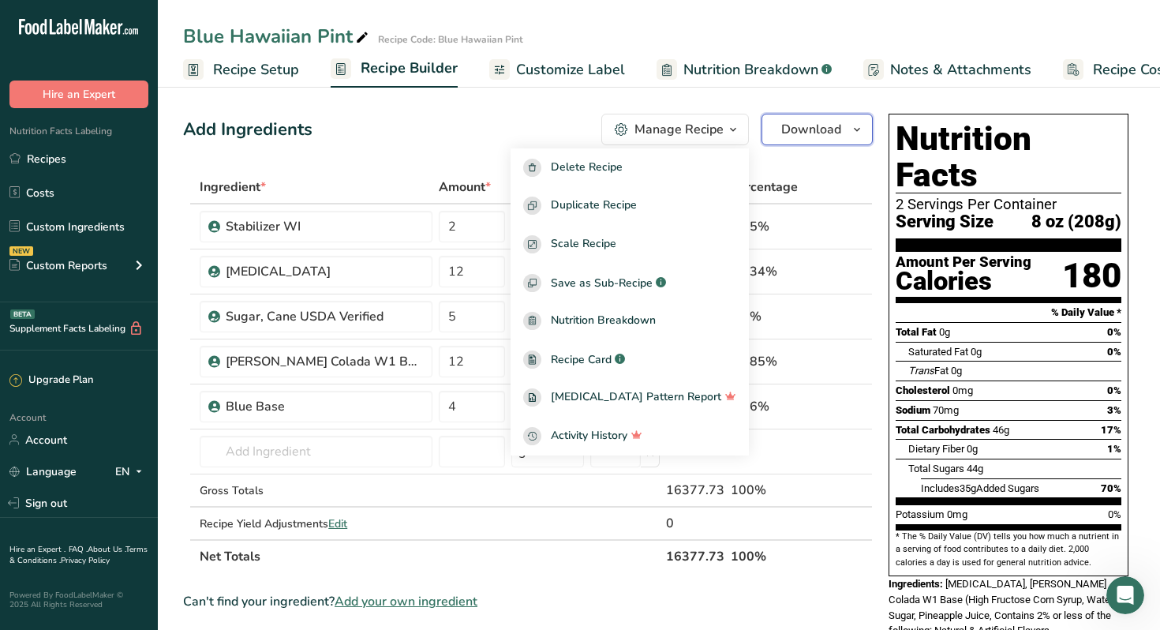
click at [793, 129] on span "Download" at bounding box center [811, 129] width 60 height 19
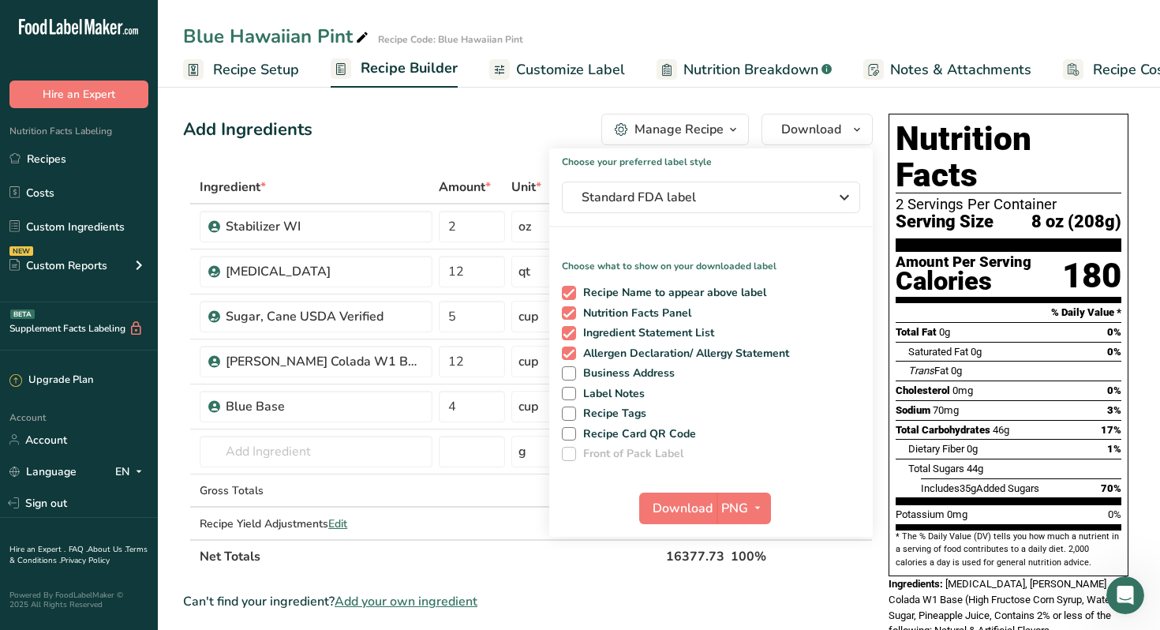
click at [560, 65] on span "Customize Label" at bounding box center [570, 69] width 109 height 21
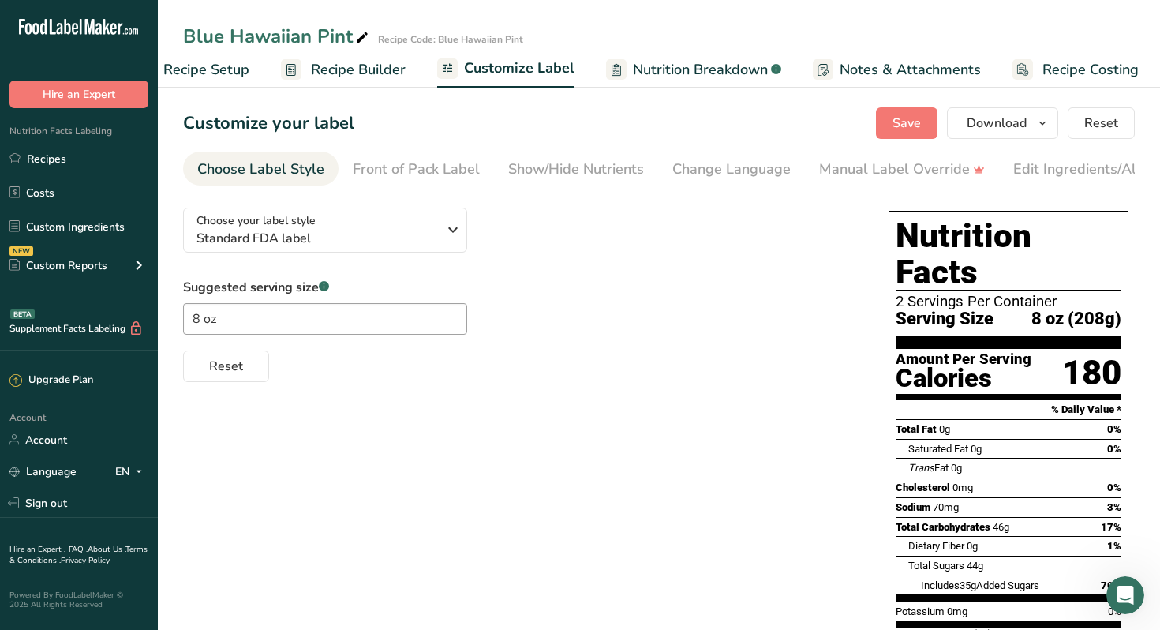
scroll to position [0, 54]
click at [578, 173] on div "Show/Hide Nutrients" at bounding box center [576, 169] width 136 height 21
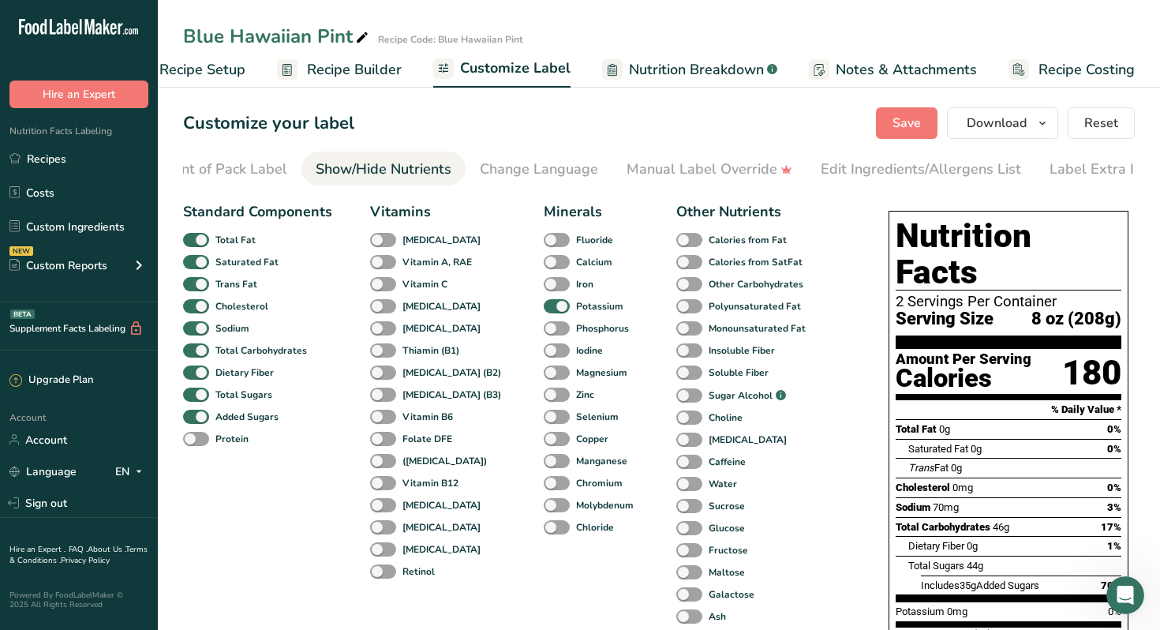
scroll to position [0, 214]
click at [544, 310] on span at bounding box center [557, 306] width 26 height 15
click at [544, 310] on input "Potassium" at bounding box center [549, 306] width 10 height 10
checkbox input "false"
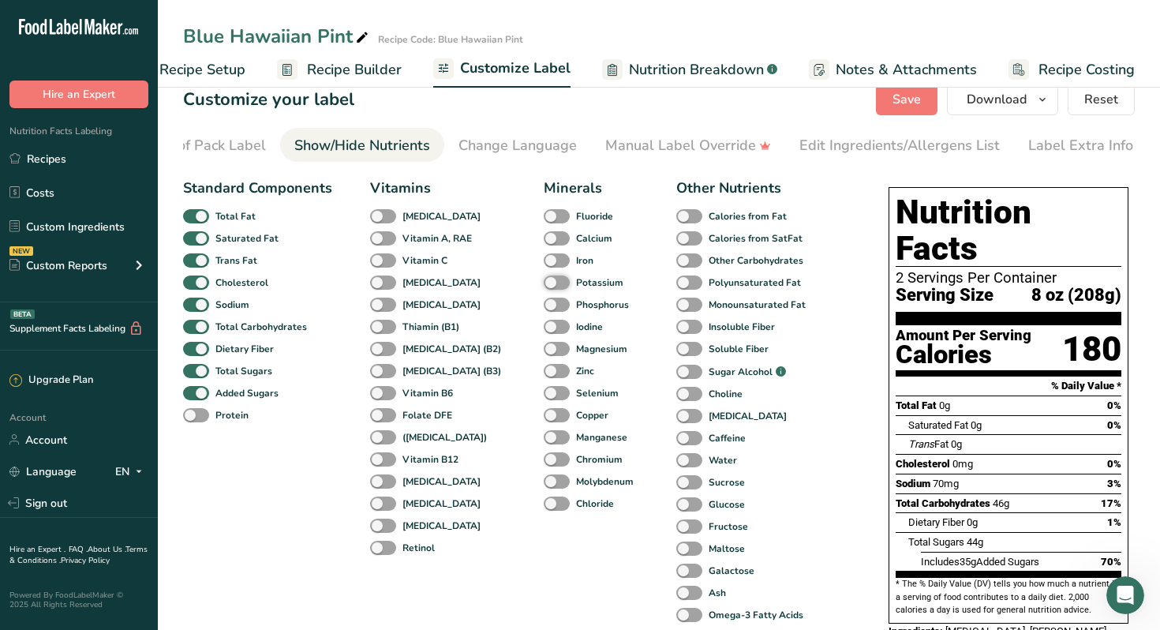
scroll to position [0, 0]
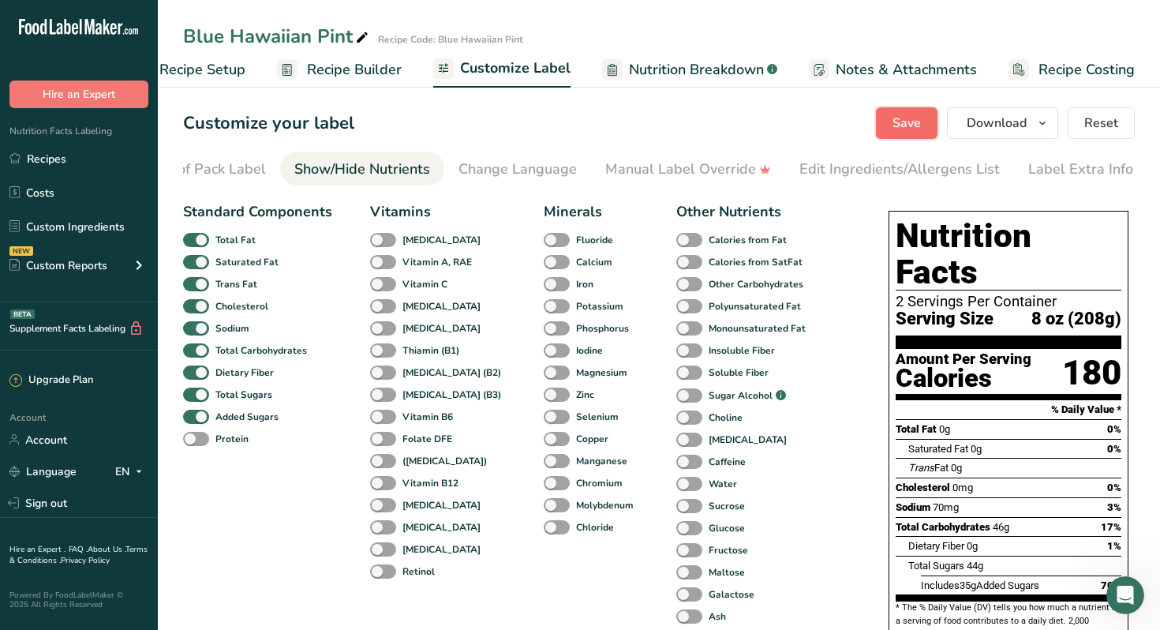
click at [907, 130] on span "Save" at bounding box center [906, 123] width 28 height 19
click at [973, 122] on span "Download" at bounding box center [997, 123] width 60 height 19
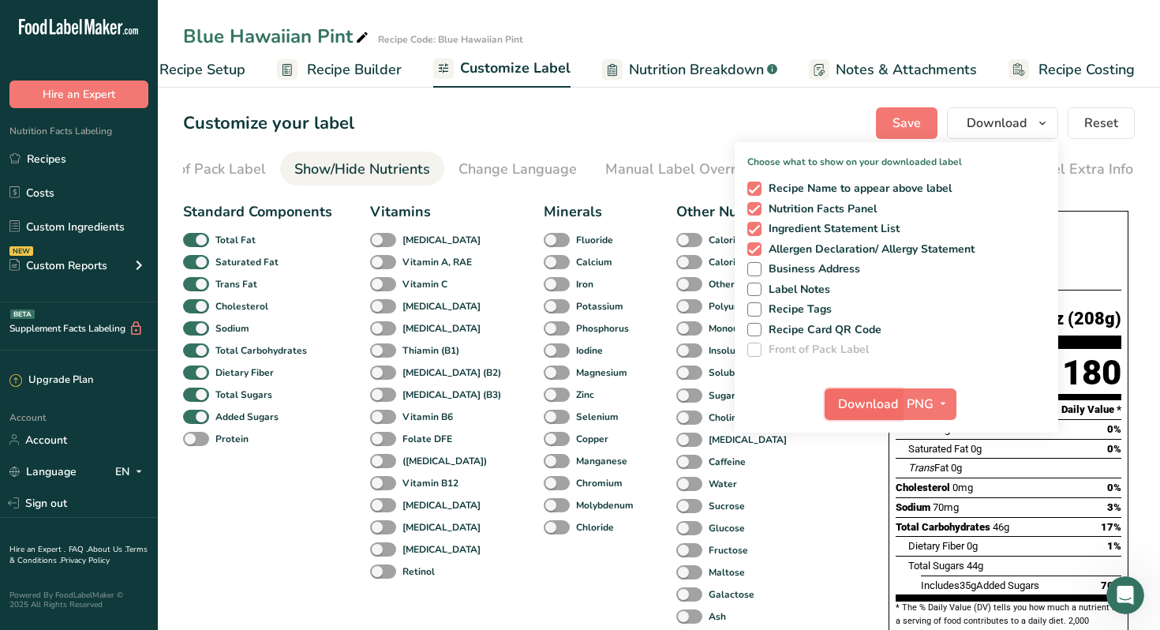
click at [886, 404] on span "Download" at bounding box center [868, 404] width 60 height 19
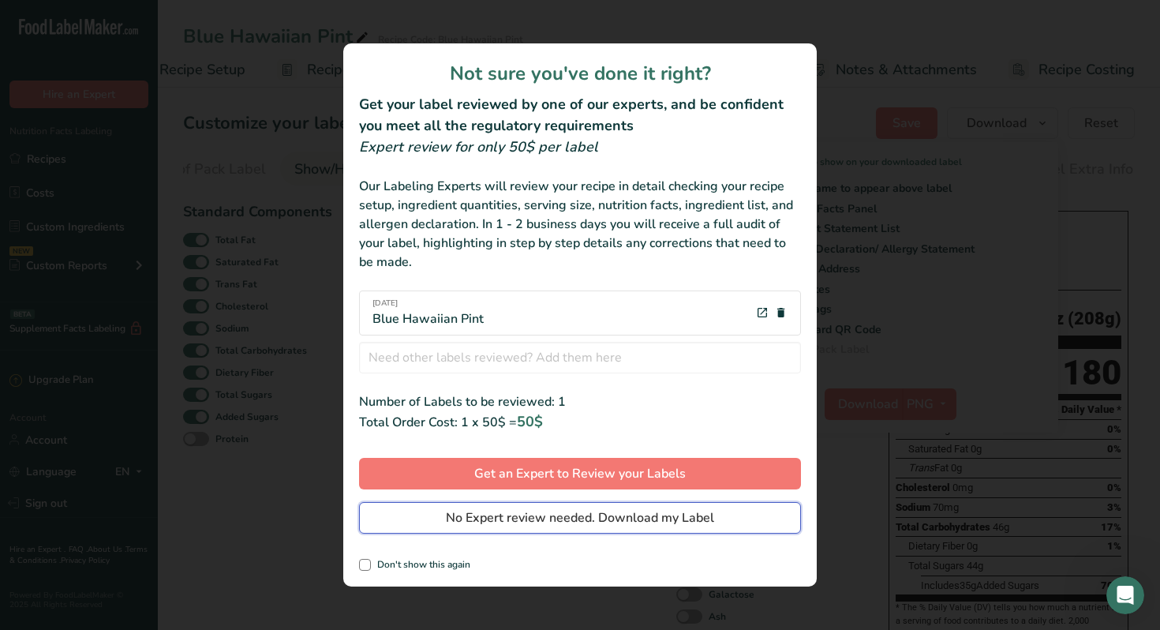
click at [576, 520] on span "No Expert review needed. Download my Label" at bounding box center [580, 517] width 268 height 19
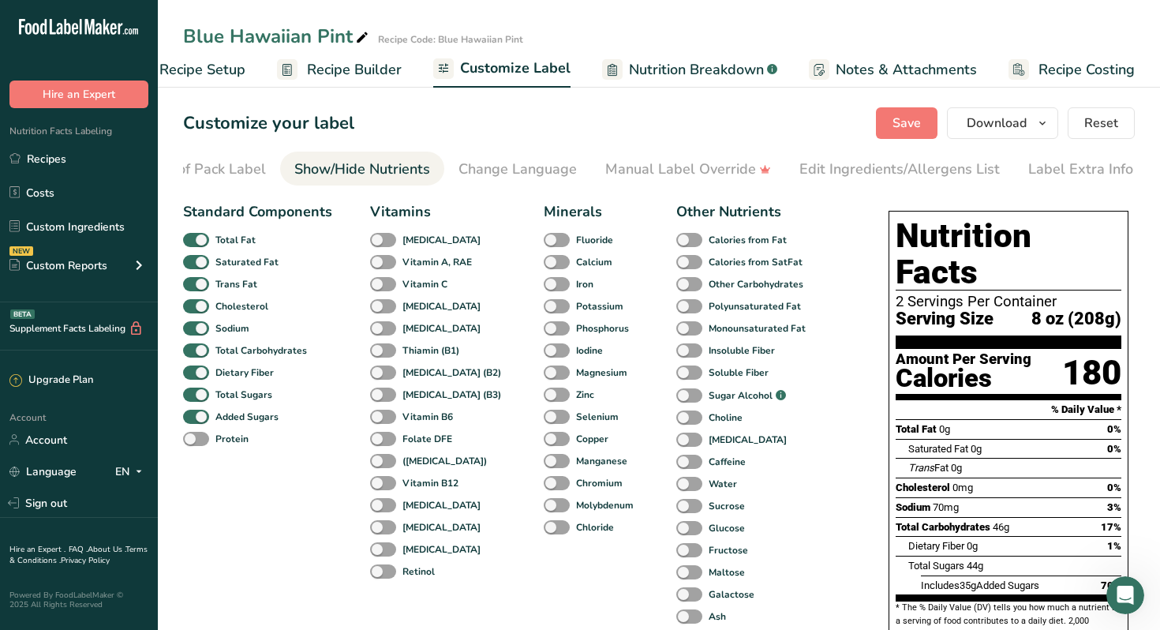
click at [226, 69] on span "Recipe Setup" at bounding box center [202, 69] width 86 height 21
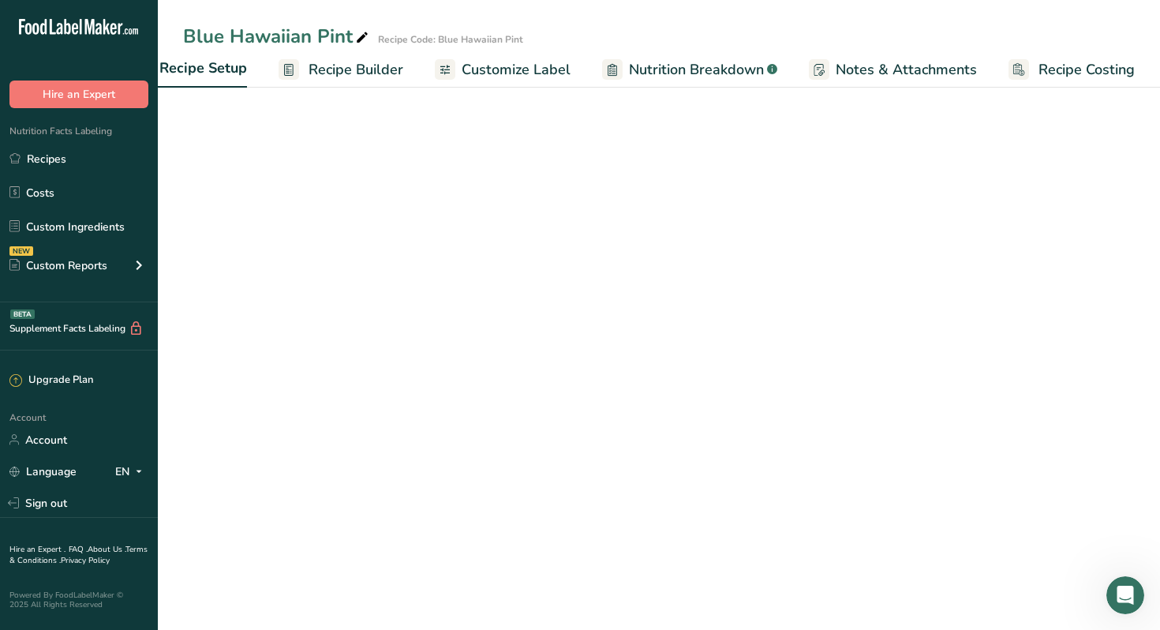
scroll to position [0, 6]
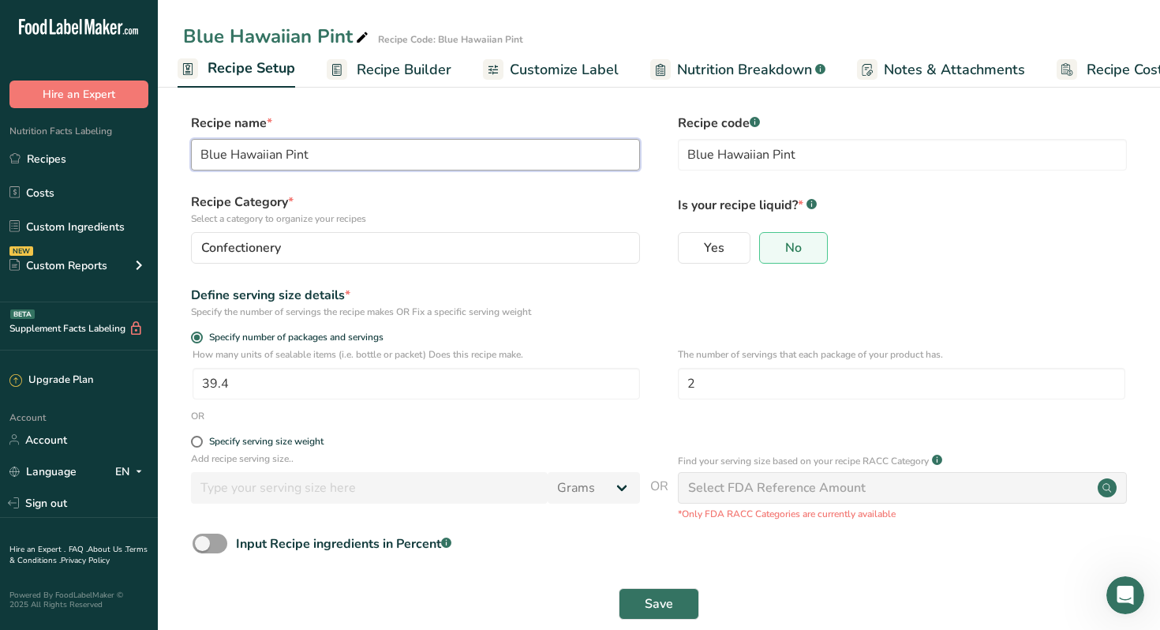
click at [318, 159] on input "Blue Hawaiian Pint" at bounding box center [415, 155] width 449 height 32
type input "Blue Hawaiian"
click at [654, 604] on span "Save" at bounding box center [659, 603] width 28 height 19
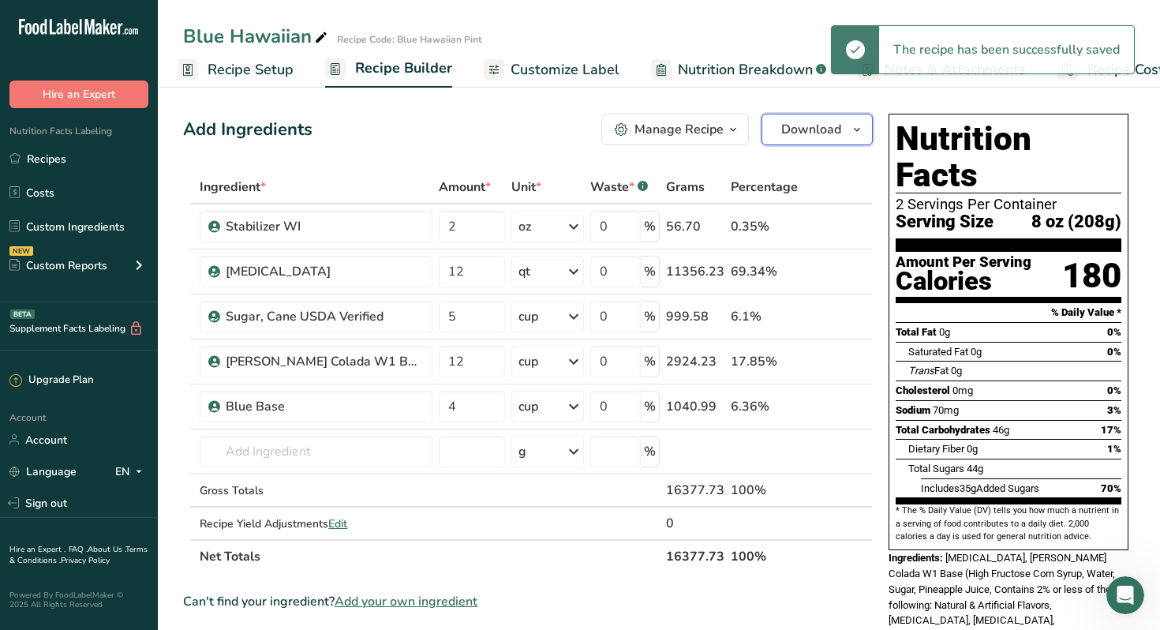
click at [819, 126] on span "Download" at bounding box center [811, 129] width 60 height 19
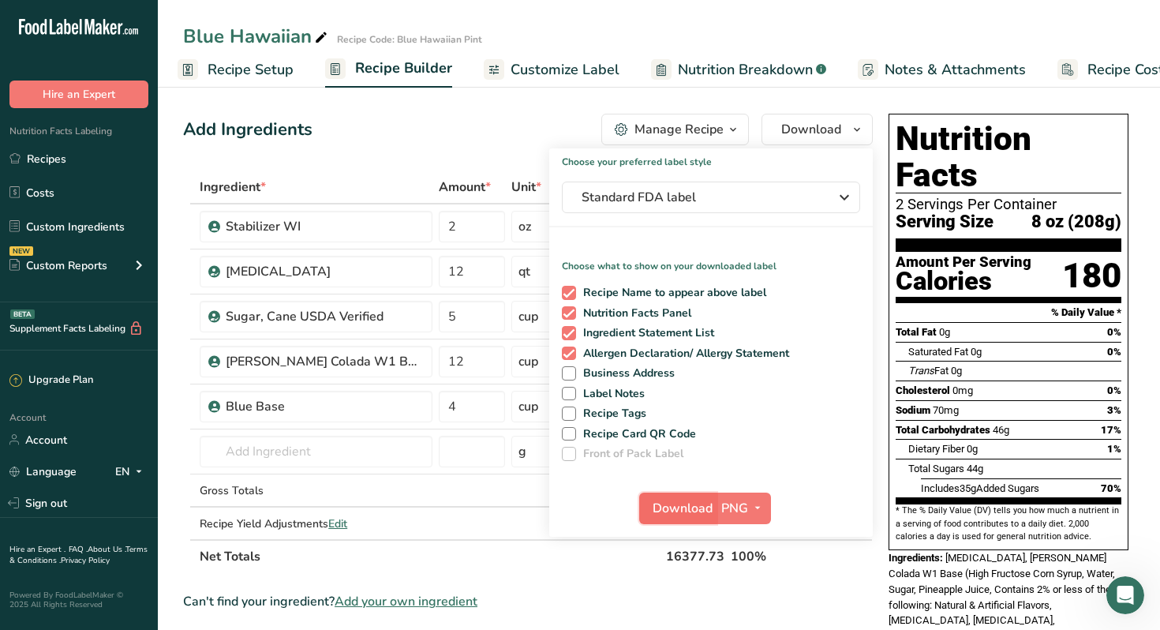
click at [686, 500] on span "Download" at bounding box center [683, 508] width 60 height 19
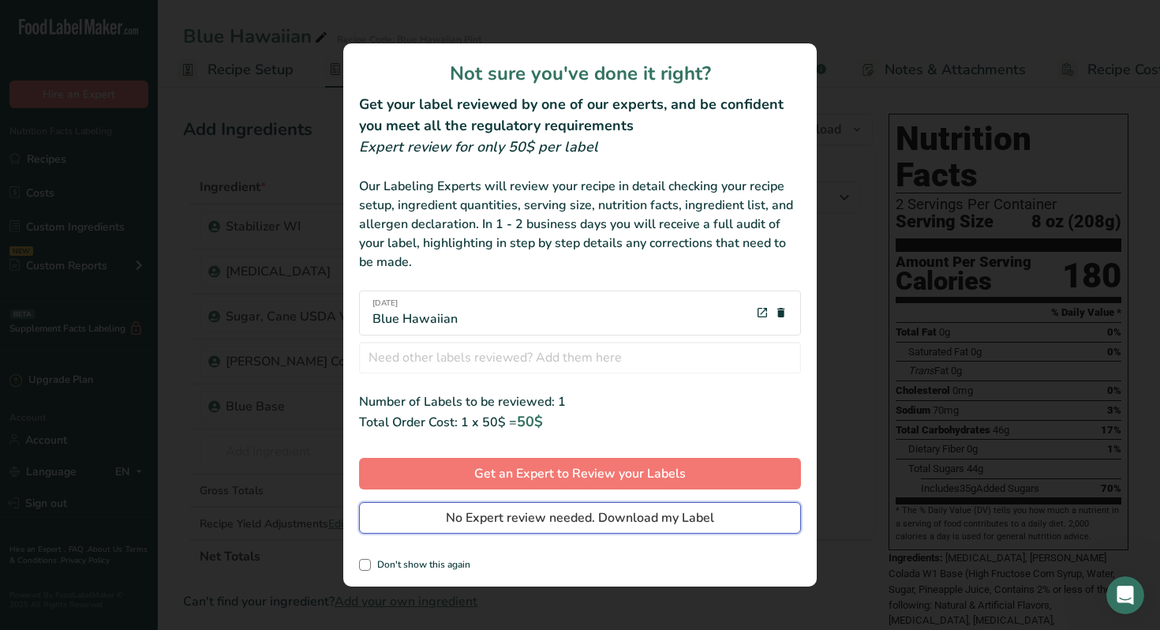
click at [669, 514] on span "No Expert review needed. Download my Label" at bounding box center [580, 517] width 268 height 19
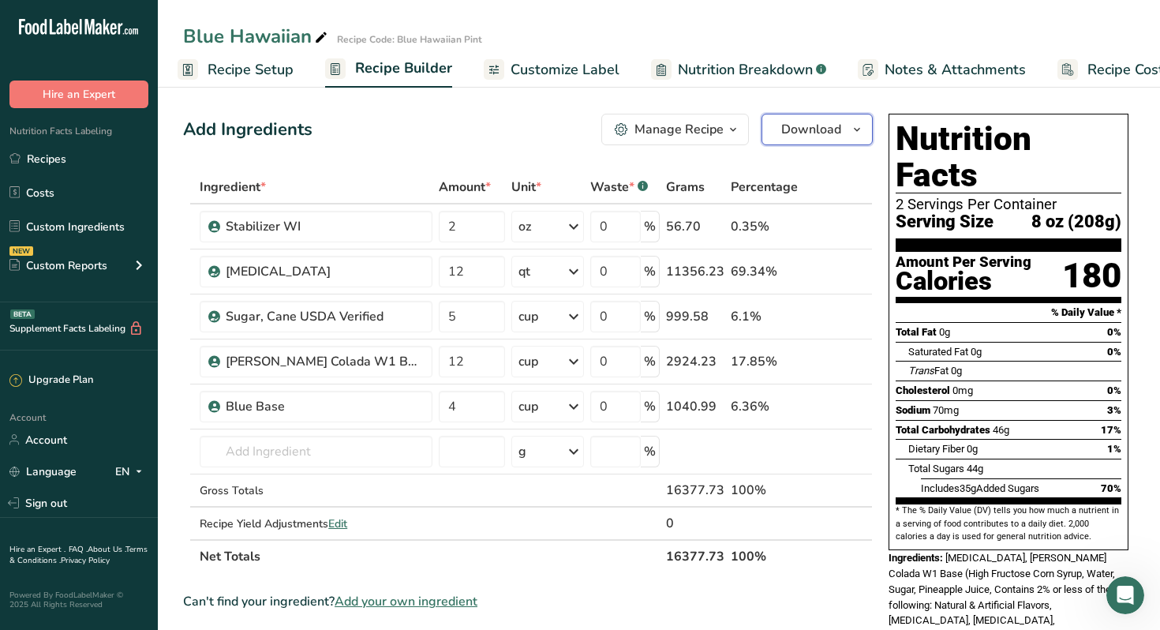
click at [798, 132] on span "Download" at bounding box center [811, 129] width 60 height 19
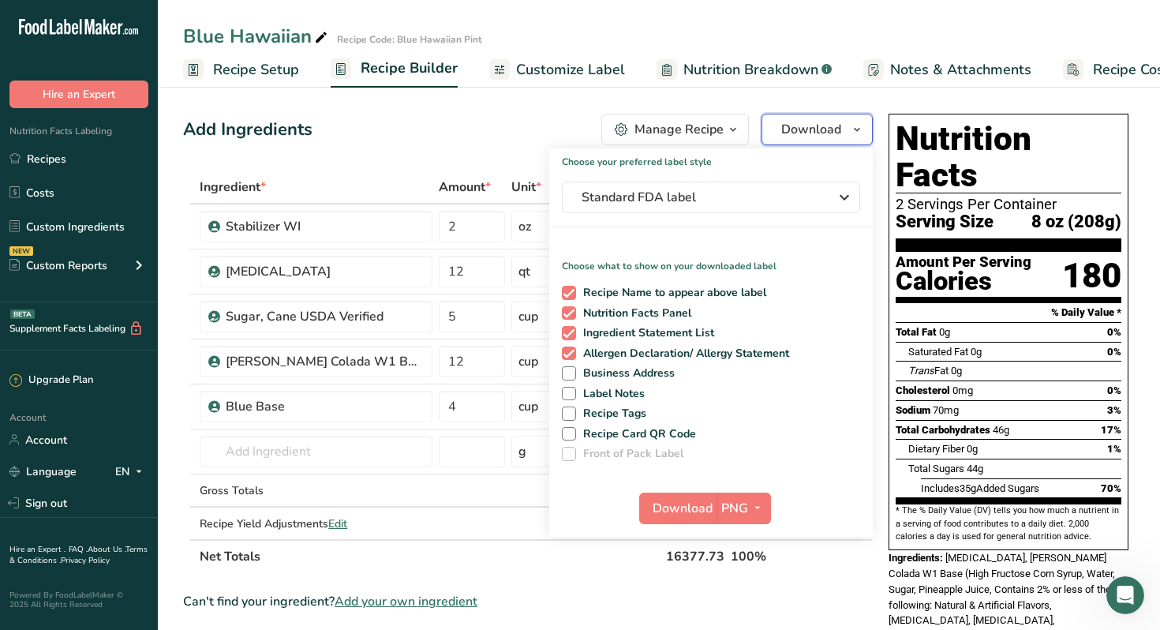
scroll to position [0, 6]
click at [362, 129] on div "Add Ingredients Manage Recipe Delete Recipe Duplicate Recipe Scale Recipe Save …" at bounding box center [528, 130] width 690 height 32
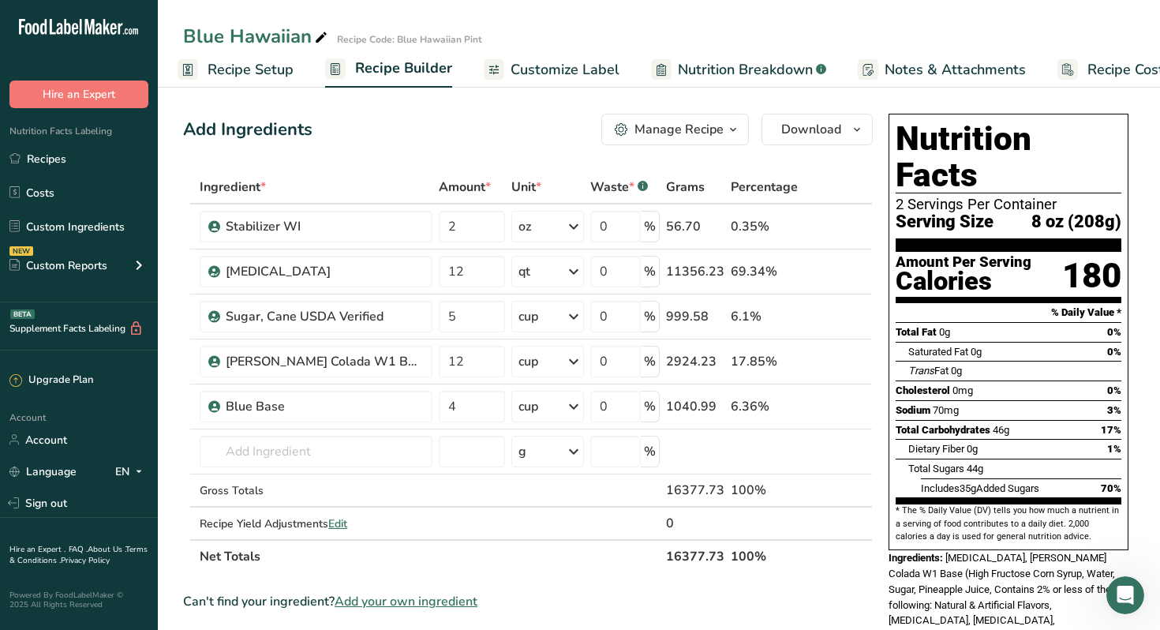
click at [264, 70] on span "Recipe Setup" at bounding box center [251, 69] width 86 height 21
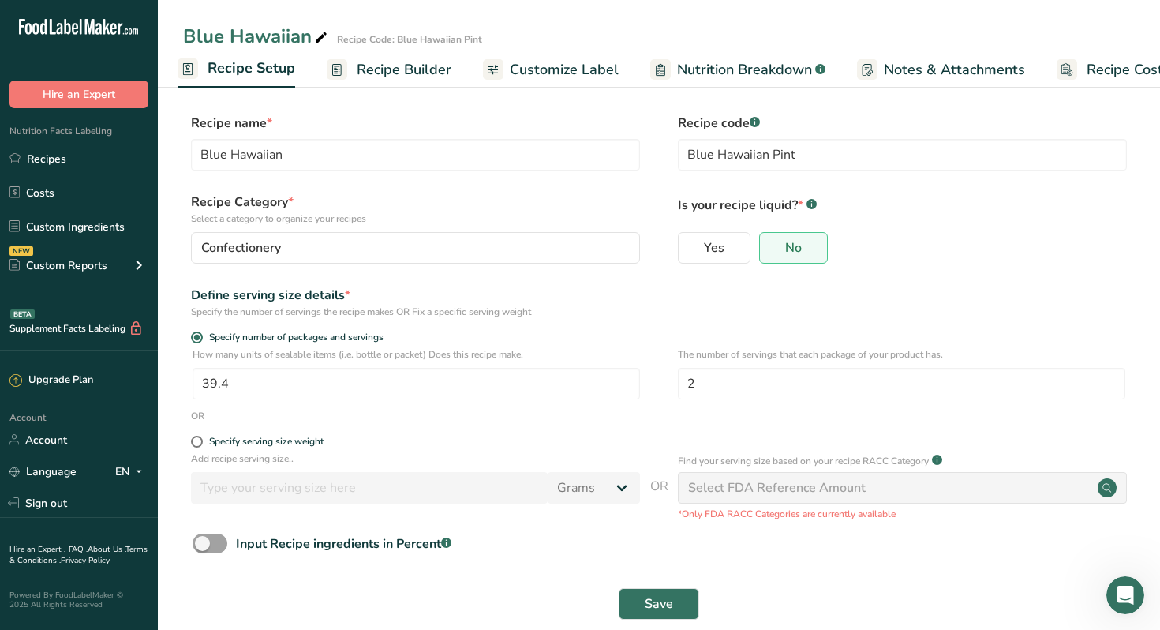
click at [582, 68] on span "Customize Label" at bounding box center [564, 69] width 109 height 21
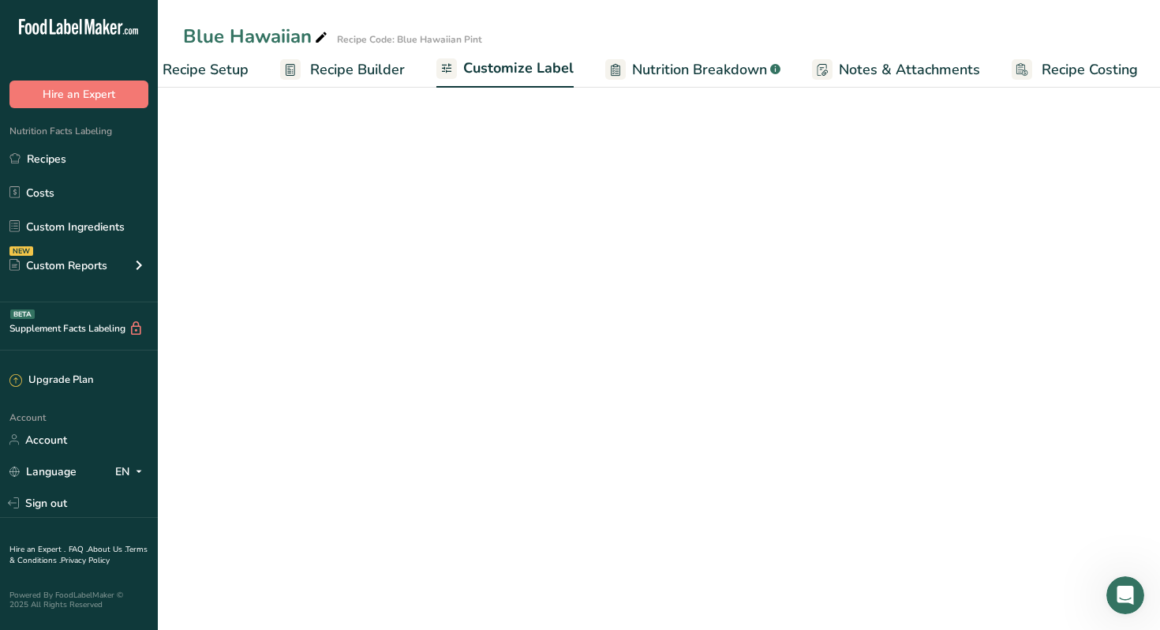
scroll to position [0, 54]
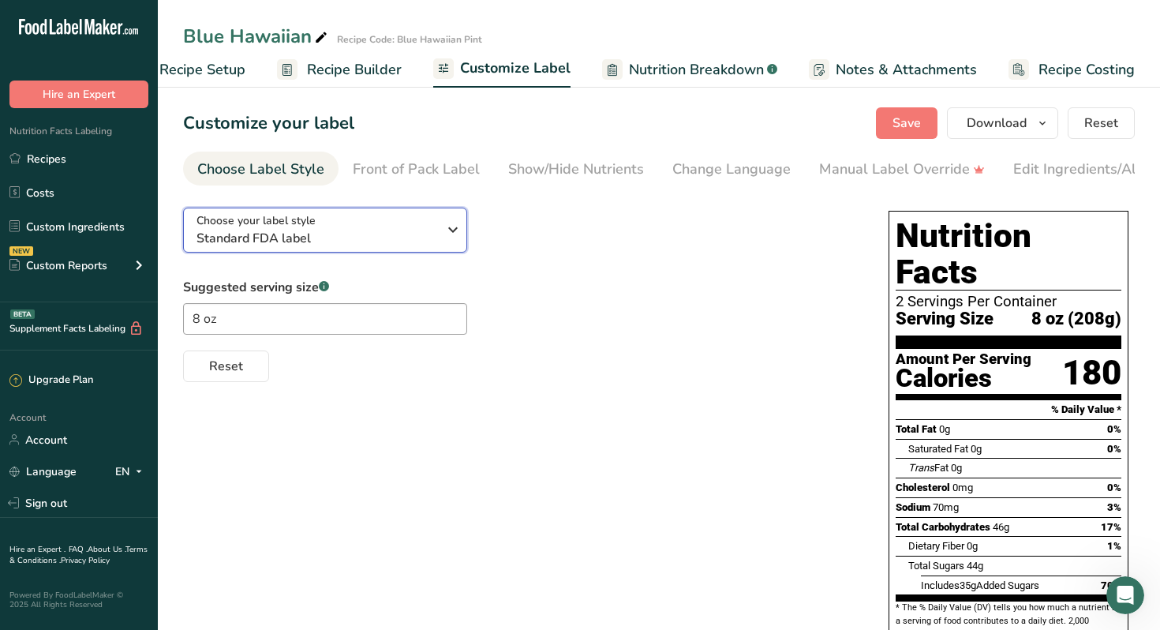
click at [454, 230] on icon "button" at bounding box center [452, 229] width 19 height 28
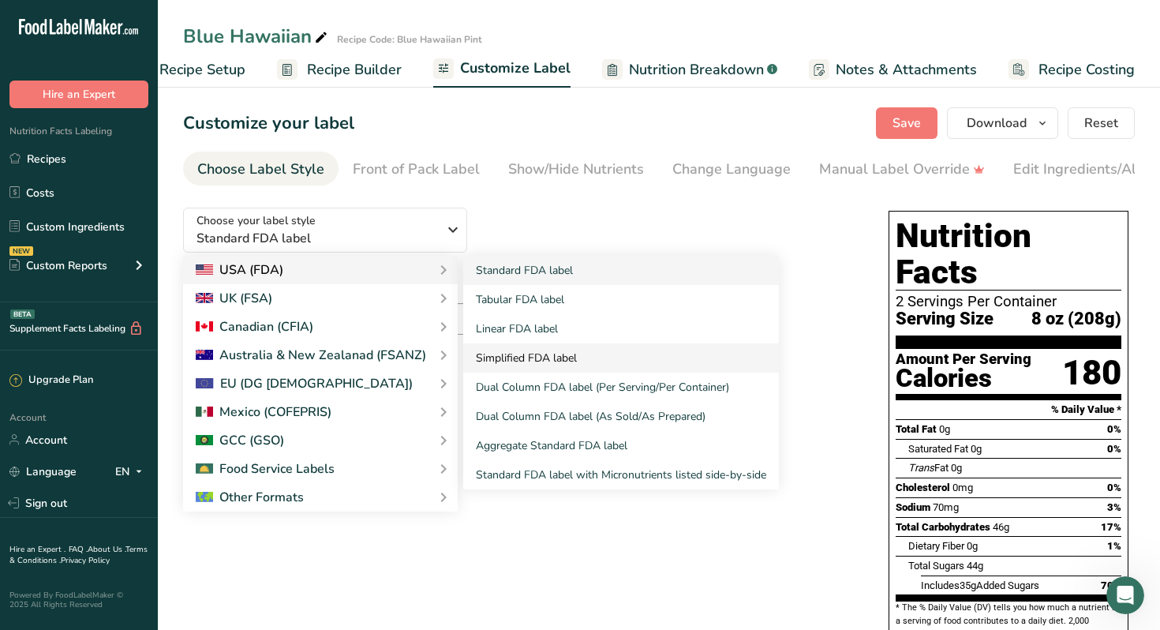
click at [571, 359] on link "Simplified FDA label" at bounding box center [621, 357] width 316 height 29
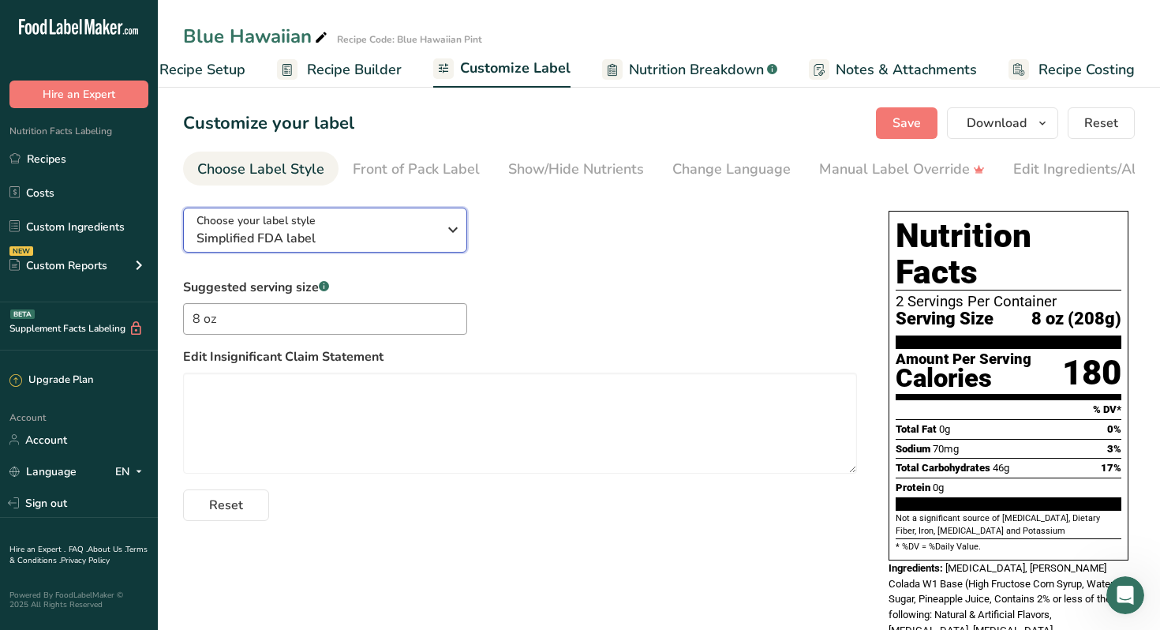
click at [453, 238] on icon "button" at bounding box center [452, 229] width 19 height 28
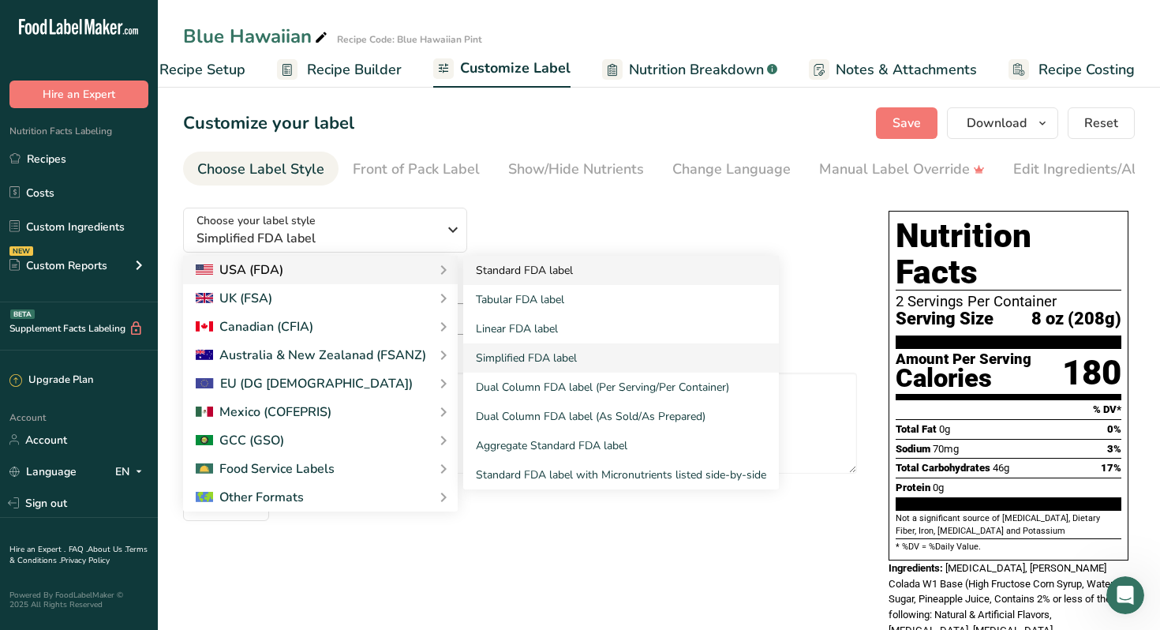
click at [539, 279] on link "Standard FDA label" at bounding box center [621, 270] width 316 height 29
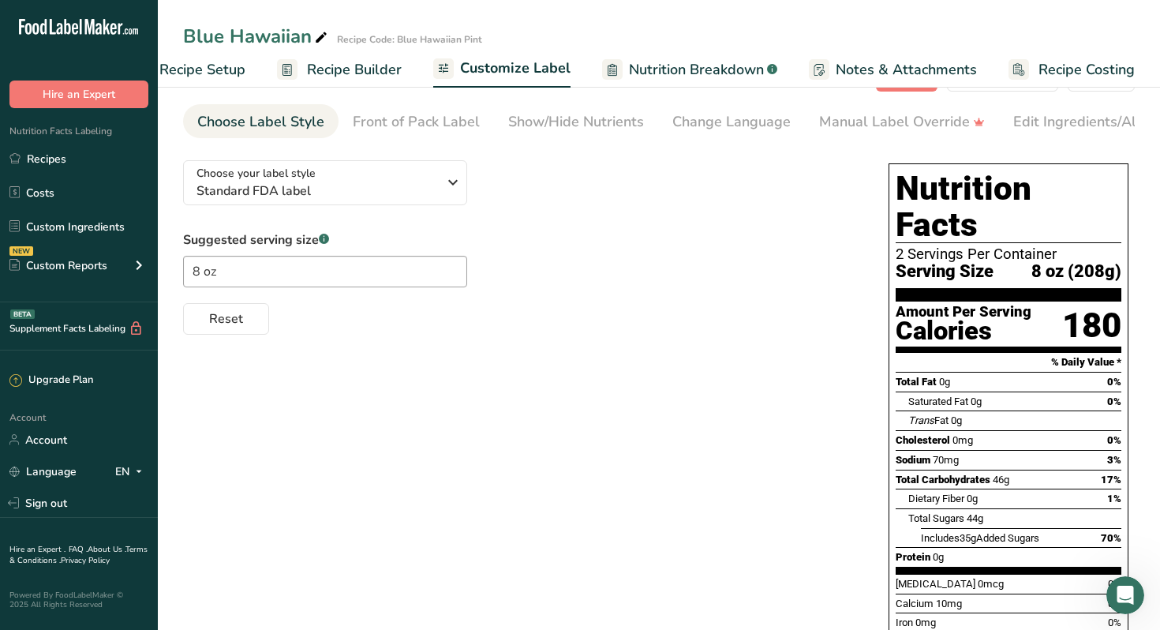
scroll to position [0, 0]
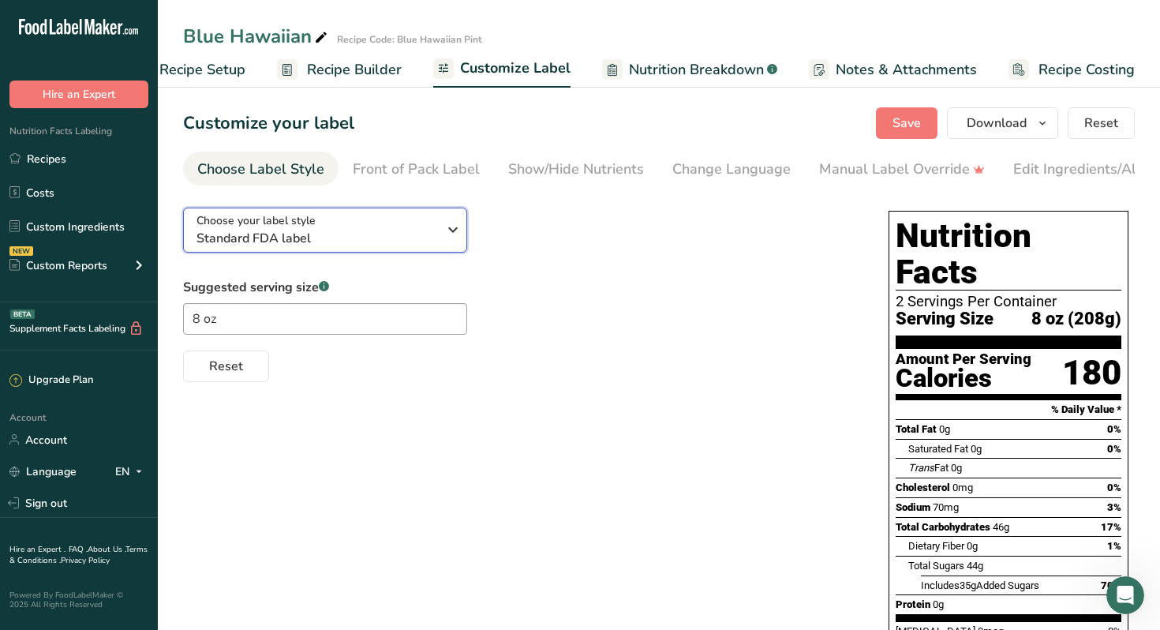
click at [454, 235] on icon "button" at bounding box center [452, 229] width 19 height 28
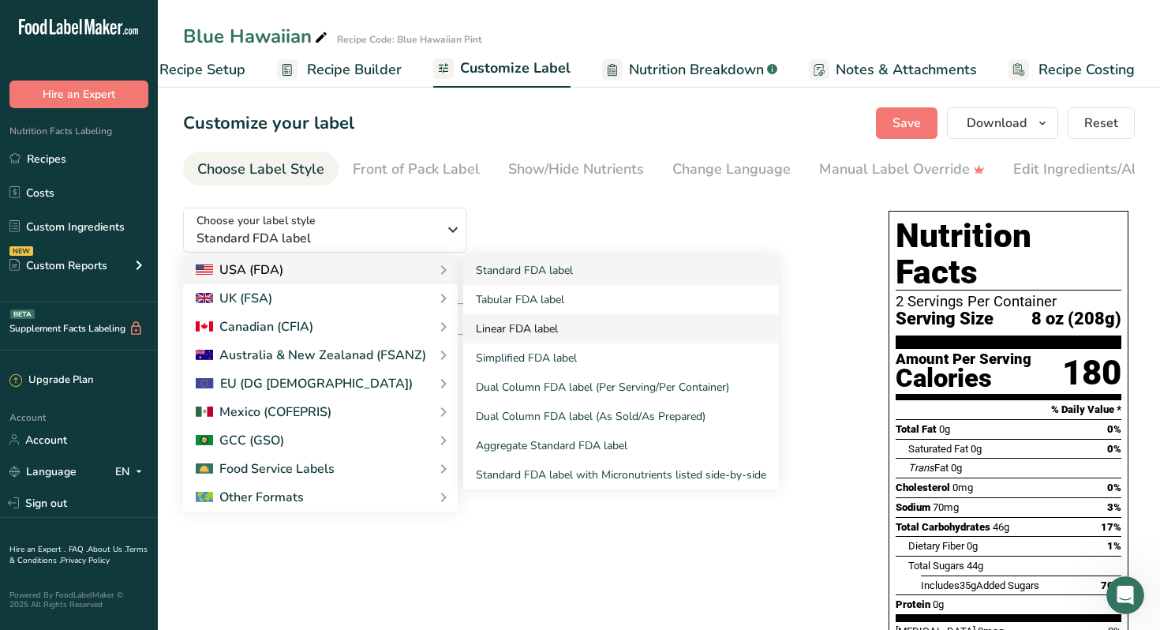
click at [507, 328] on link "Linear FDA label" at bounding box center [621, 328] width 316 height 29
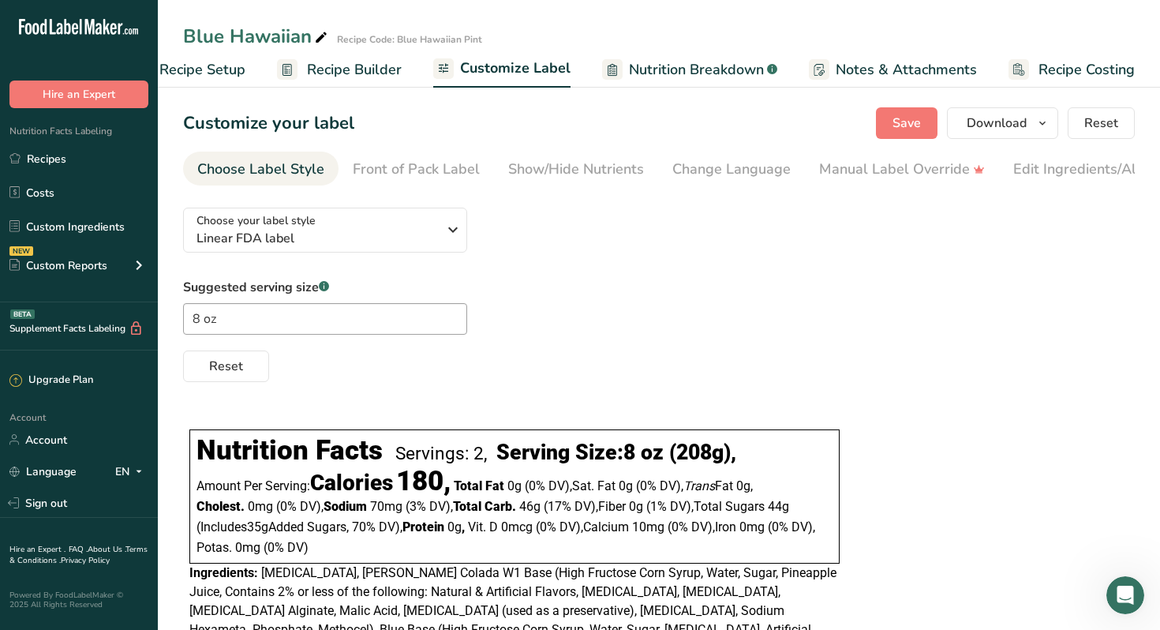
scroll to position [1, 0]
click at [1012, 126] on span "Download" at bounding box center [997, 122] width 60 height 19
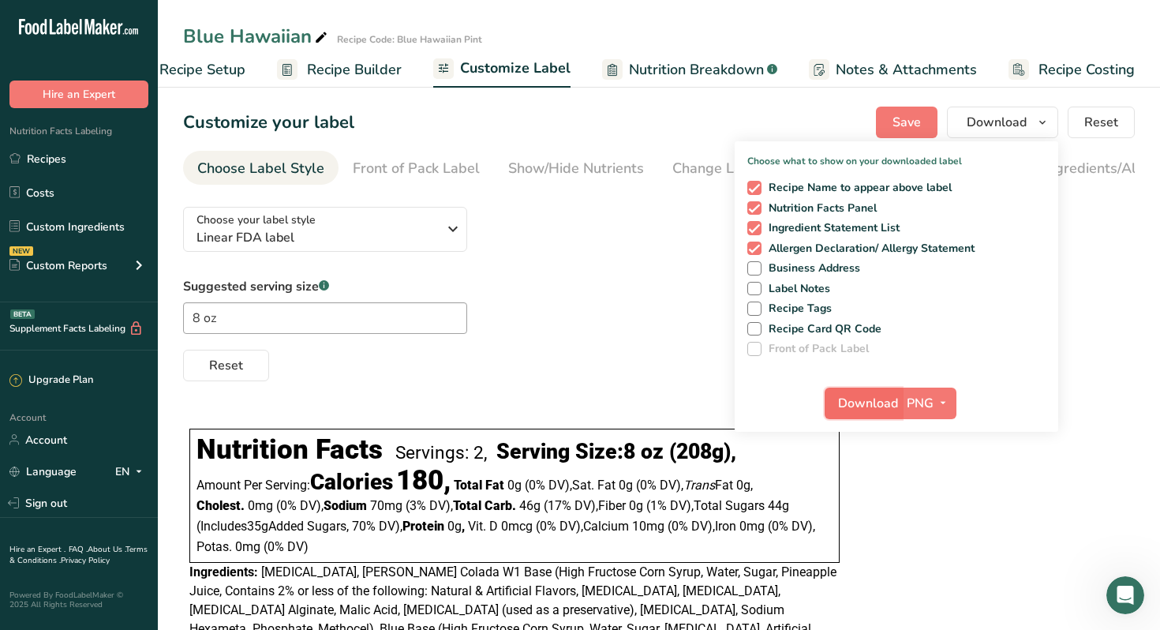
click at [869, 405] on span "Download" at bounding box center [868, 403] width 60 height 19
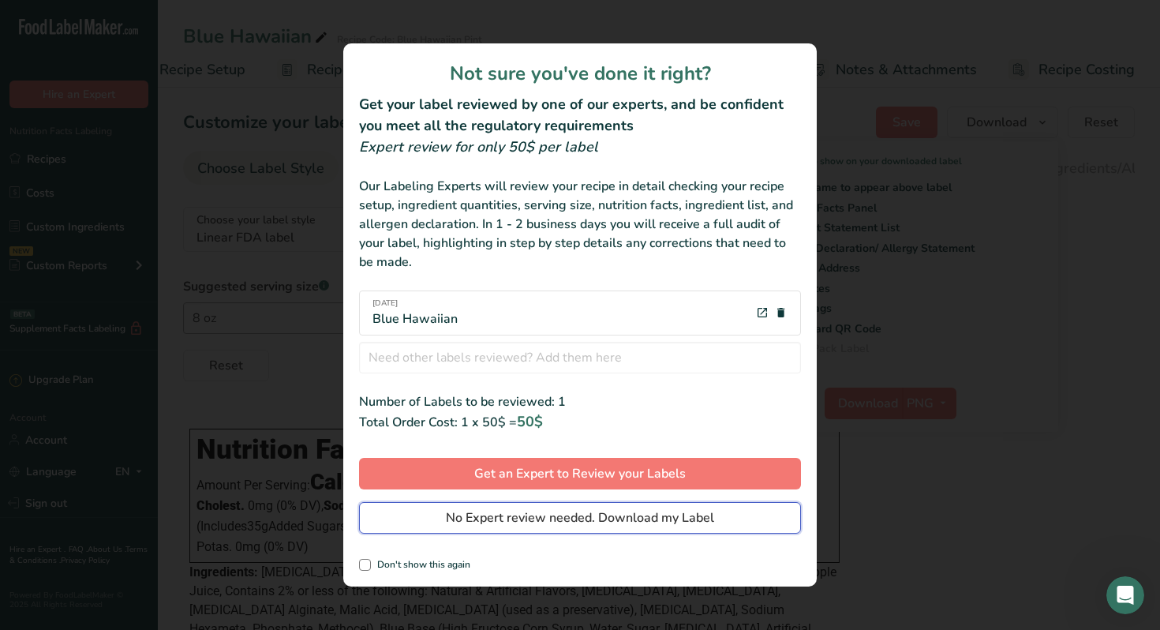
click at [616, 518] on span "No Expert review needed. Download my Label" at bounding box center [580, 517] width 268 height 19
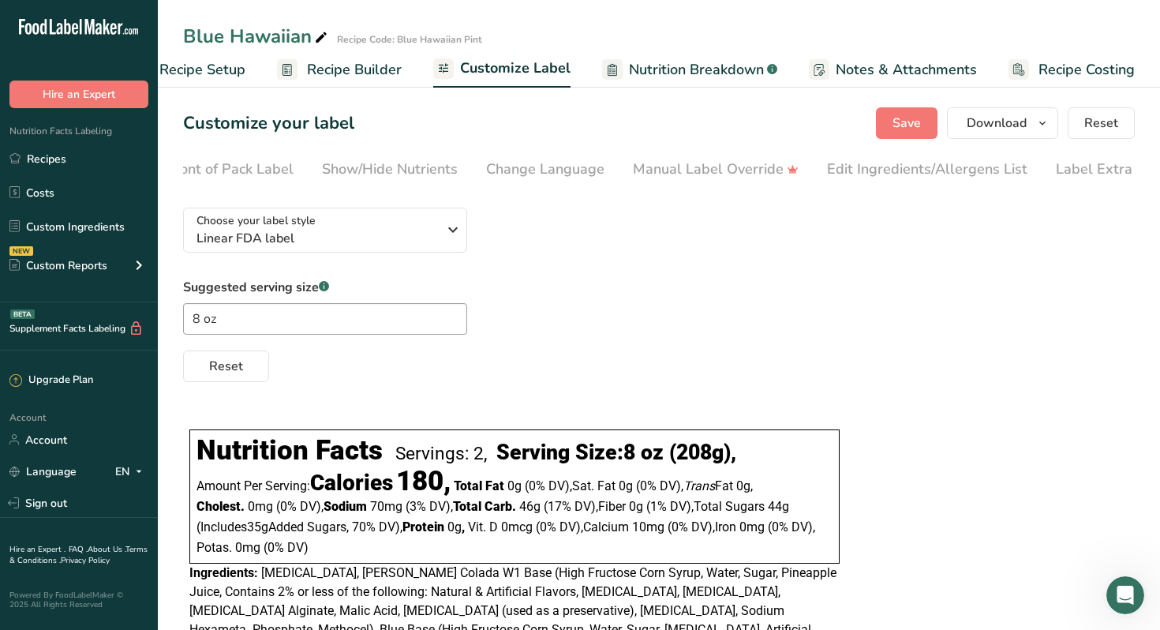
scroll to position [0, 214]
click at [1073, 170] on div "Label Extra Info" at bounding box center [1080, 169] width 105 height 21
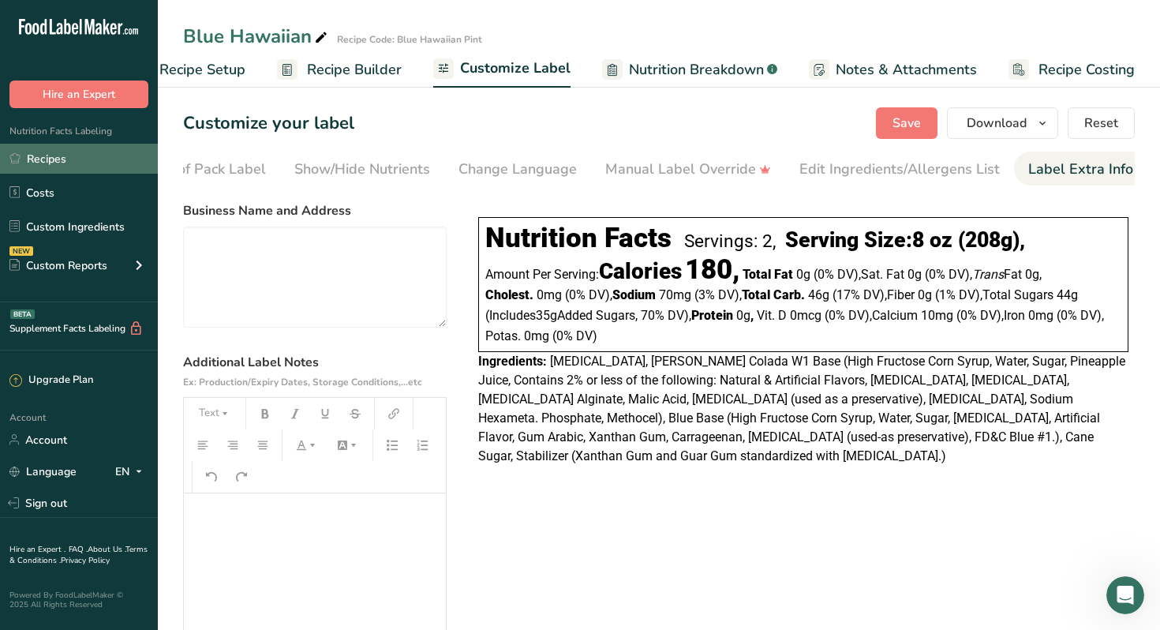
click at [58, 160] on link "Recipes" at bounding box center [79, 159] width 158 height 30
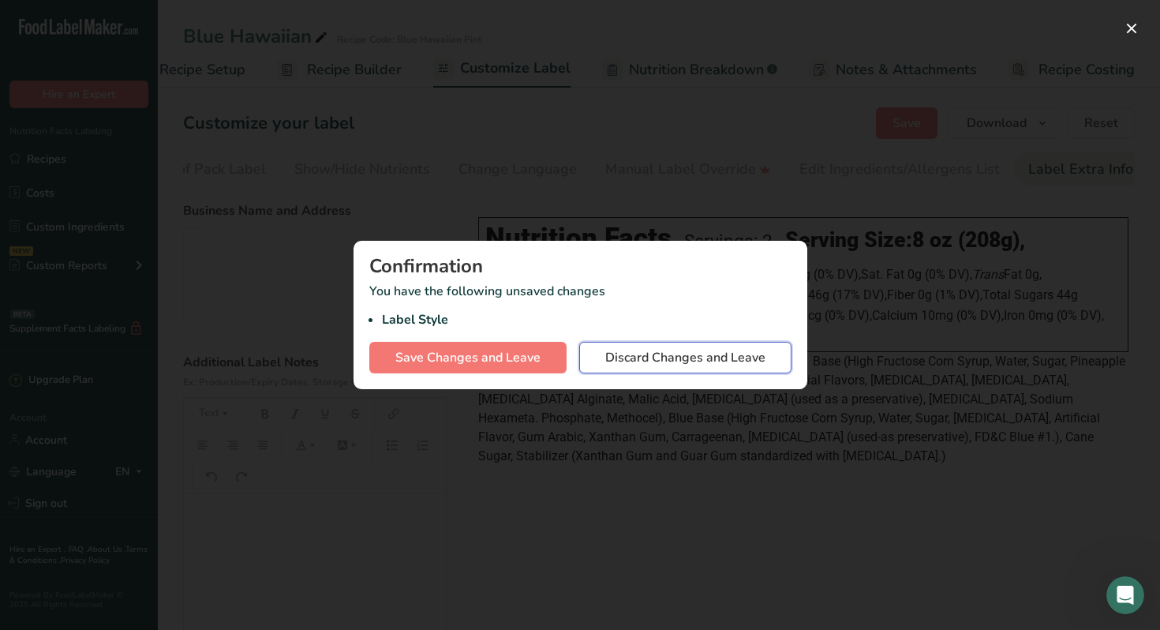
click at [648, 358] on span "Discard Changes and Leave" at bounding box center [685, 357] width 160 height 19
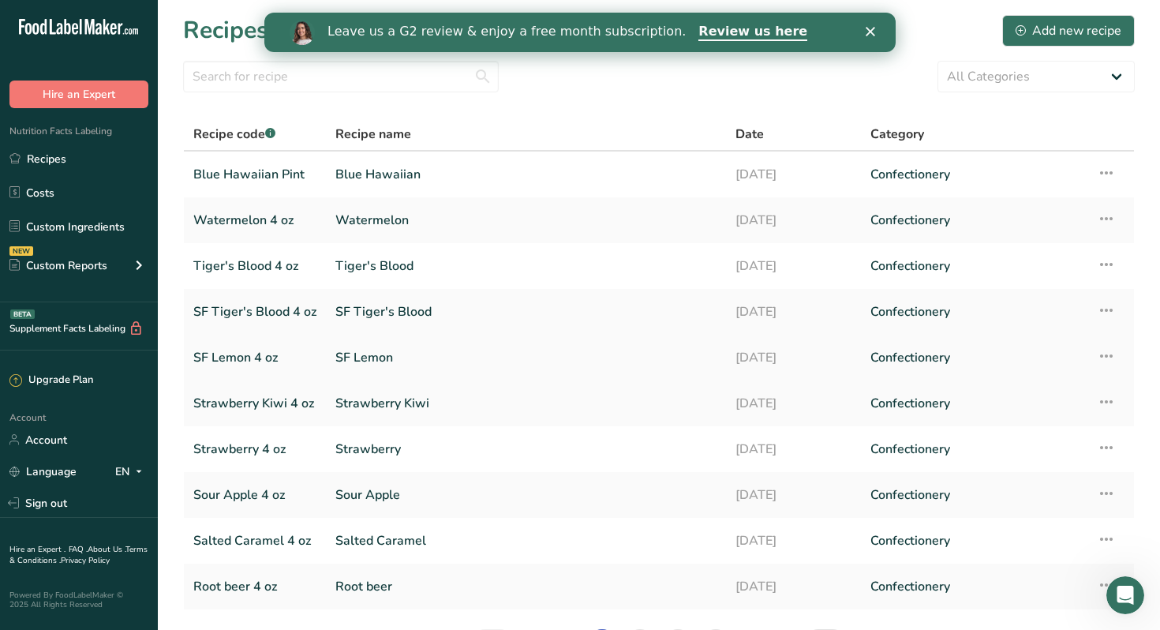
scroll to position [107, 0]
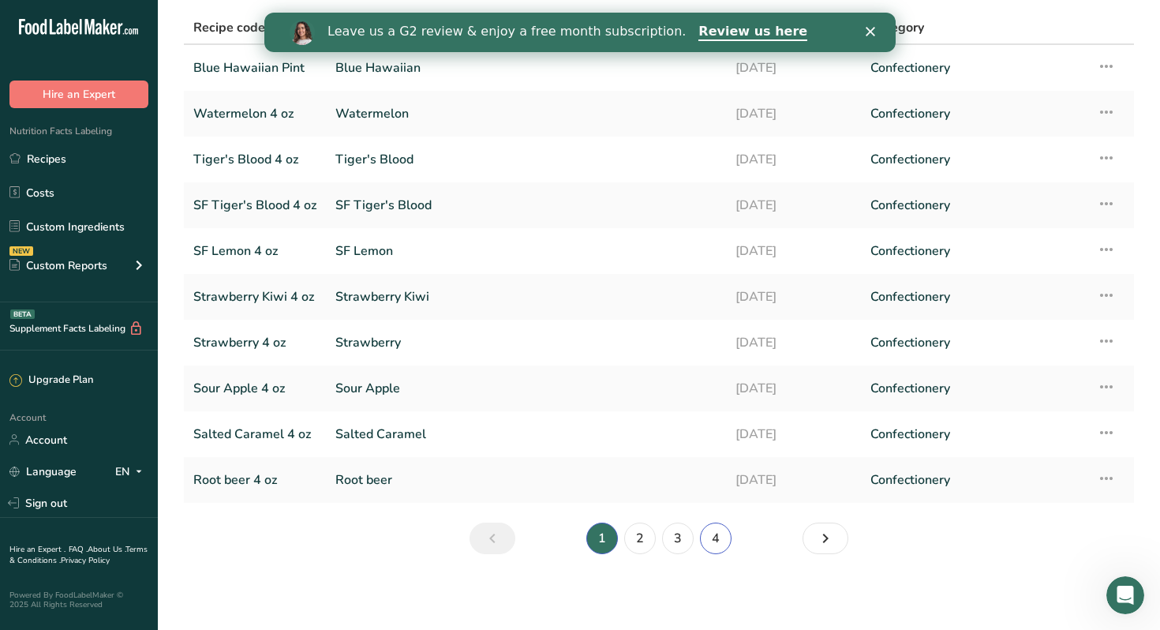
click at [717, 535] on link "4" at bounding box center [716, 538] width 32 height 32
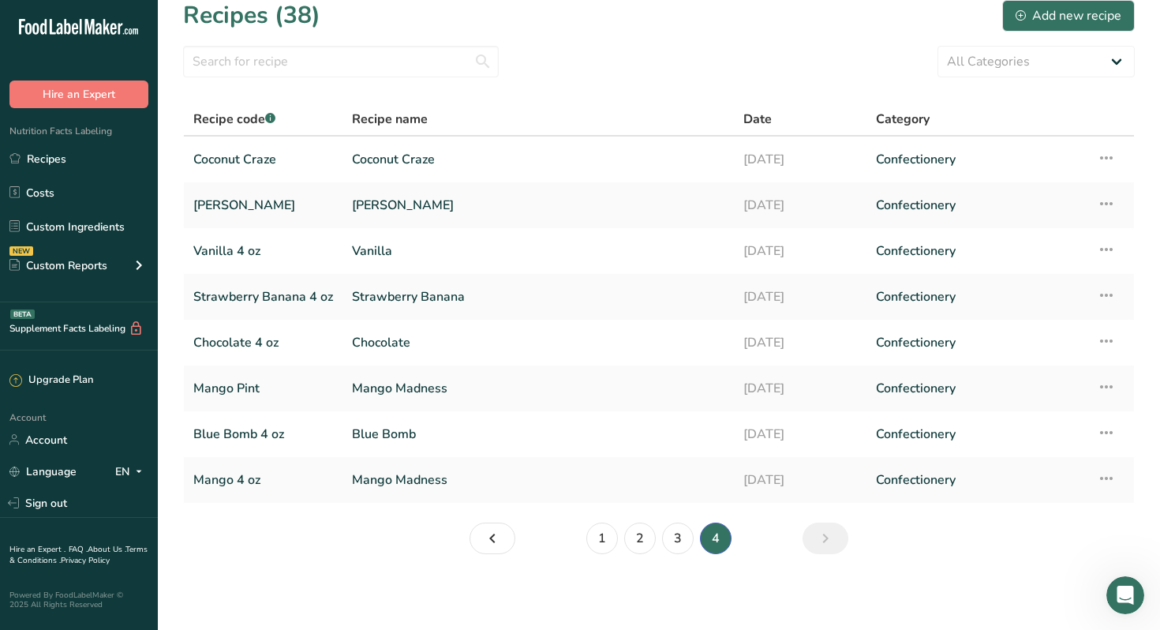
scroll to position [15, 0]
click at [249, 389] on link "Mango Pint" at bounding box center [263, 388] width 140 height 33
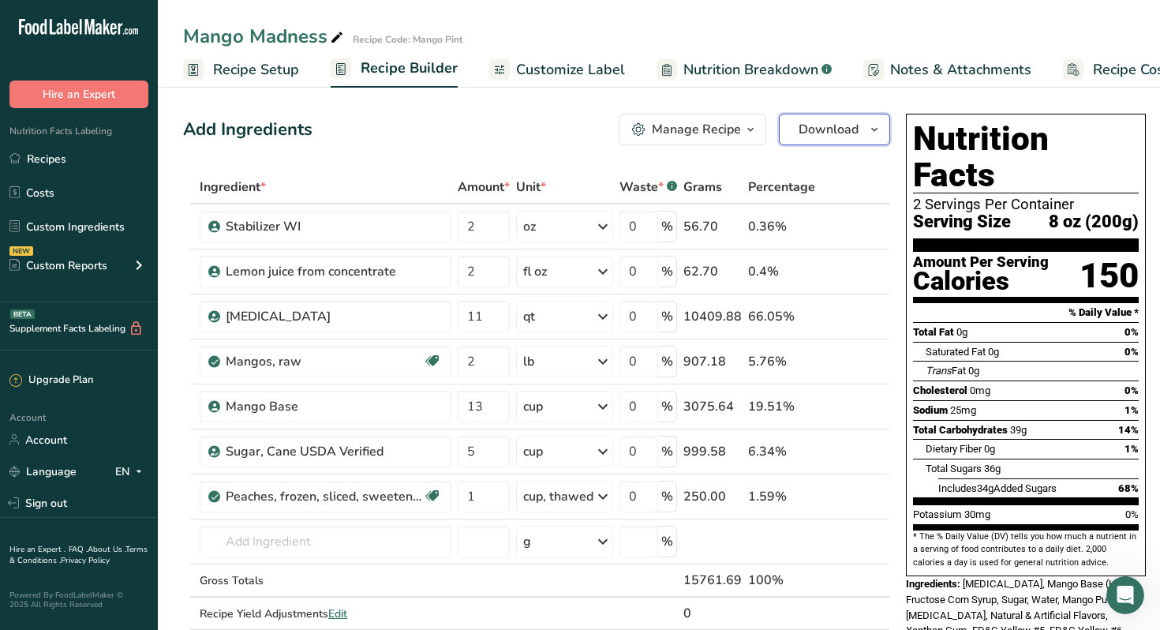
click at [814, 131] on span "Download" at bounding box center [828, 129] width 60 height 19
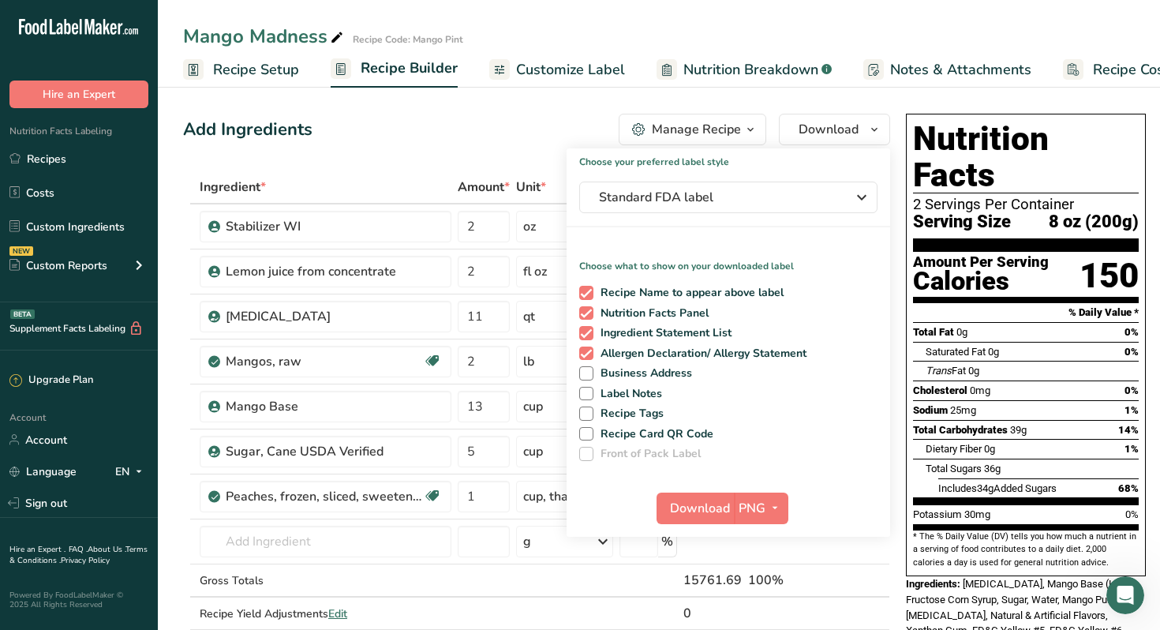
click at [716, 125] on div "Manage Recipe" at bounding box center [696, 129] width 89 height 19
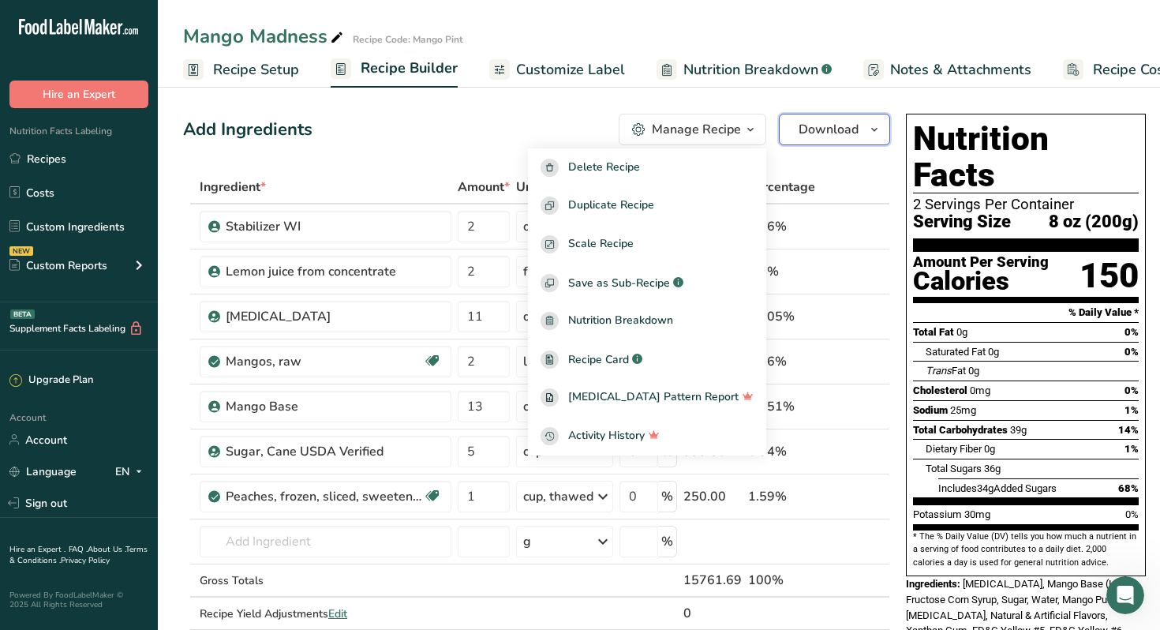
click at [830, 129] on span "Download" at bounding box center [828, 129] width 60 height 19
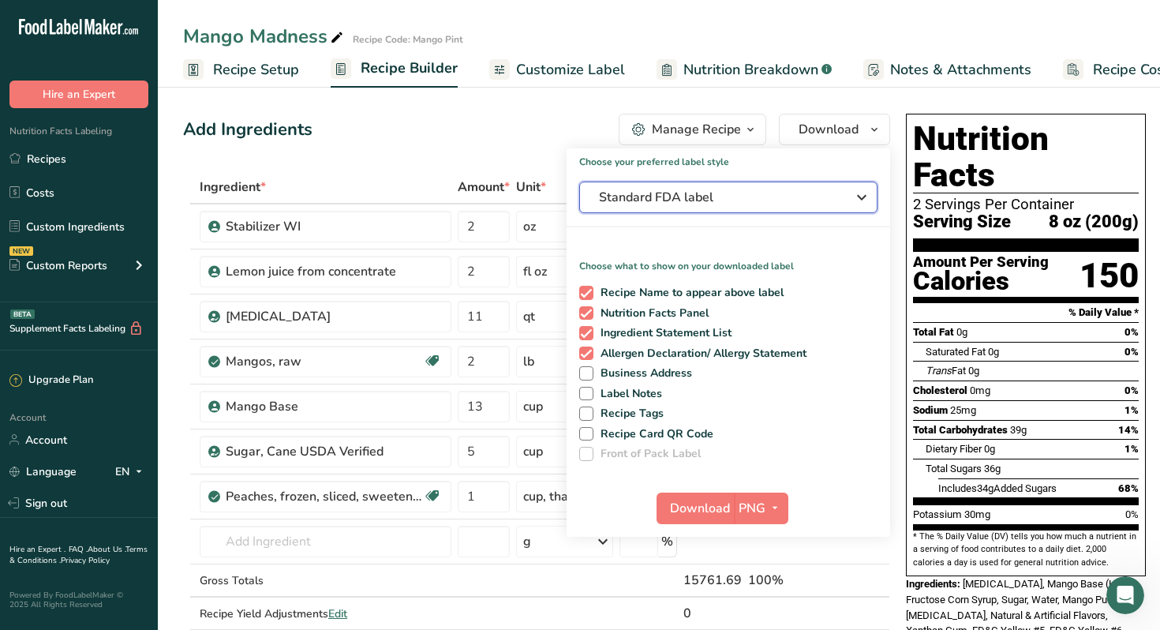
click at [856, 198] on icon "button" at bounding box center [861, 197] width 19 height 28
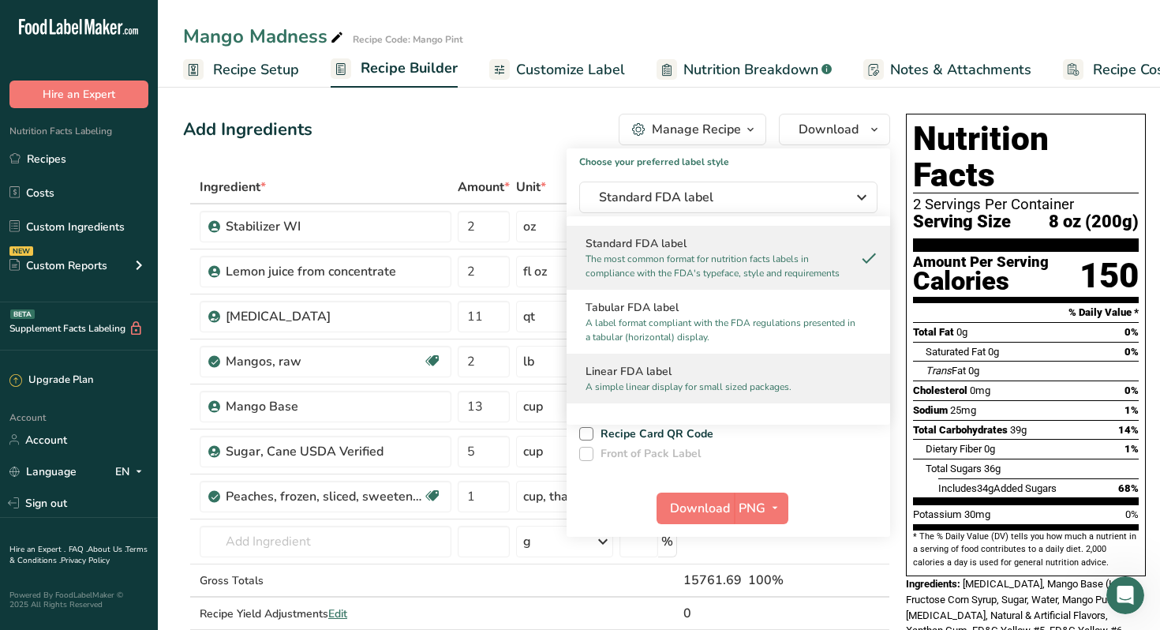
click at [679, 382] on p "A simple linear display for small sized packages." at bounding box center [720, 387] width 271 height 14
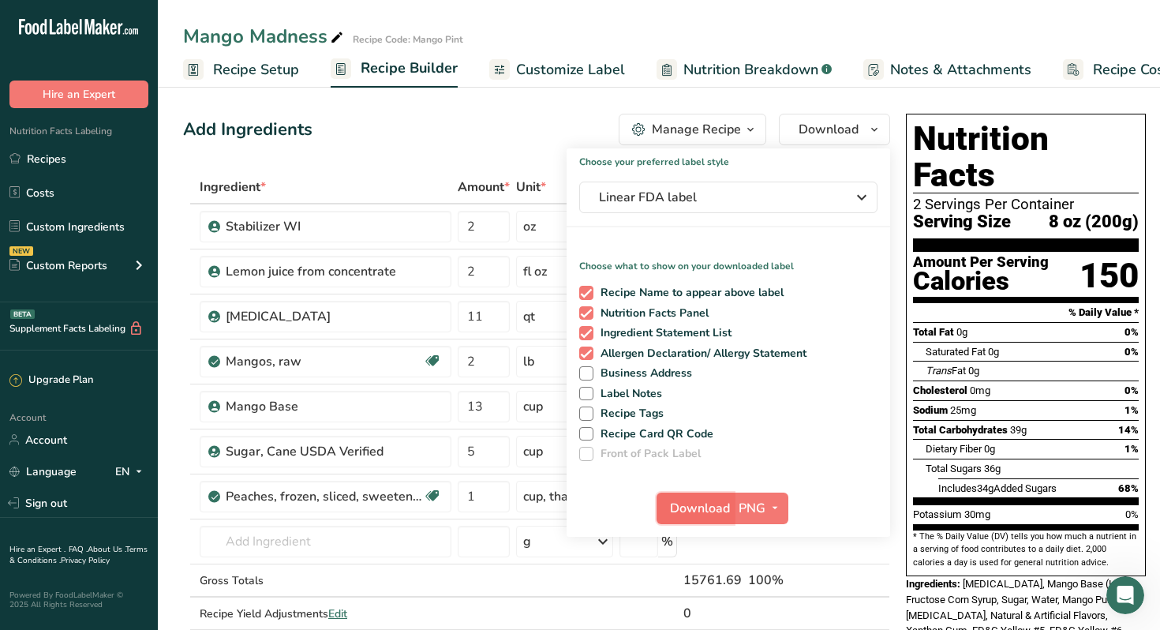
click at [713, 512] on span "Download" at bounding box center [700, 508] width 60 height 19
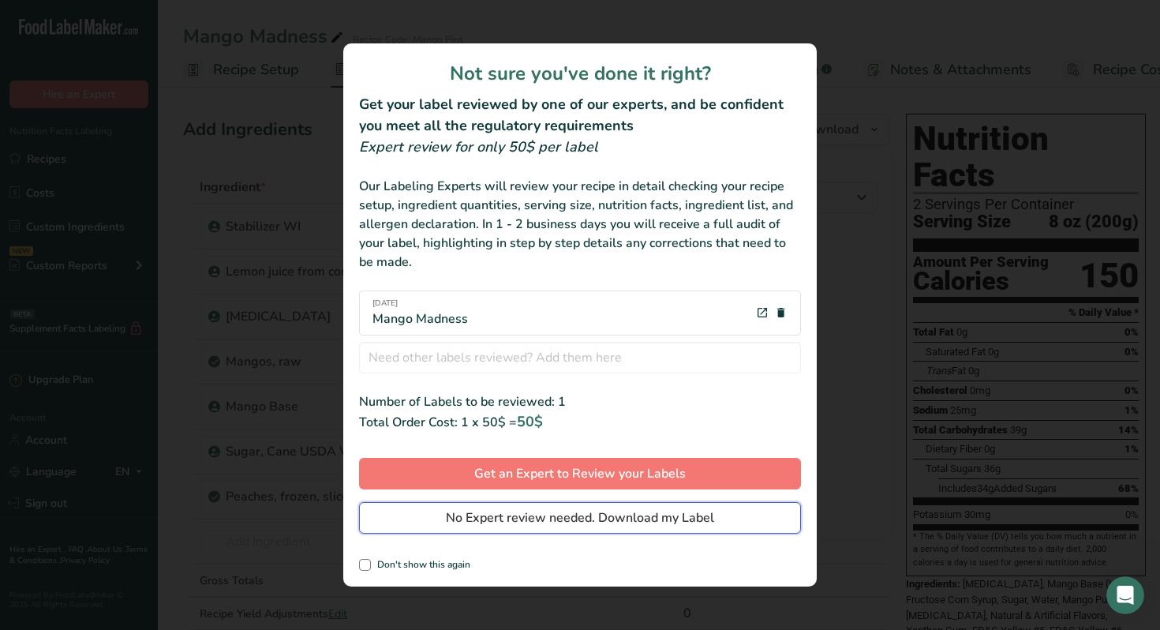
click at [706, 514] on span "No Expert review needed. Download my Label" at bounding box center [580, 517] width 268 height 19
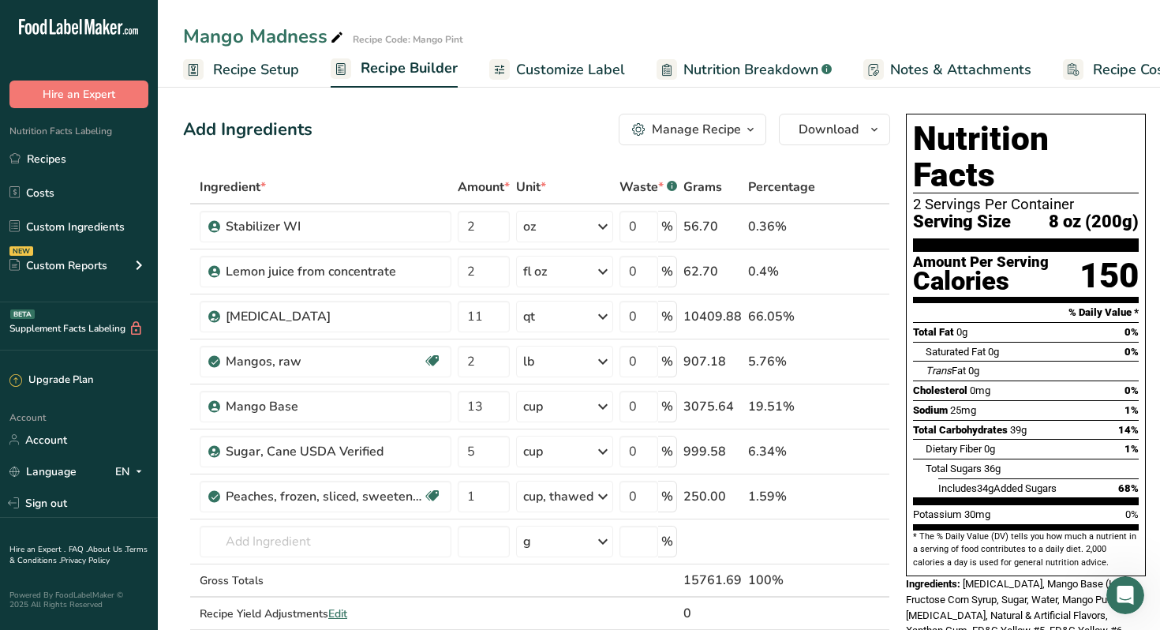
click at [271, 69] on span "Recipe Setup" at bounding box center [256, 69] width 86 height 21
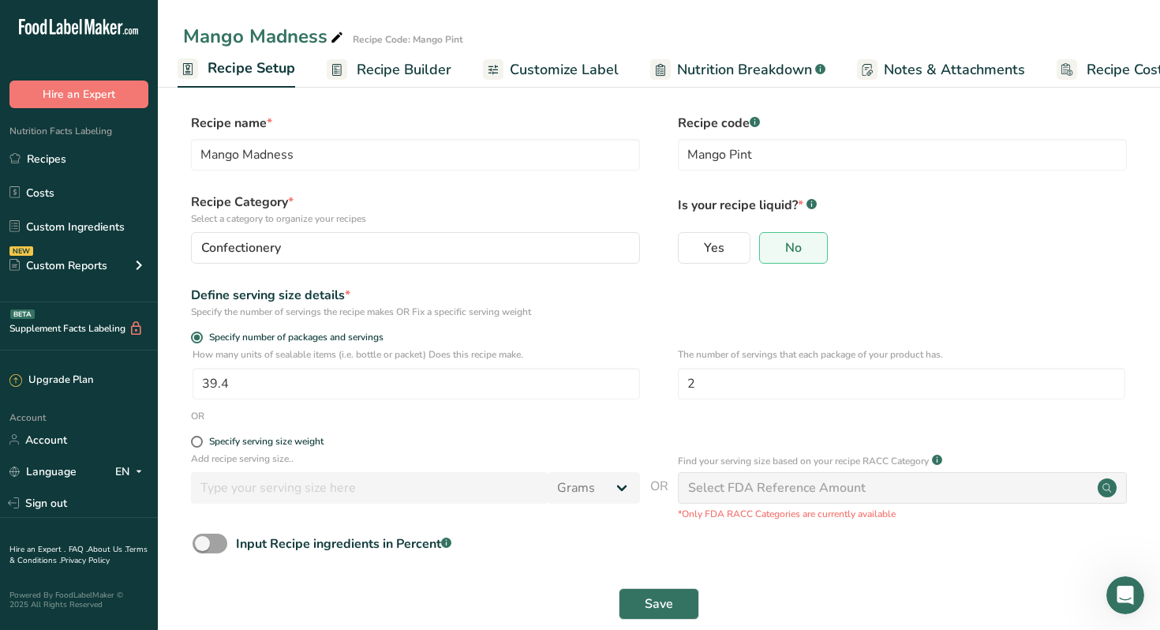
click at [568, 69] on span "Customize Label" at bounding box center [564, 69] width 109 height 21
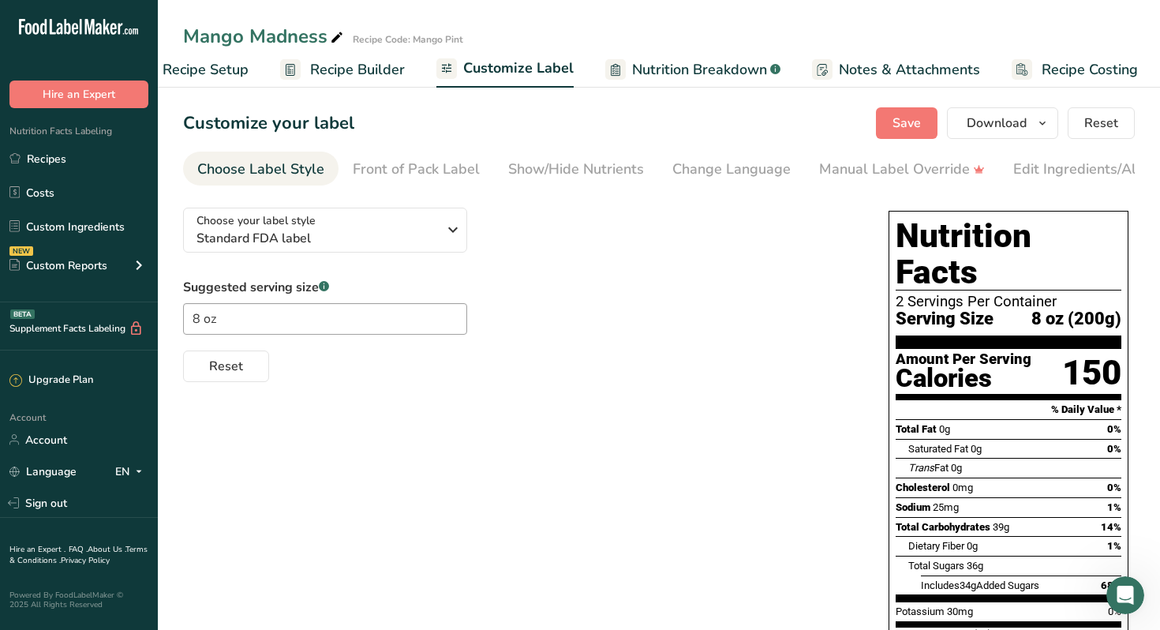
scroll to position [0, 54]
click at [429, 168] on div "Front of Pack Label" at bounding box center [416, 169] width 127 height 21
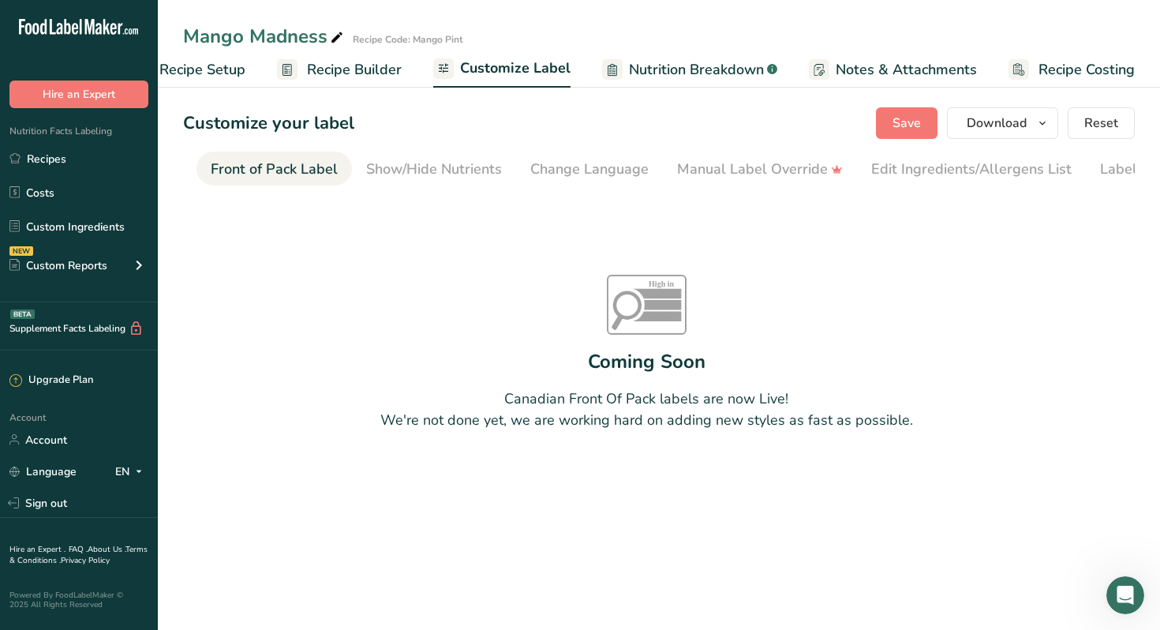
scroll to position [0, 153]
click at [552, 167] on div "Change Language" at bounding box center [578, 169] width 118 height 21
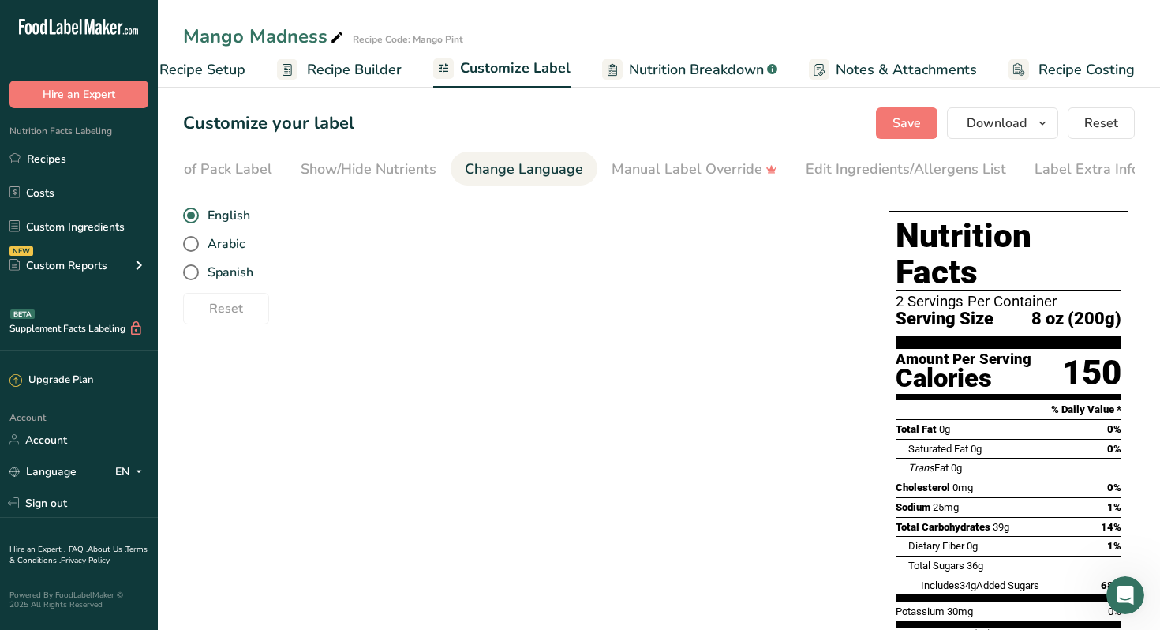
scroll to position [0, 214]
click at [708, 162] on div "Manual Label Override" at bounding box center [688, 169] width 166 height 21
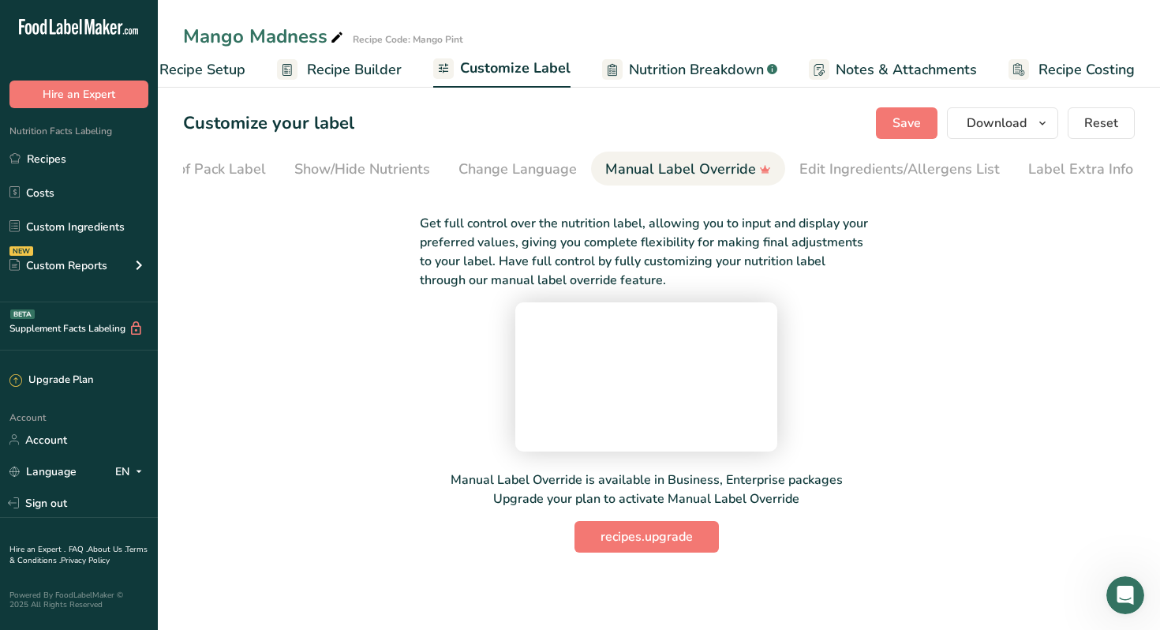
scroll to position [0, 0]
click at [336, 70] on span "Recipe Builder" at bounding box center [354, 69] width 95 height 21
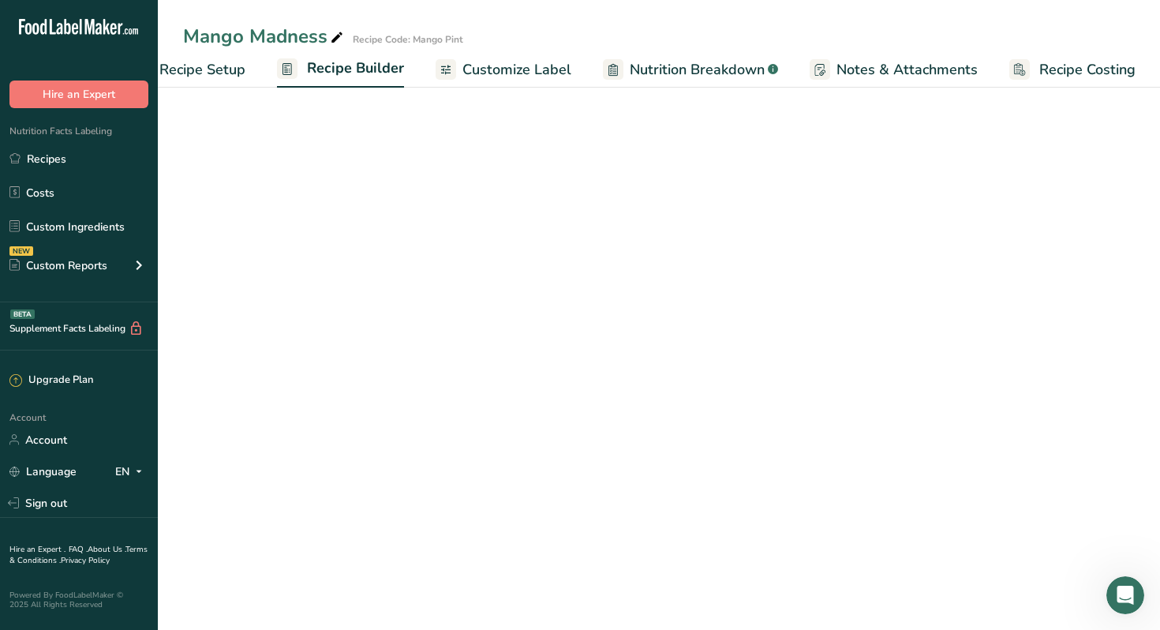
scroll to position [0, 54]
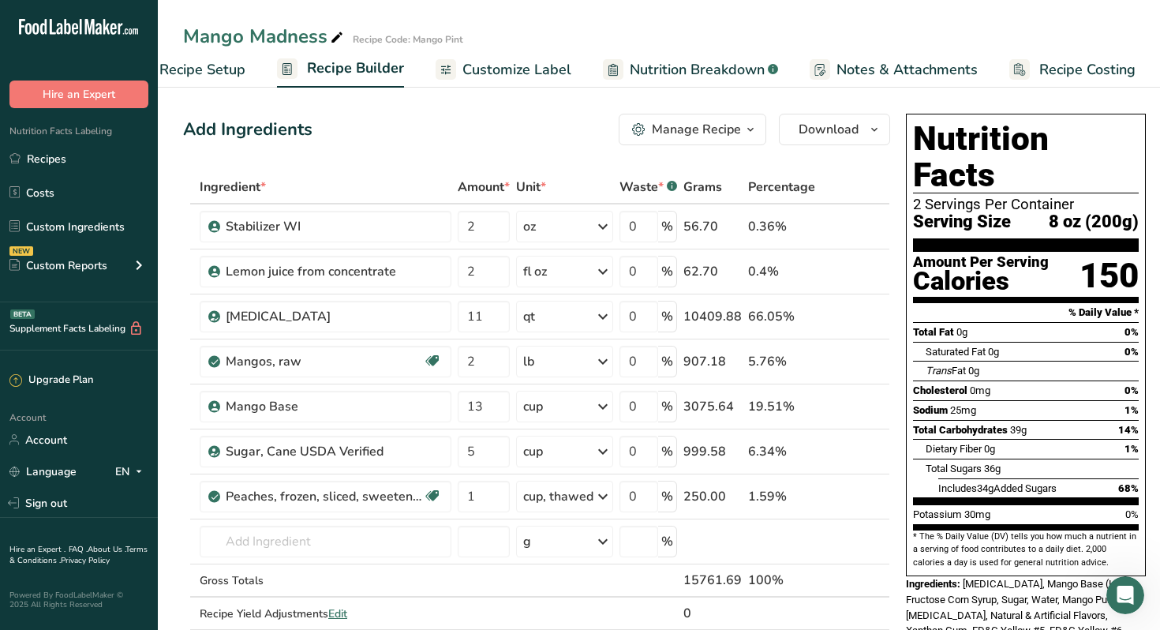
click at [484, 66] on span "Customize Label" at bounding box center [516, 69] width 109 height 21
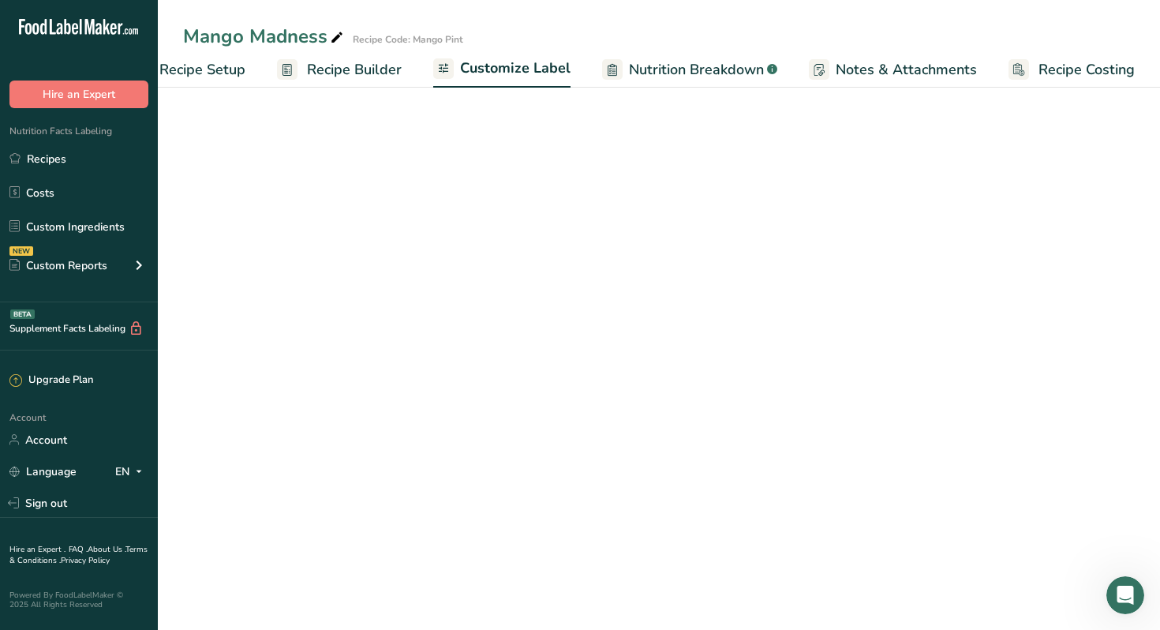
scroll to position [0, 54]
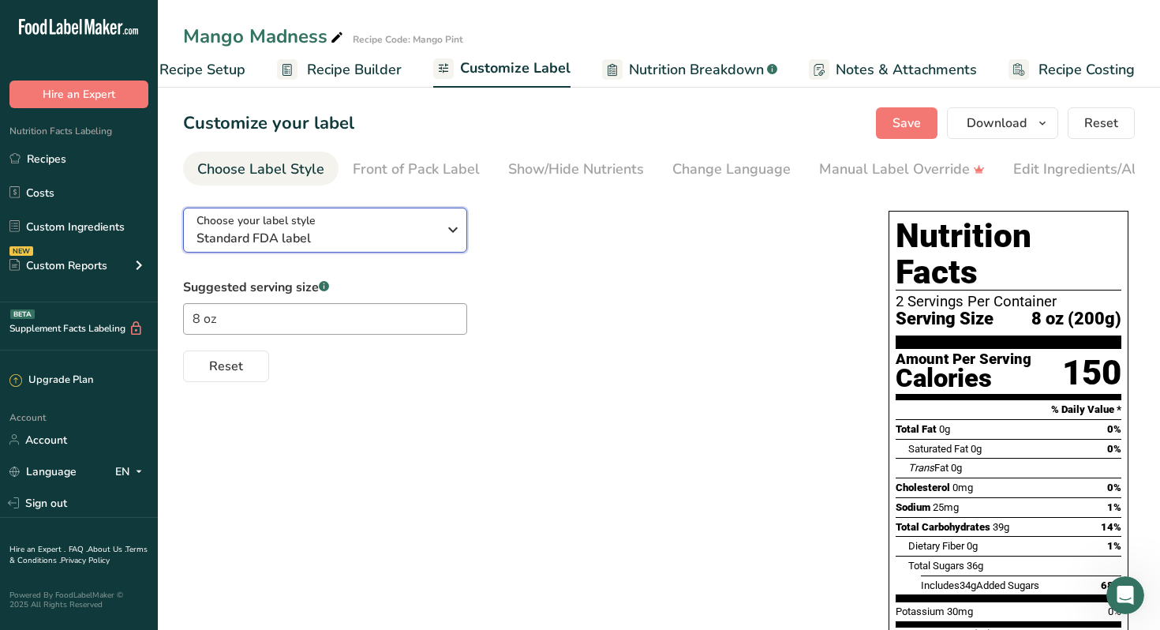
click at [456, 234] on icon "button" at bounding box center [452, 229] width 19 height 28
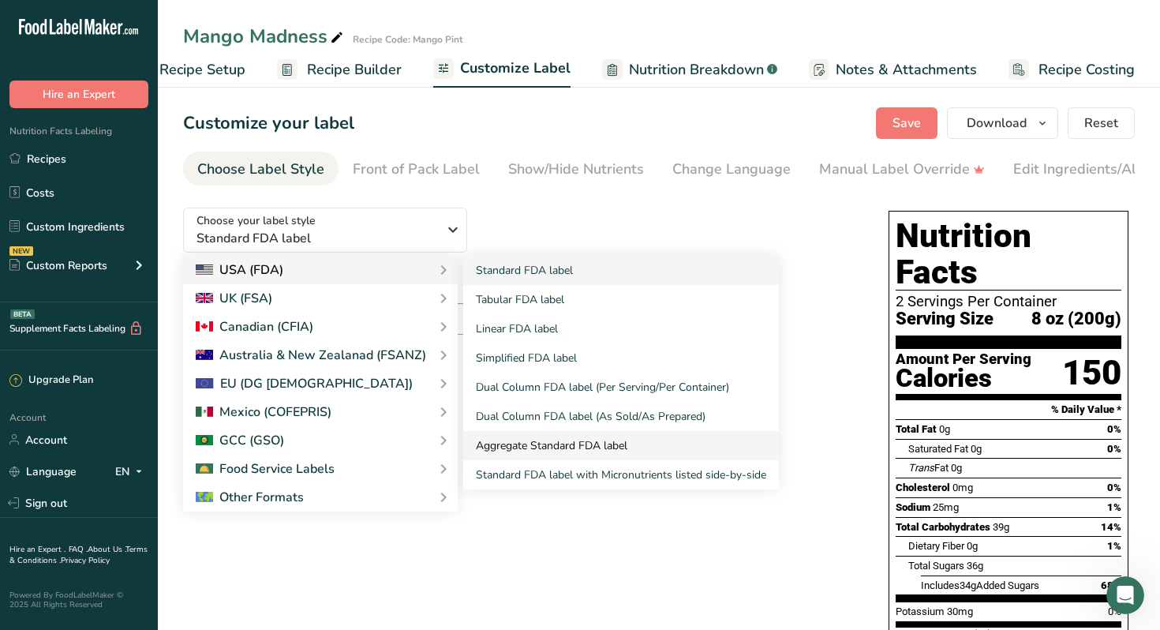
click at [532, 440] on link "Aggregate Standard FDA label" at bounding box center [621, 445] width 316 height 29
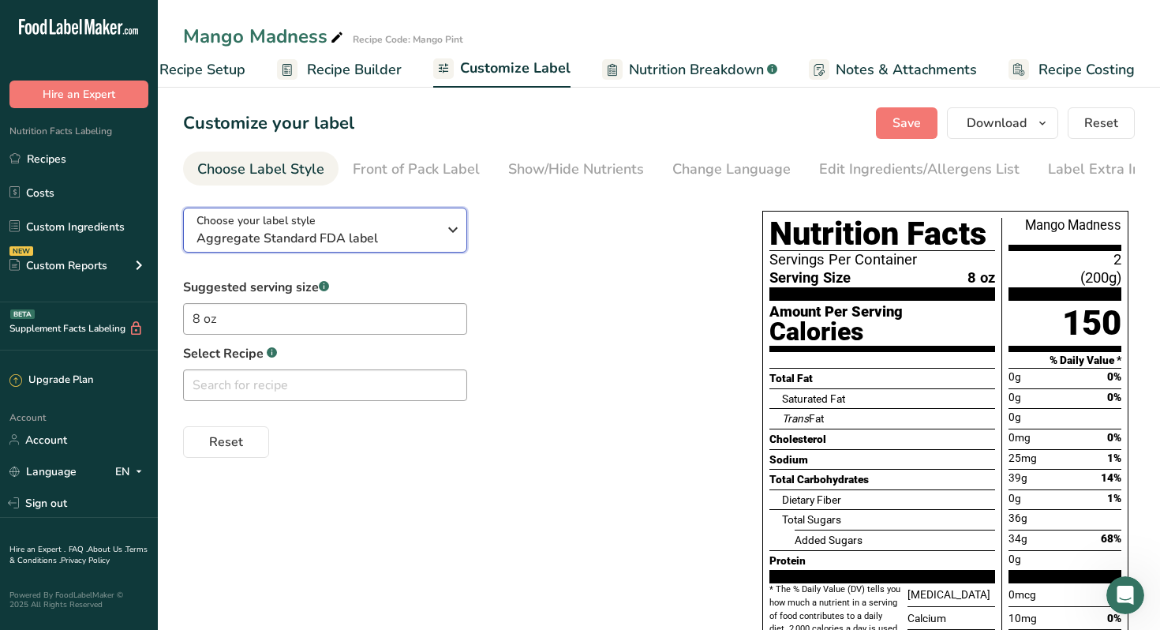
click at [457, 230] on icon "button" at bounding box center [452, 229] width 19 height 28
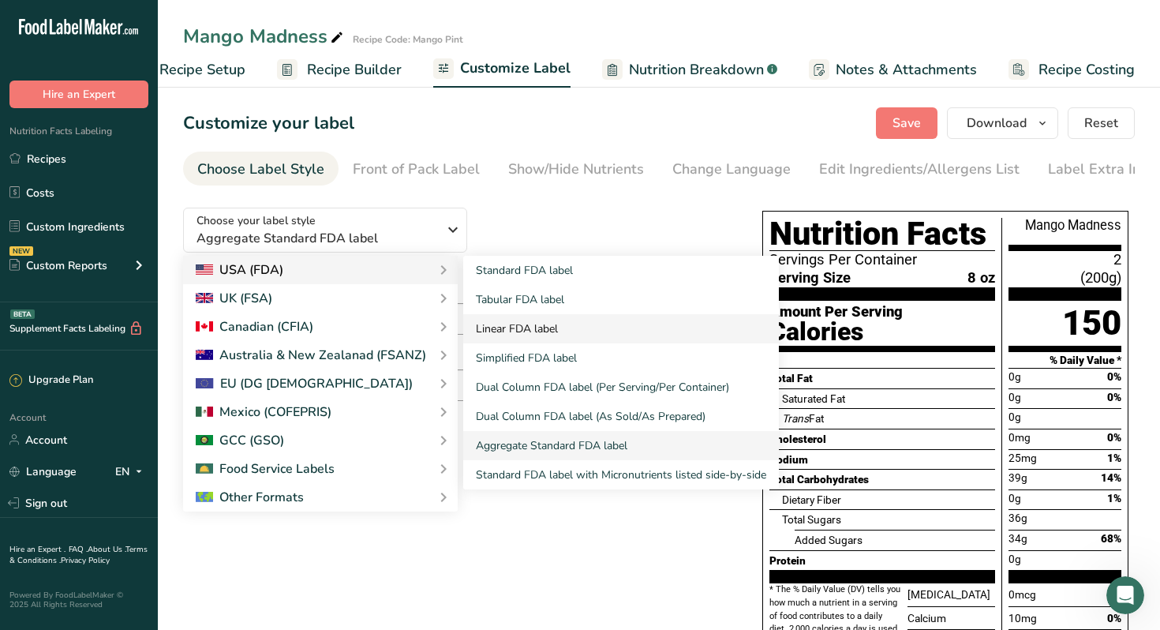
click at [518, 338] on link "Linear FDA label" at bounding box center [621, 328] width 316 height 29
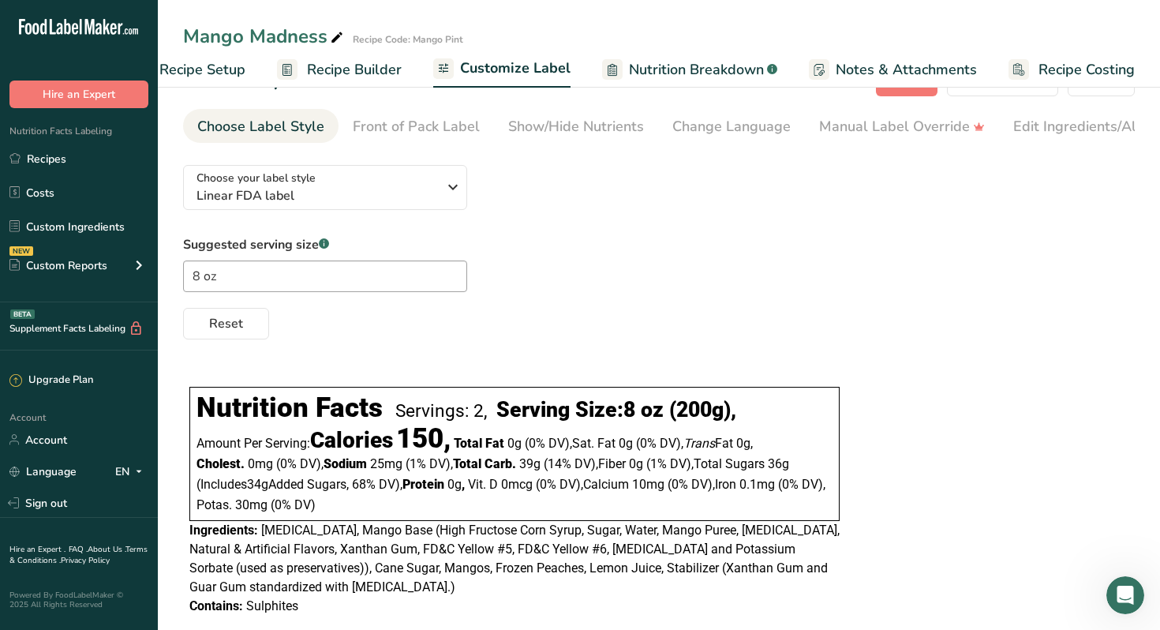
scroll to position [0, 0]
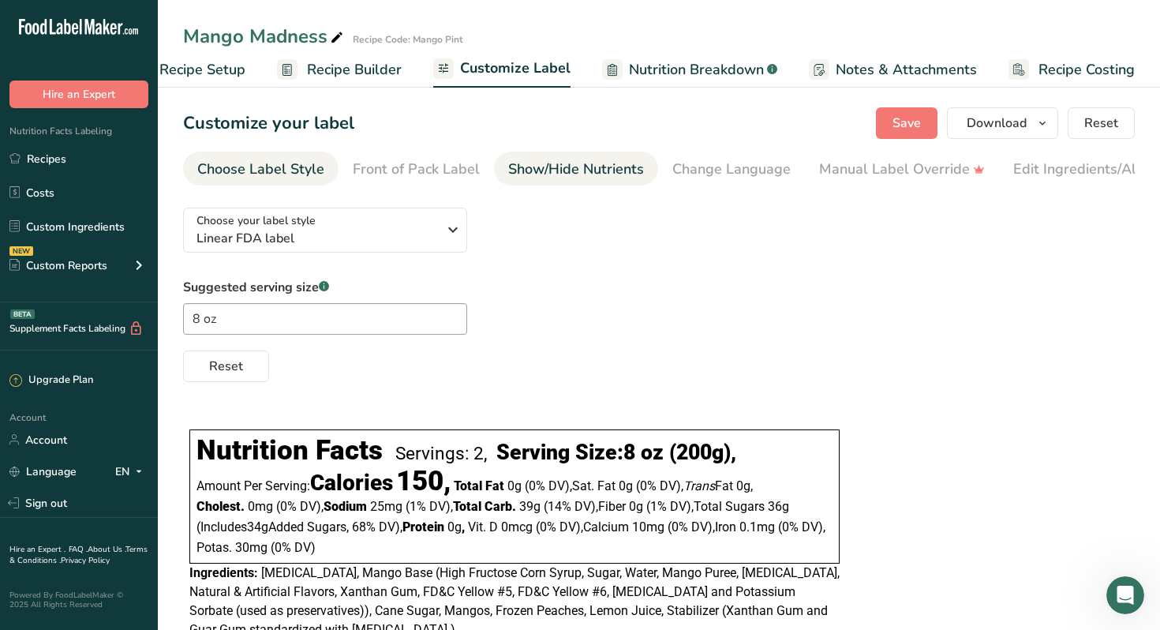
click at [538, 170] on div "Show/Hide Nutrients" at bounding box center [576, 169] width 136 height 21
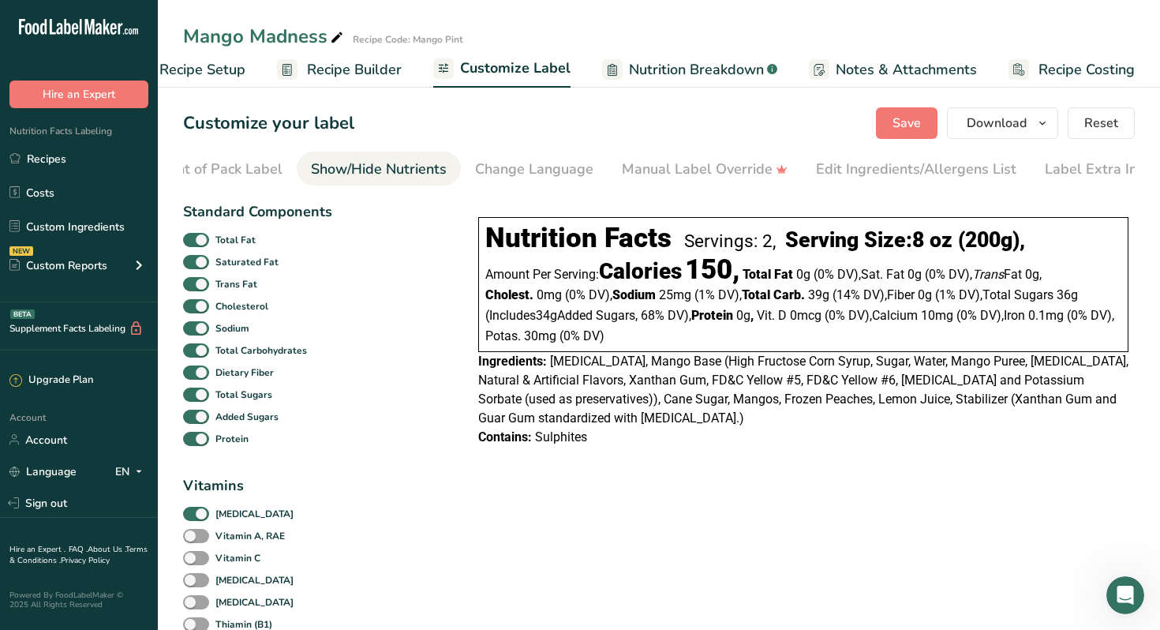
scroll to position [0, 214]
checkbox input "false"
click at [203, 519] on span at bounding box center [196, 514] width 26 height 15
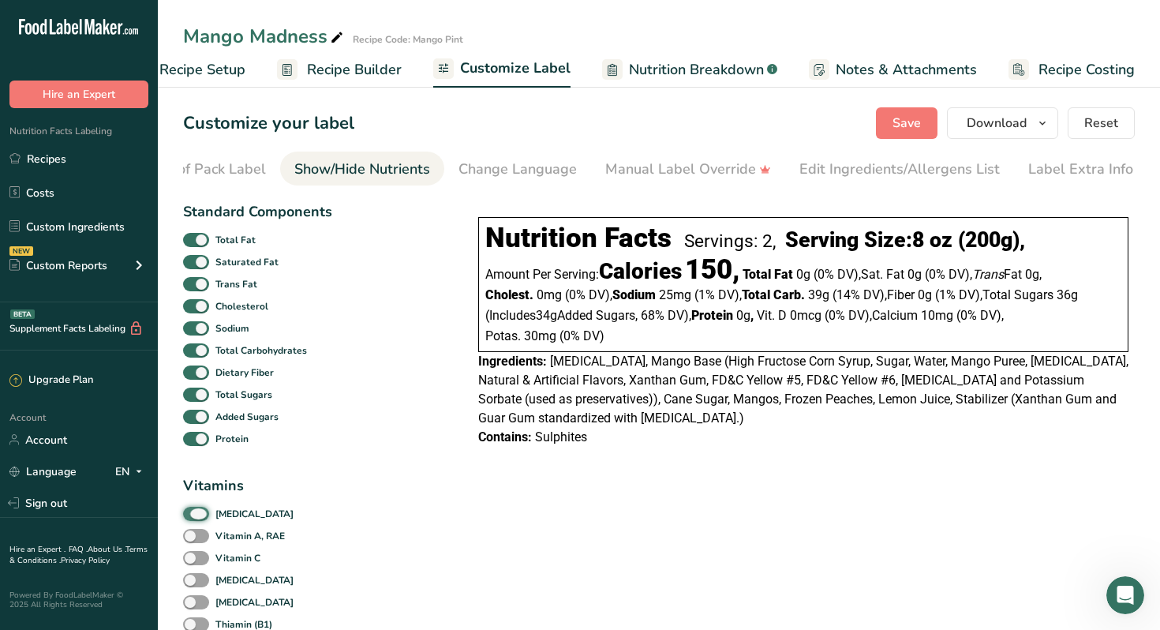
click at [193, 518] on input "[MEDICAL_DATA]" at bounding box center [188, 513] width 10 height 10
checkbox input "false"
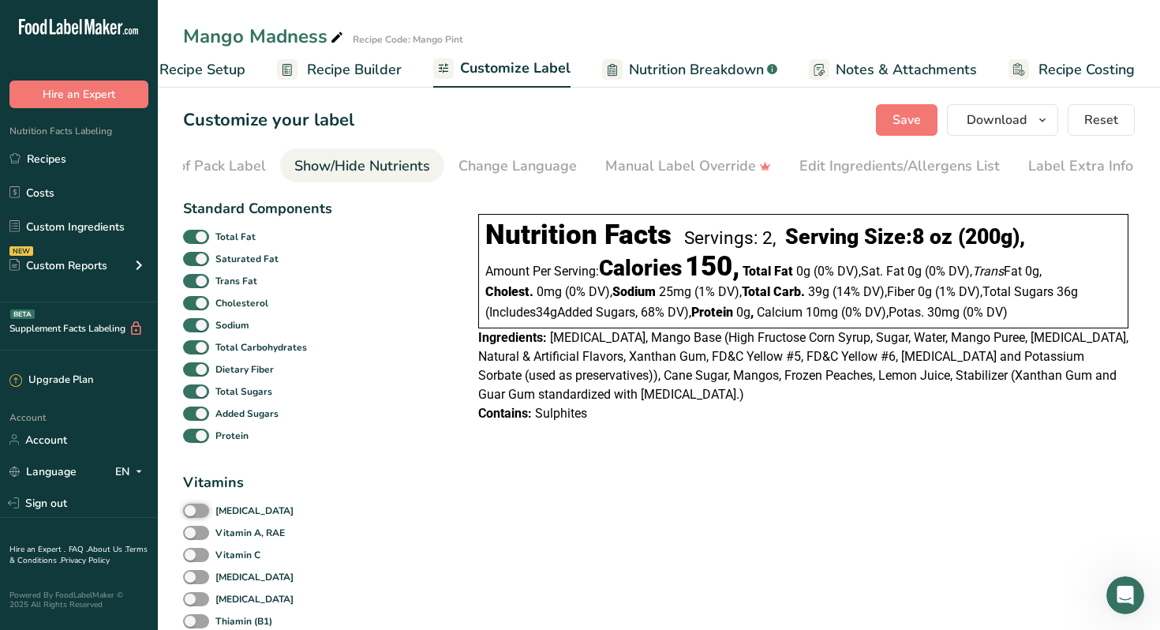
scroll to position [0, 0]
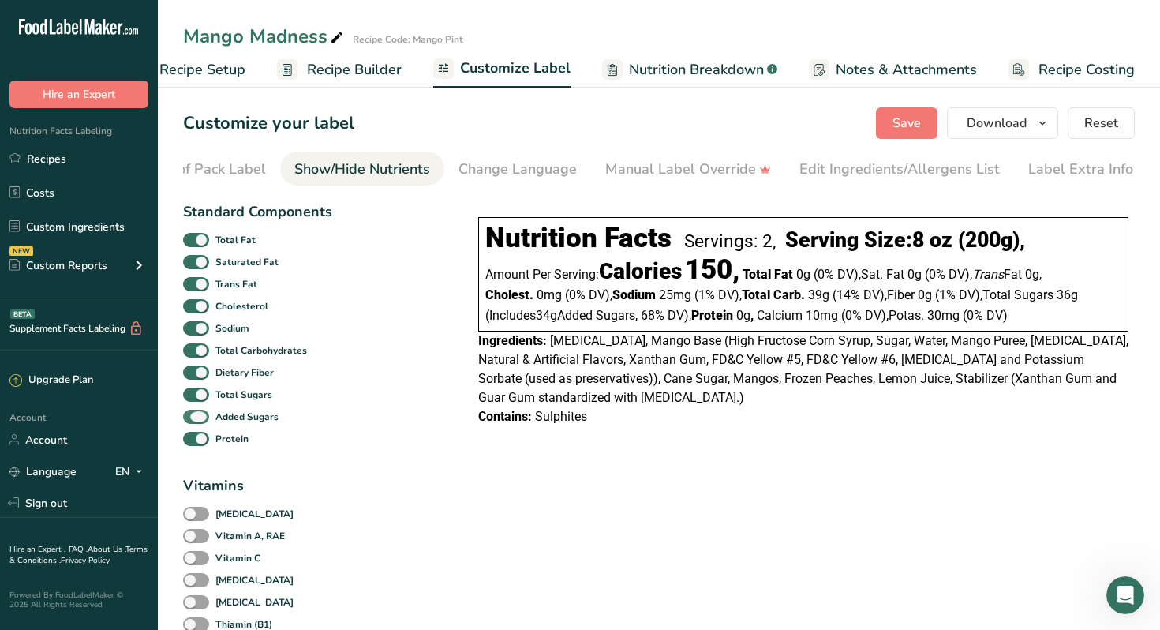
click at [206, 422] on span at bounding box center [196, 417] width 26 height 15
click at [193, 421] on input "Added Sugars" at bounding box center [188, 416] width 10 height 10
checkbox input "false"
click at [896, 124] on span "Save" at bounding box center [906, 123] width 28 height 19
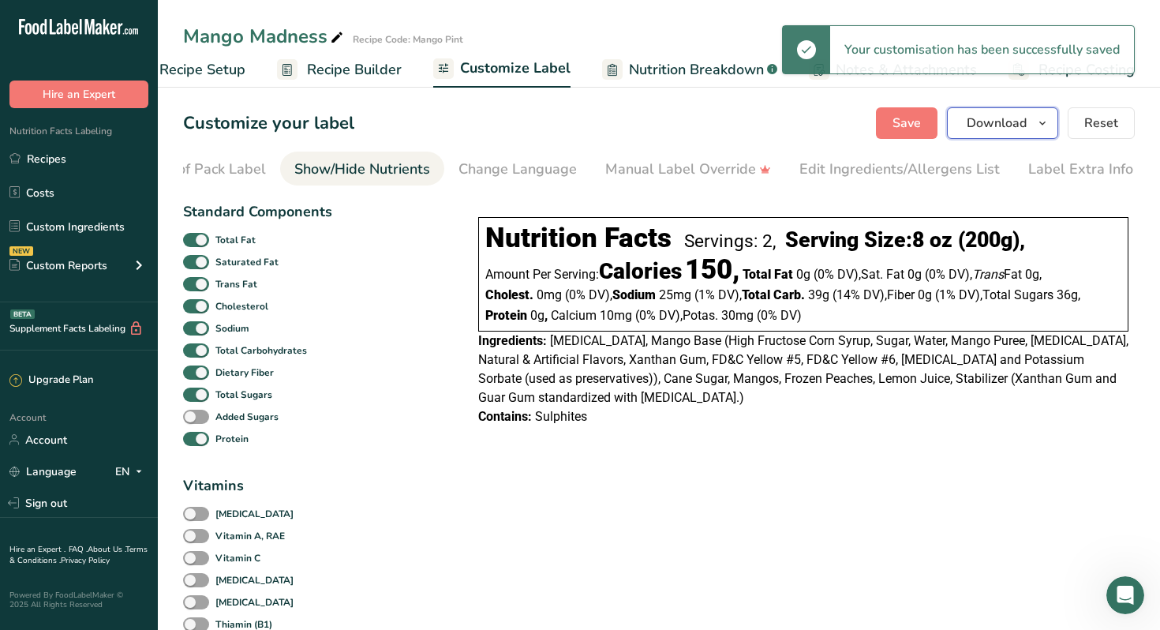
click at [1012, 123] on span "Download" at bounding box center [997, 123] width 60 height 19
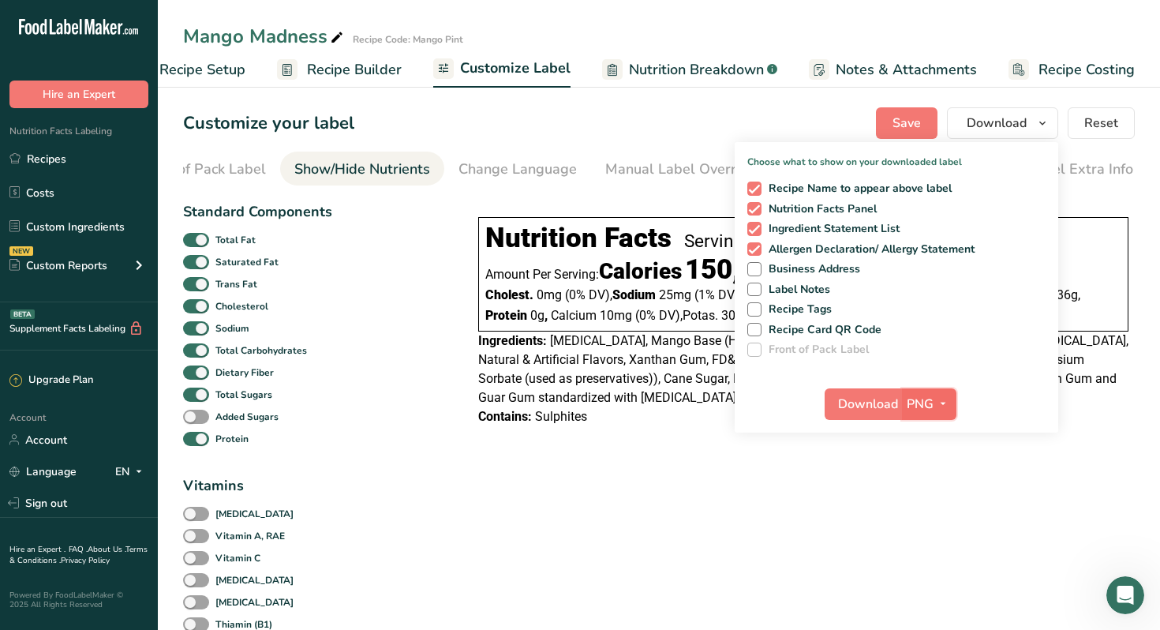
click at [944, 402] on icon "button" at bounding box center [943, 404] width 13 height 20
click at [879, 403] on span "Download" at bounding box center [868, 404] width 60 height 19
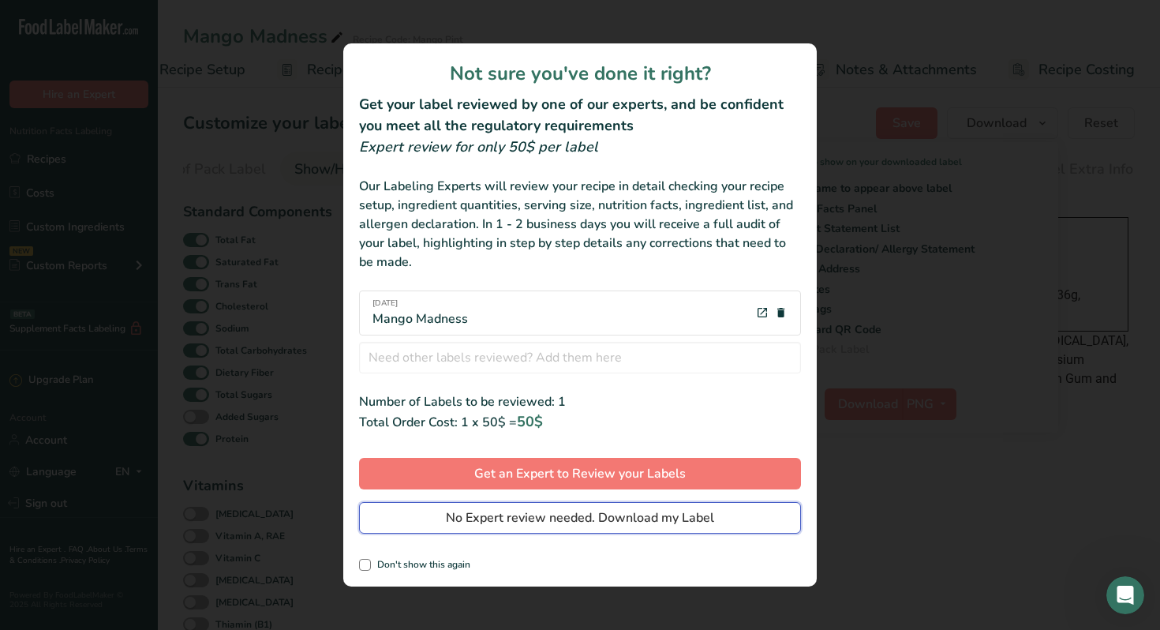
click at [628, 518] on span "No Expert review needed. Download my Label" at bounding box center [580, 517] width 268 height 19
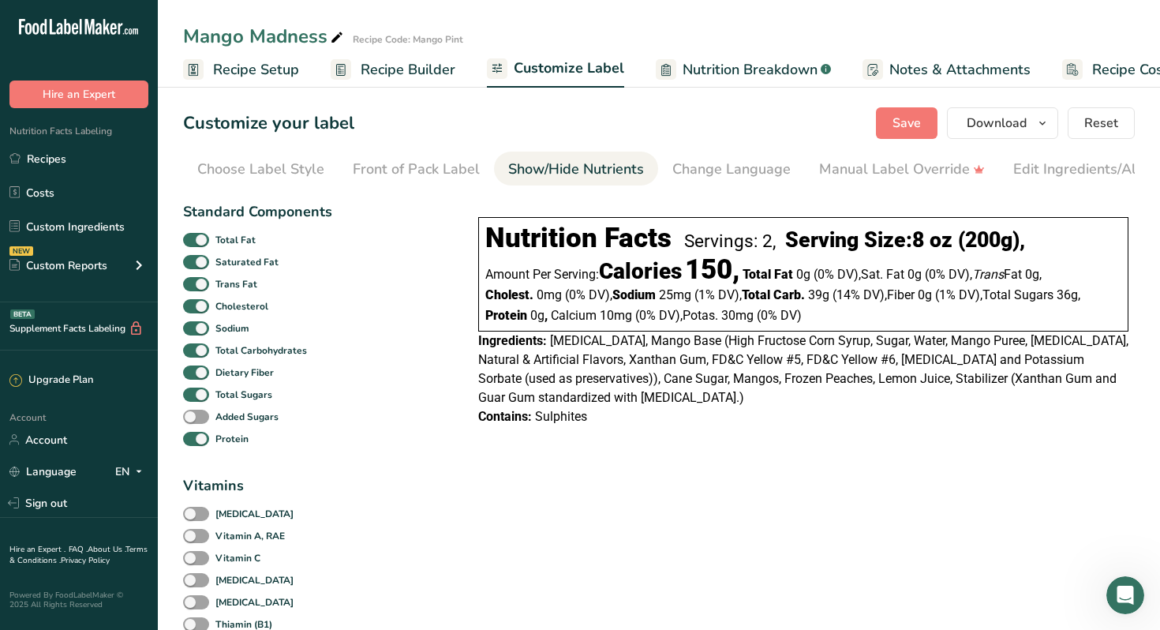
scroll to position [0, 214]
